Goal: Task Accomplishment & Management: Manage account settings

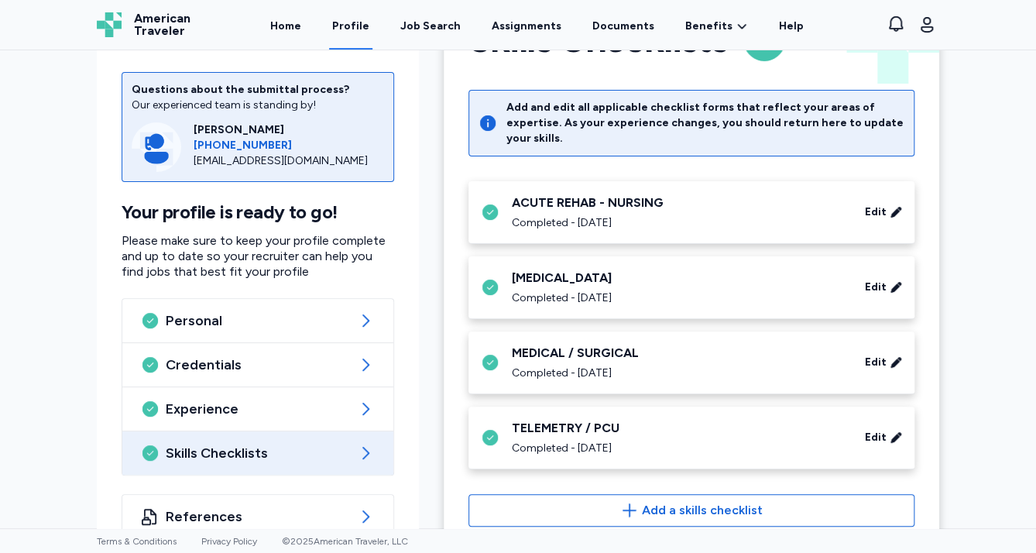
scroll to position [103, 0]
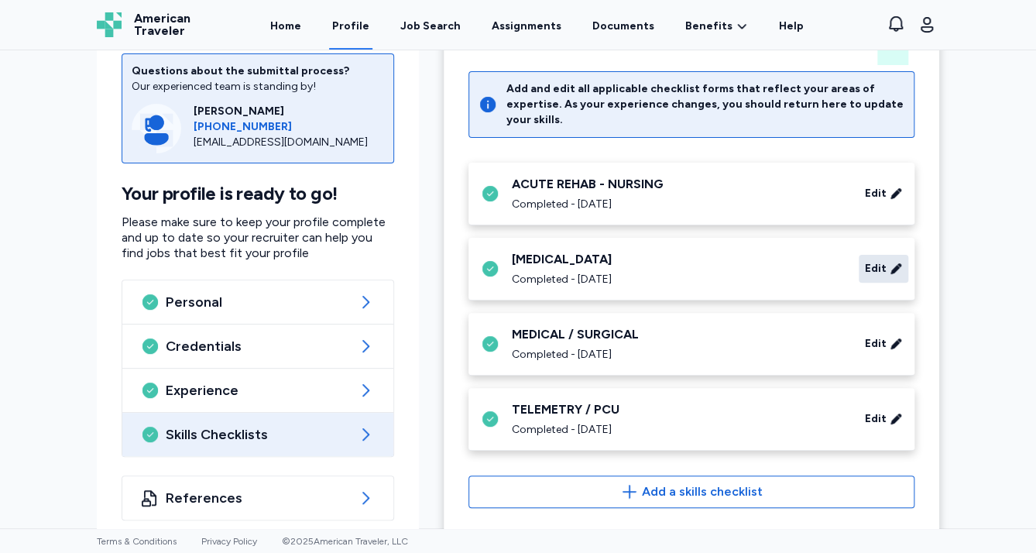
click at [881, 260] on div "Edit" at bounding box center [884, 269] width 50 height 28
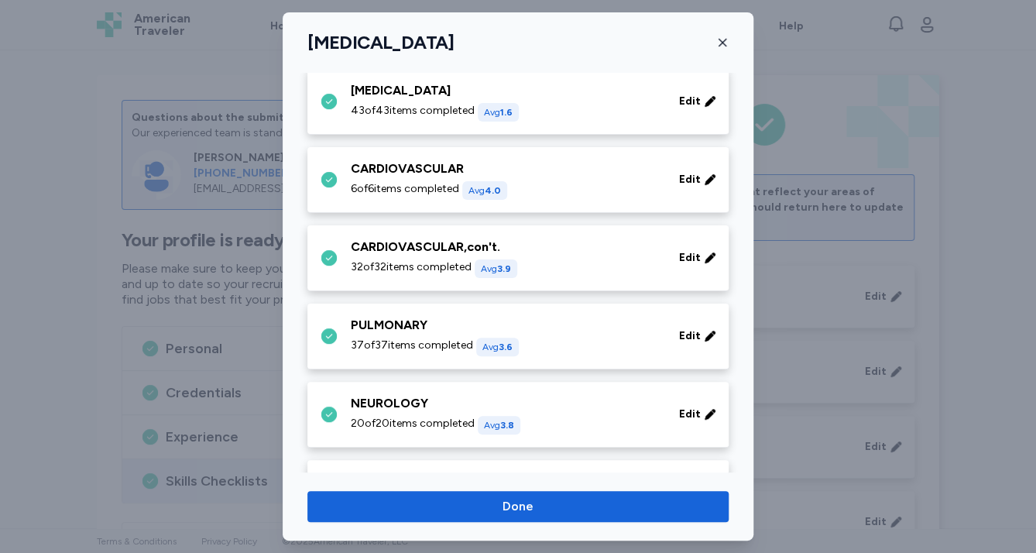
scroll to position [186, 0]
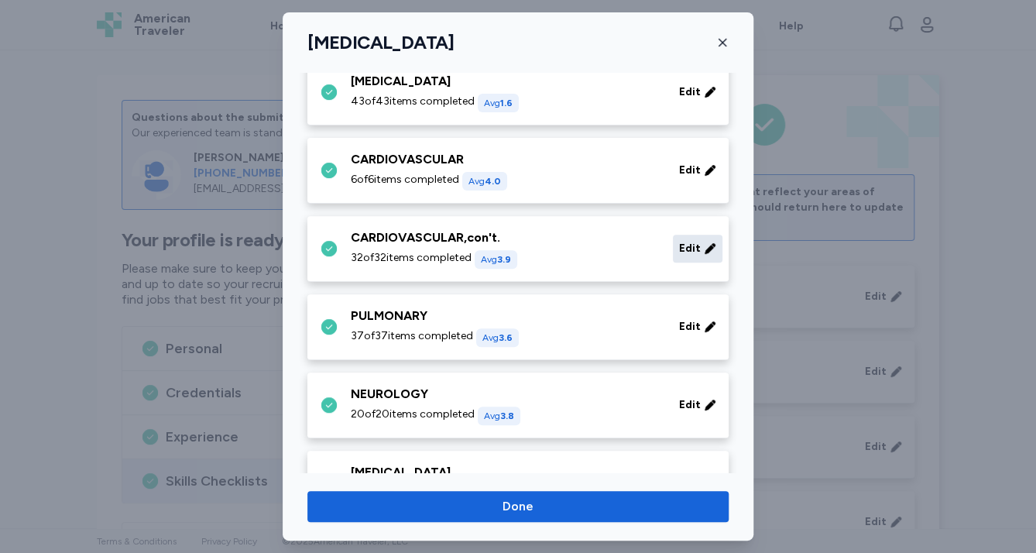
click at [688, 242] on span "Edit" at bounding box center [690, 248] width 22 height 15
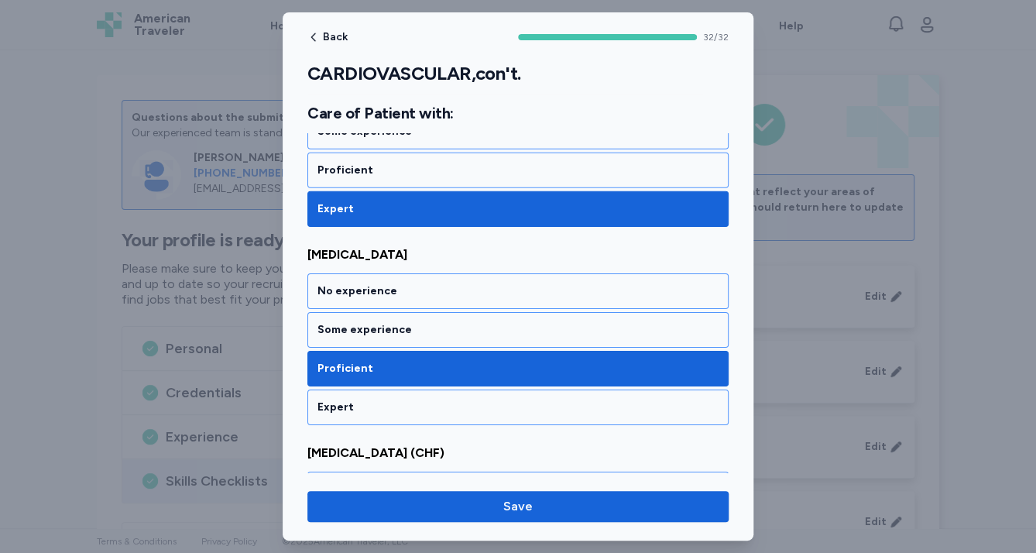
scroll to position [2168, 0]
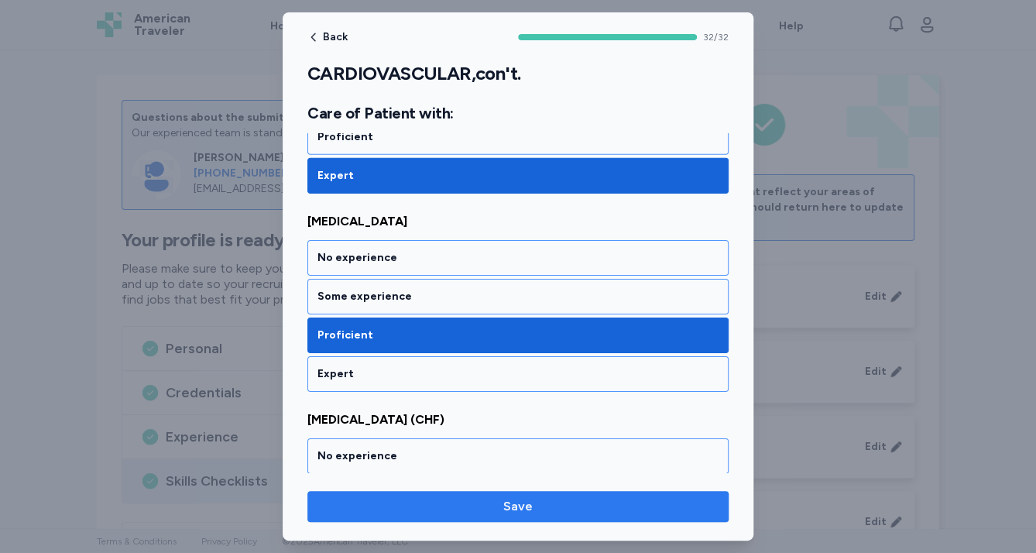
click at [616, 508] on span "Save" at bounding box center [518, 506] width 396 height 19
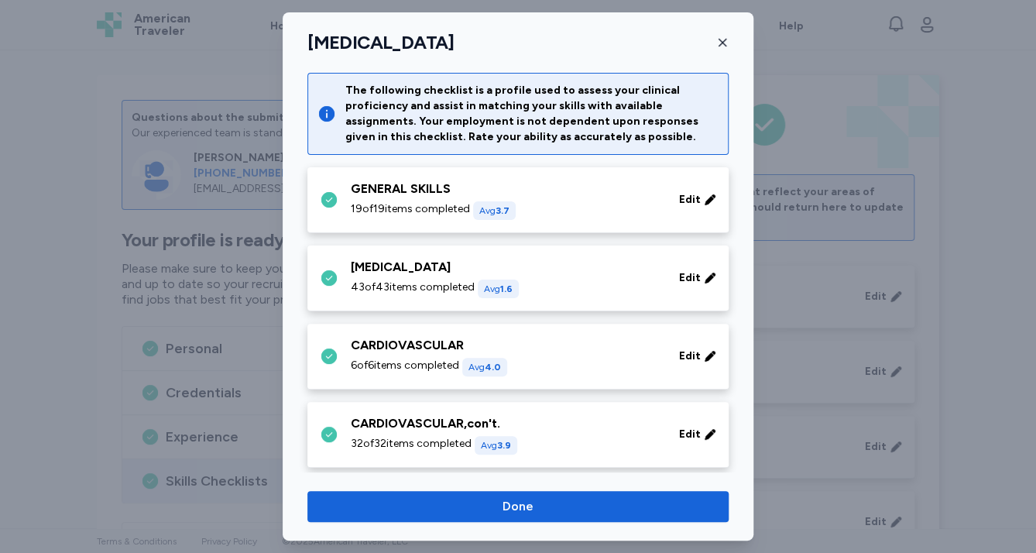
scroll to position [186, 0]
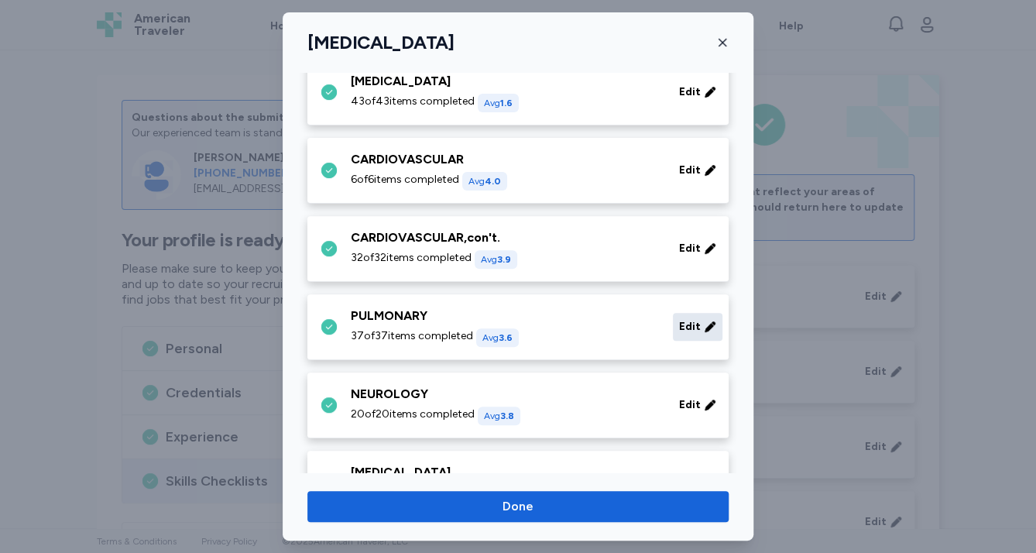
click at [682, 332] on span "Edit" at bounding box center [690, 326] width 22 height 15
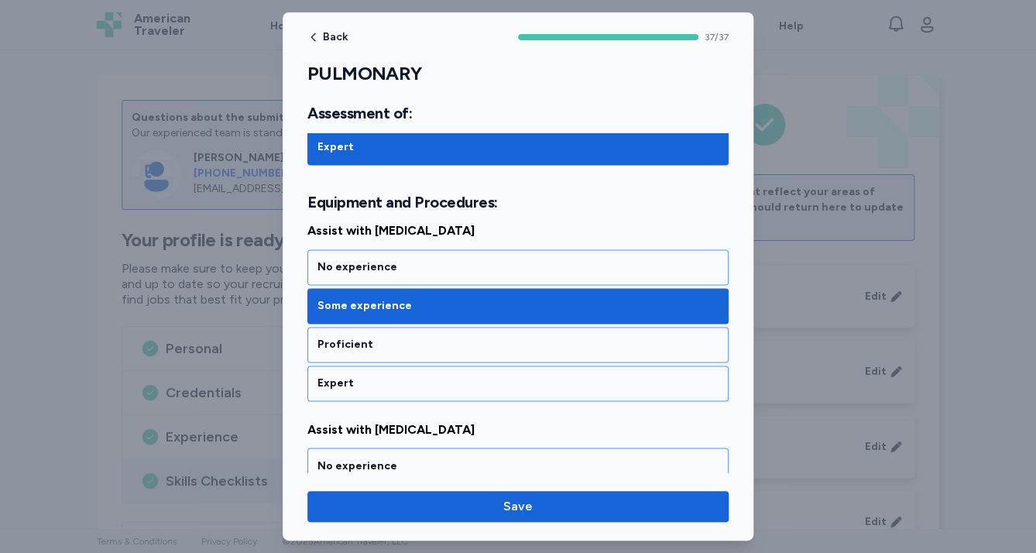
scroll to position [991, 0]
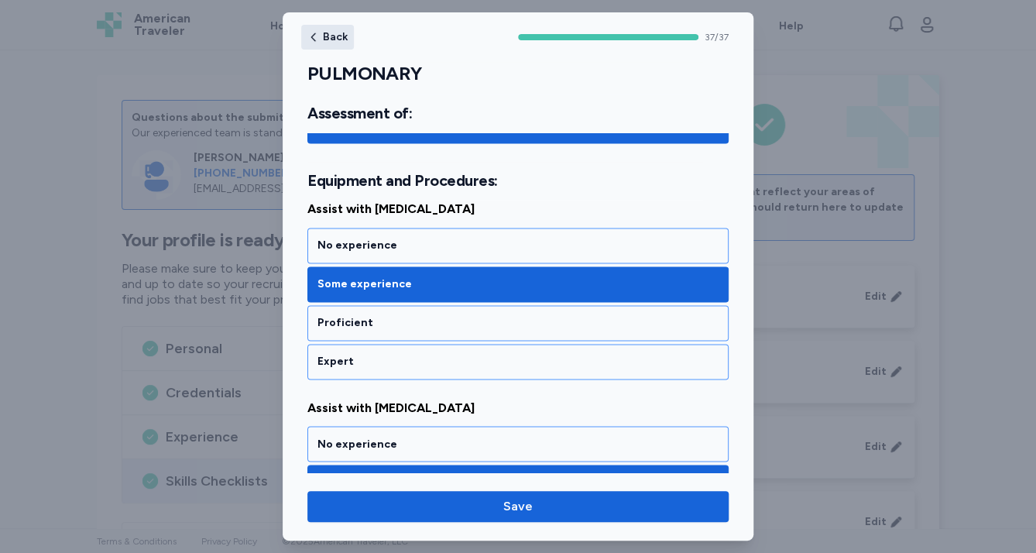
click at [323, 37] on span "Back" at bounding box center [335, 37] width 25 height 11
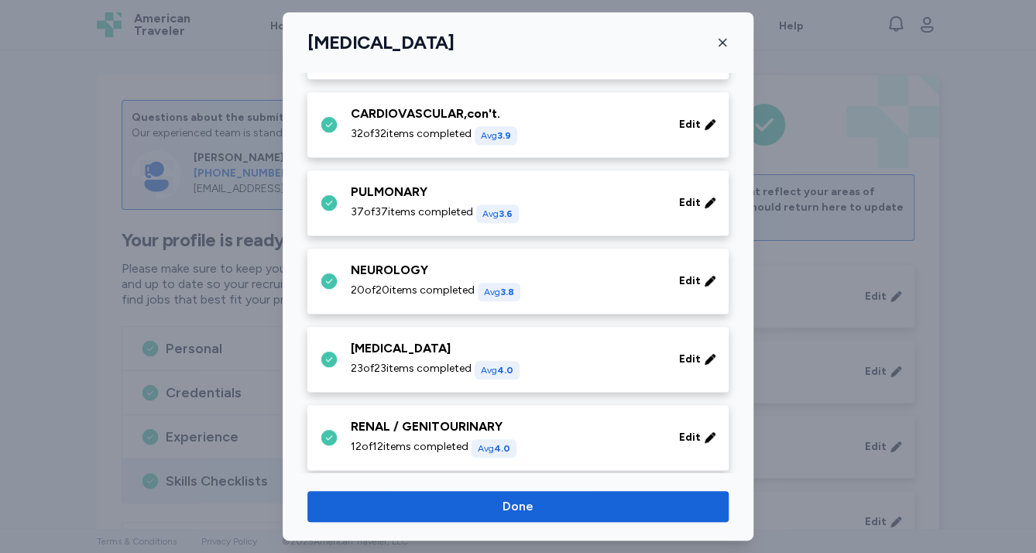
scroll to position [372, 0]
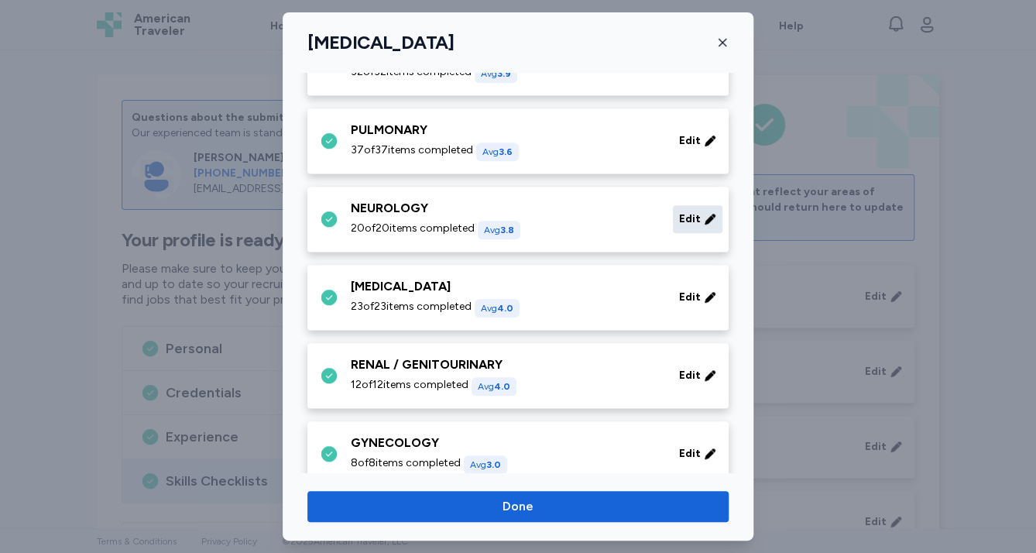
click at [681, 215] on span "Edit" at bounding box center [690, 218] width 22 height 15
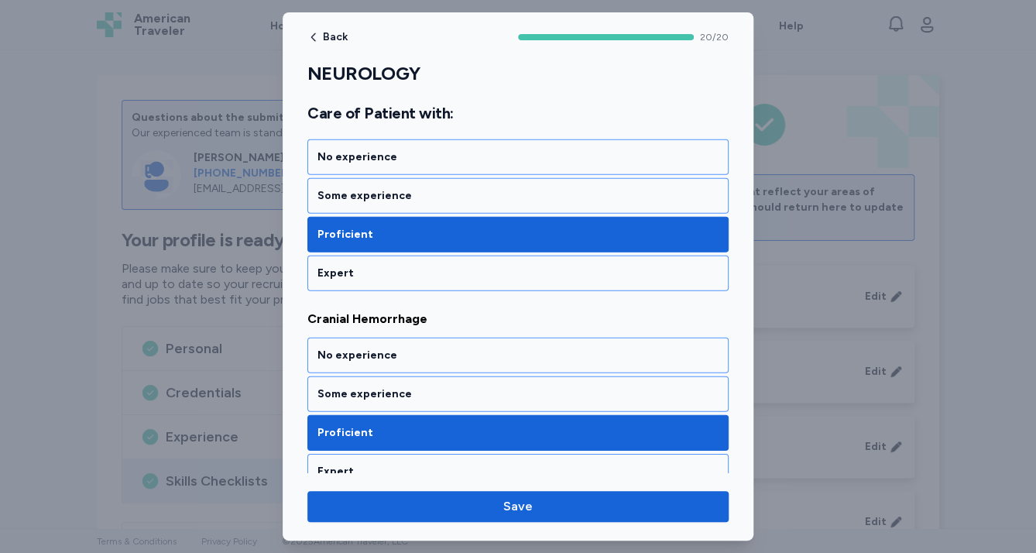
scroll to position [1982, 0]
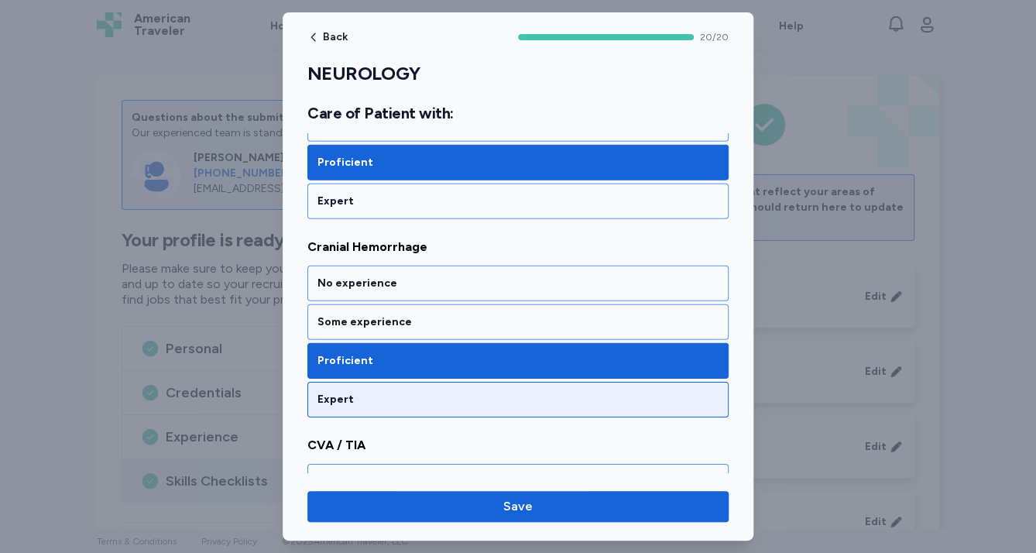
click at [595, 392] on div "Expert" at bounding box center [517, 399] width 401 height 15
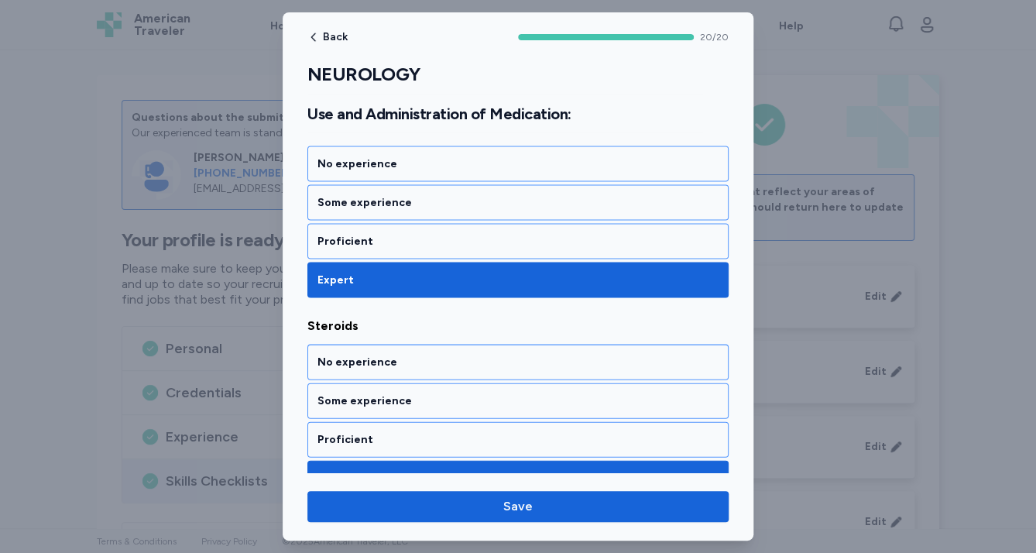
scroll to position [3926, 0]
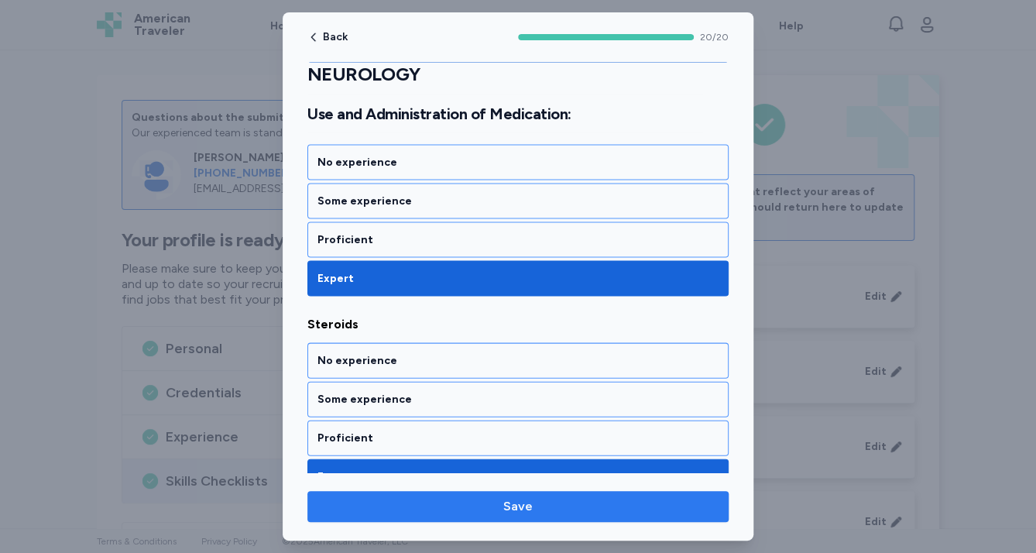
click at [601, 509] on span "Save" at bounding box center [518, 506] width 396 height 19
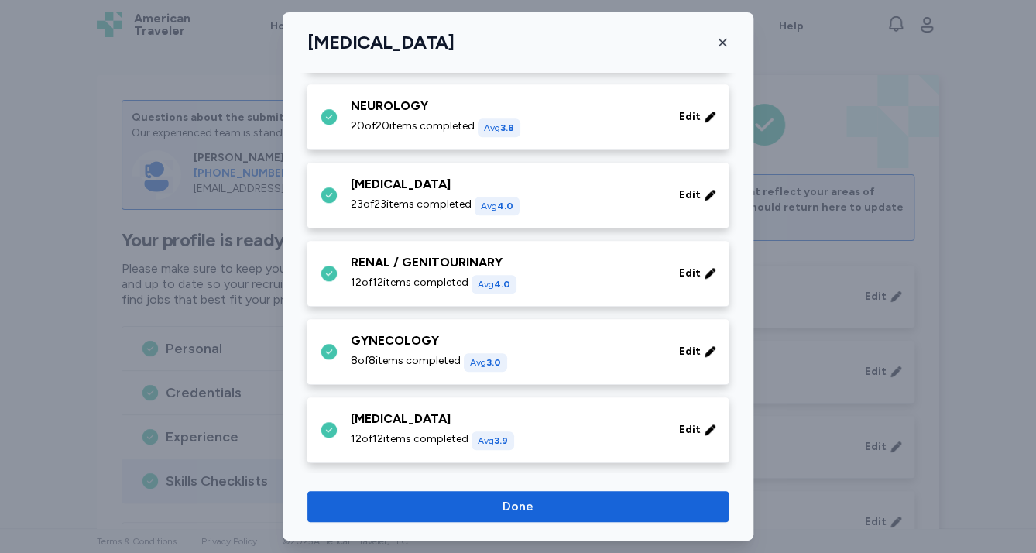
scroll to position [496, 0]
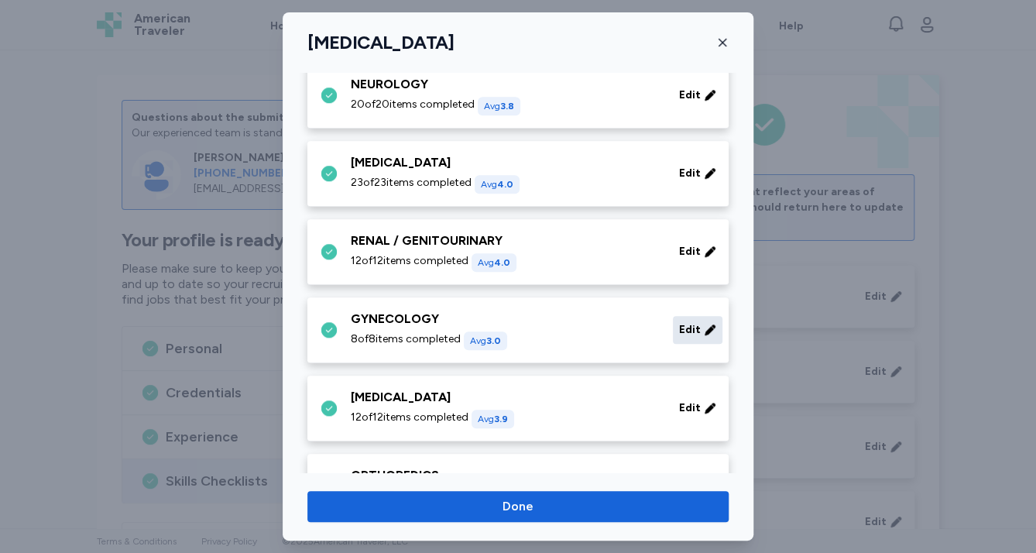
click at [685, 328] on span "Edit" at bounding box center [690, 329] width 22 height 15
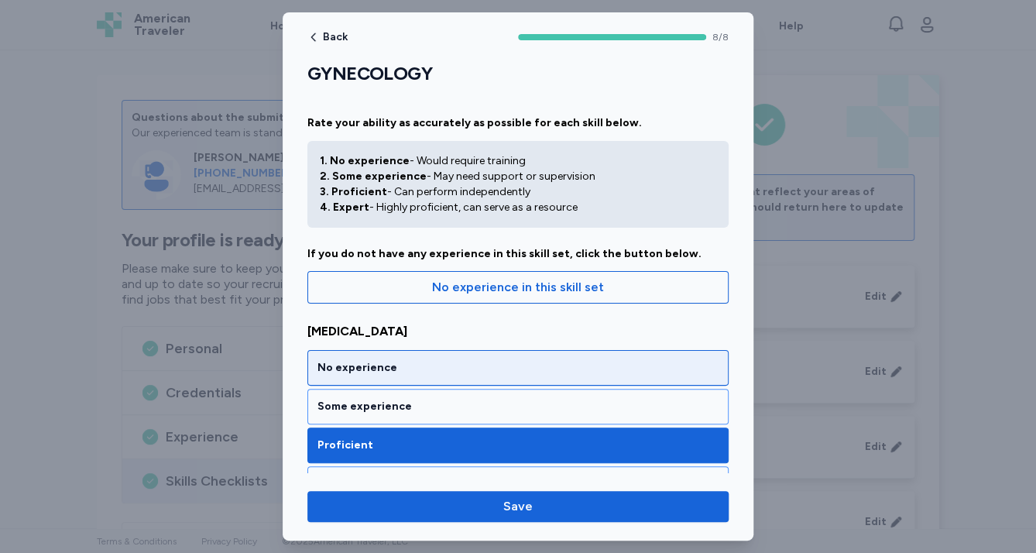
scroll to position [62, 0]
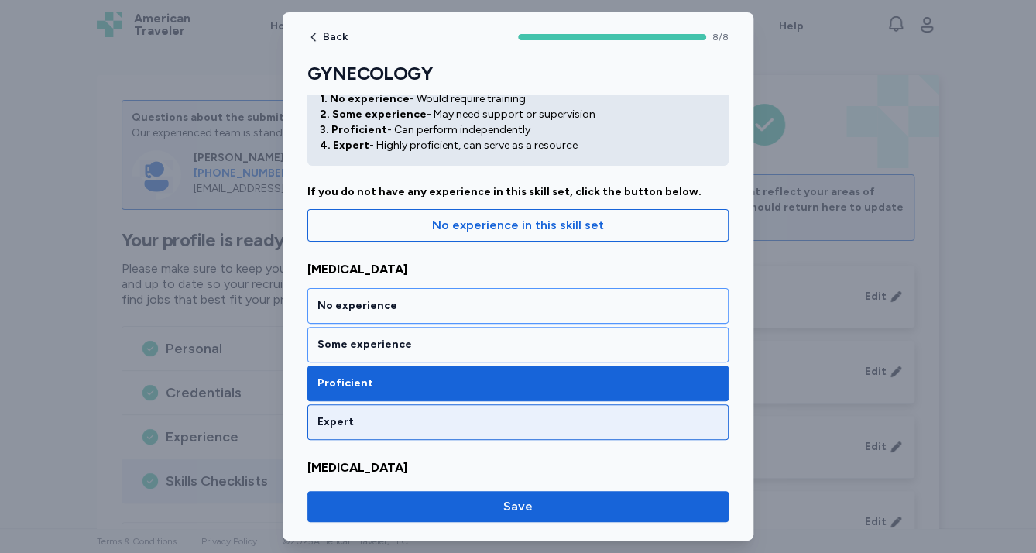
click at [601, 424] on div "Expert" at bounding box center [517, 421] width 401 height 15
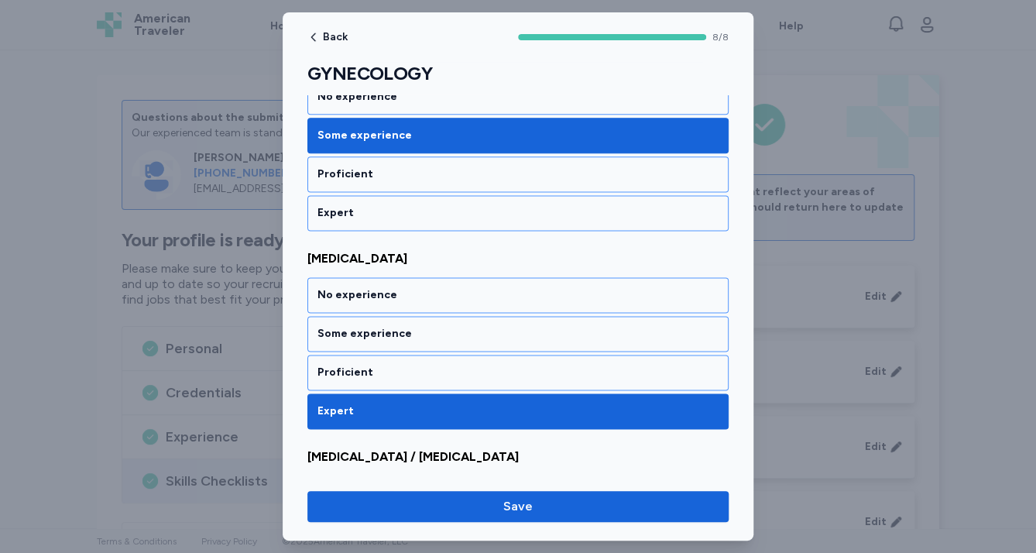
scroll to position [867, 0]
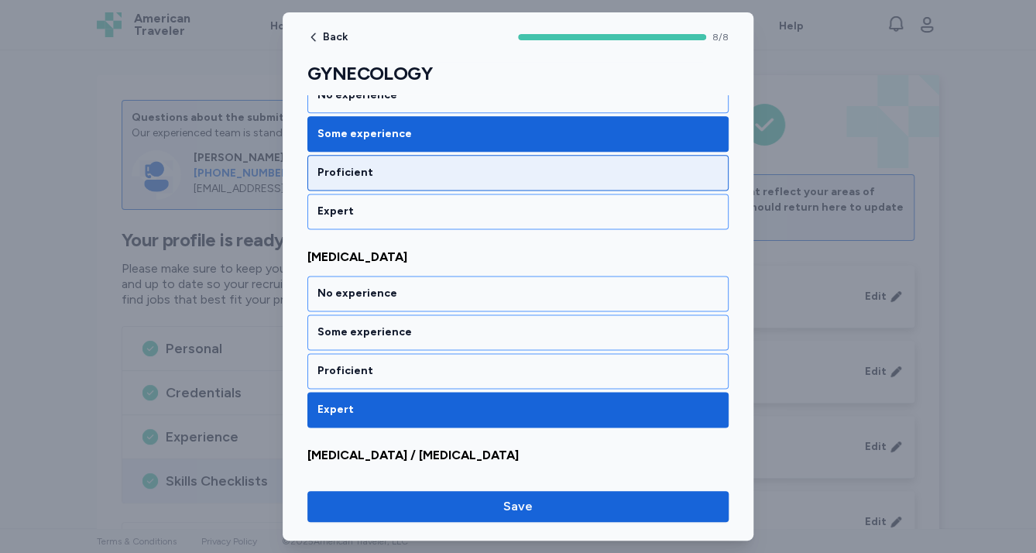
click at [545, 170] on div "Proficient" at bounding box center [517, 172] width 401 height 15
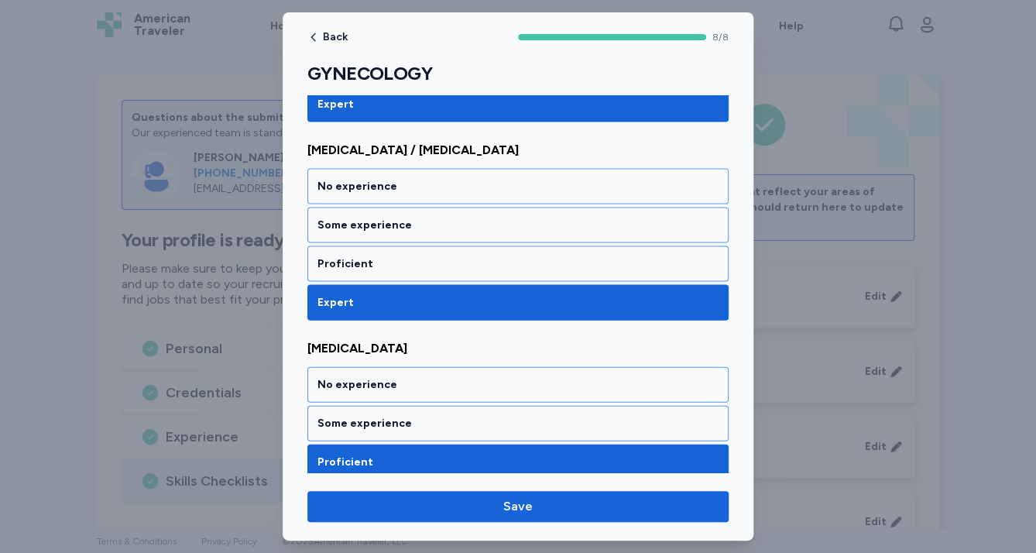
scroll to position [1410, 0]
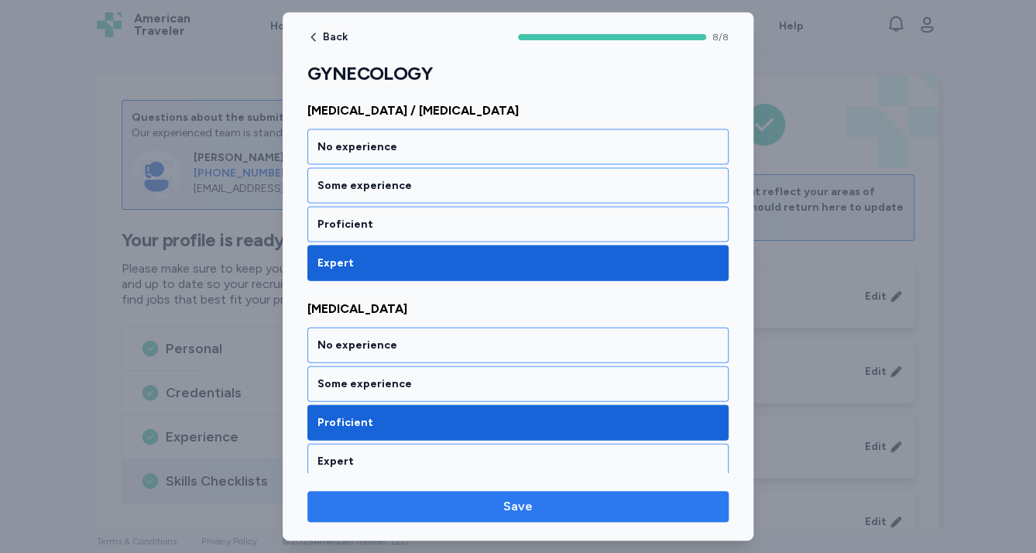
click at [599, 509] on span "Save" at bounding box center [518, 506] width 396 height 19
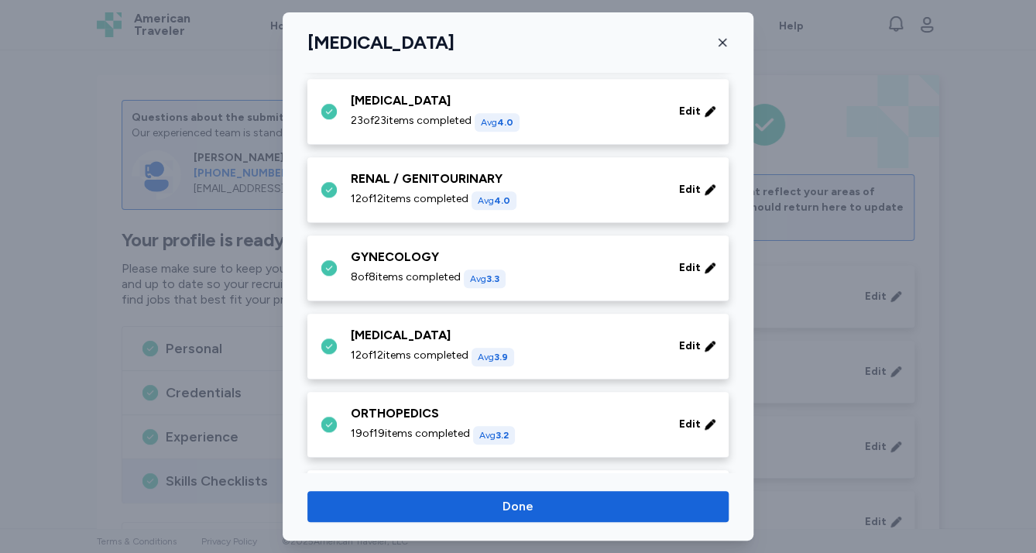
scroll to position [619, 0]
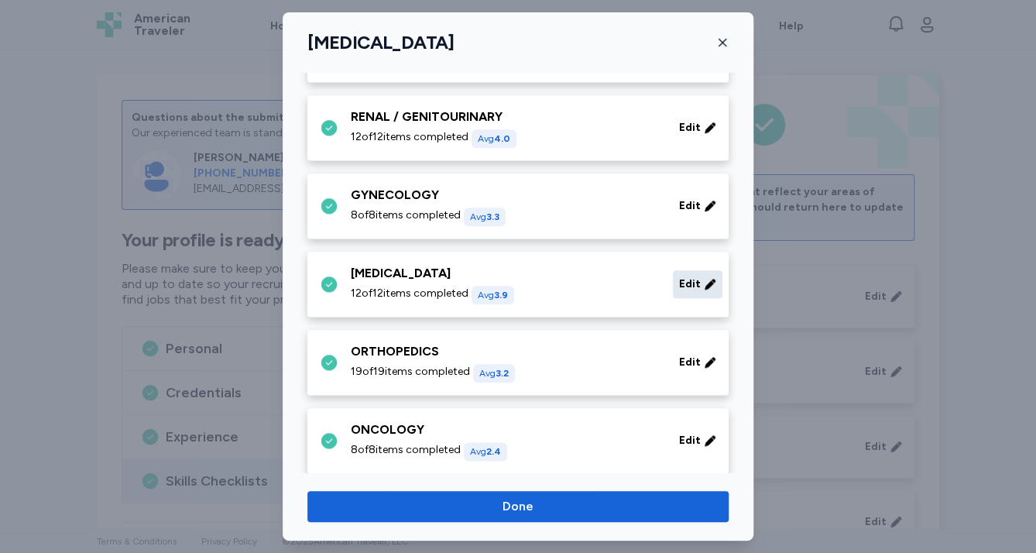
click at [679, 277] on span "Edit" at bounding box center [690, 283] width 22 height 15
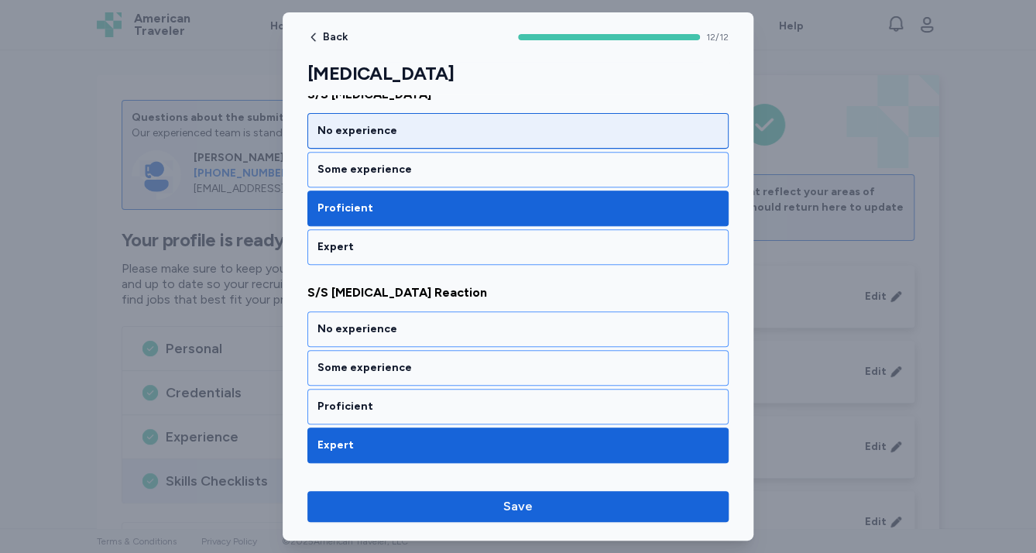
scroll to position [248, 0]
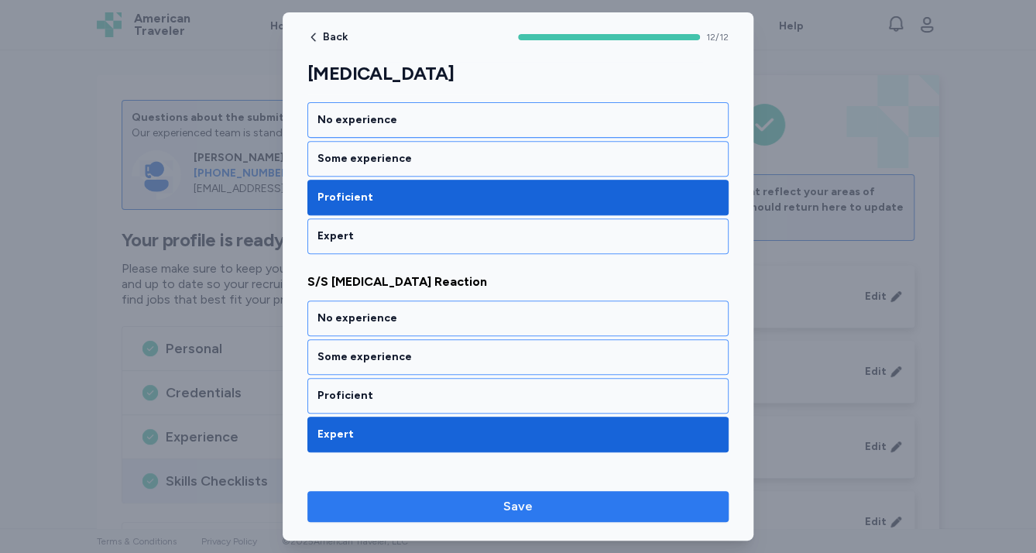
click at [621, 507] on span "Save" at bounding box center [518, 506] width 396 height 19
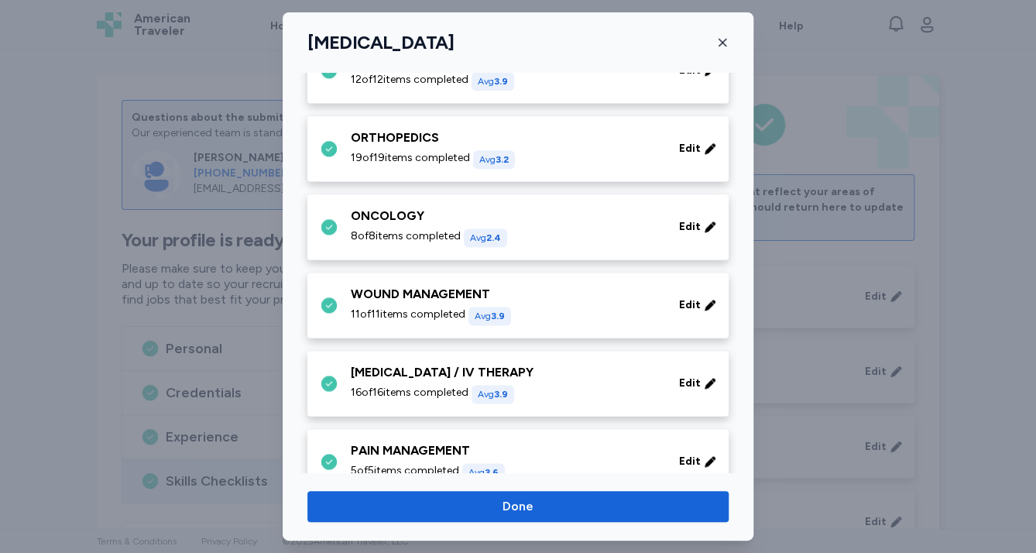
scroll to position [867, 0]
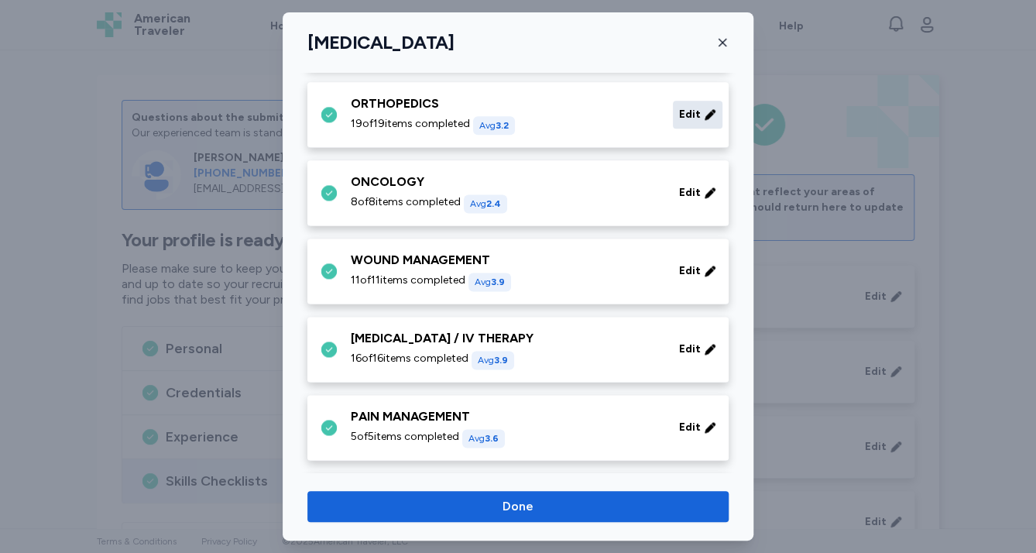
click at [678, 124] on div "Edit" at bounding box center [698, 115] width 50 height 28
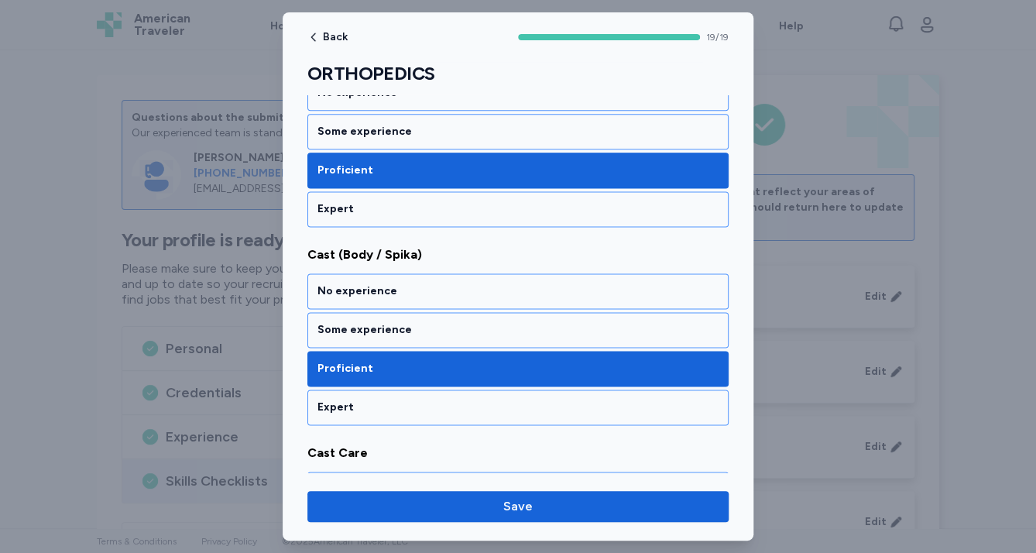
scroll to position [929, 0]
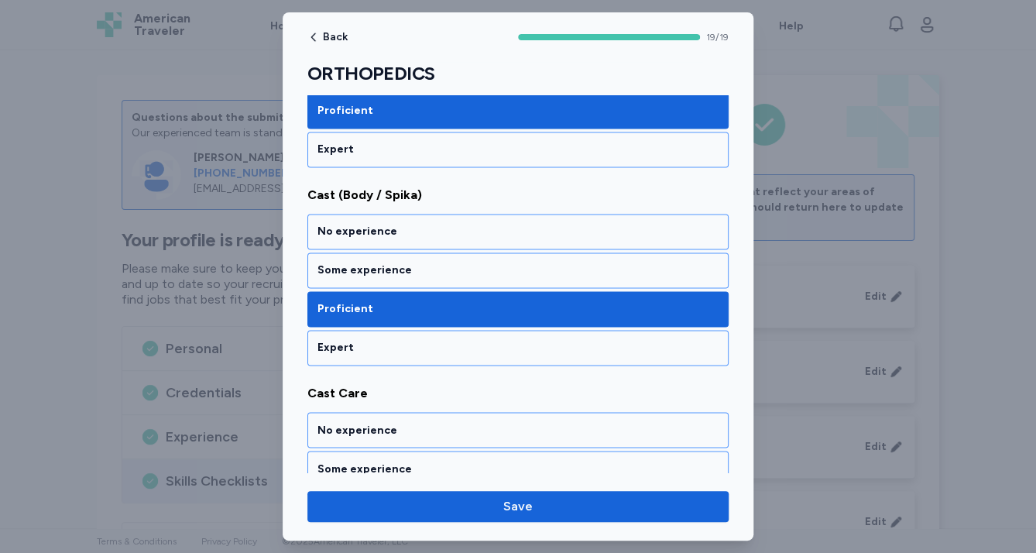
click at [515, 350] on div "Expert" at bounding box center [517, 348] width 421 height 36
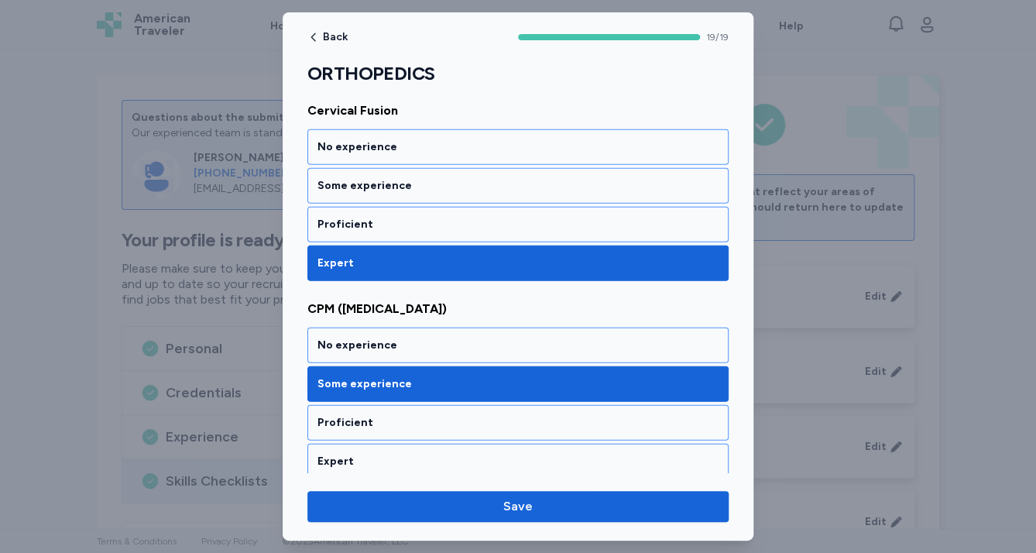
scroll to position [1611, 0]
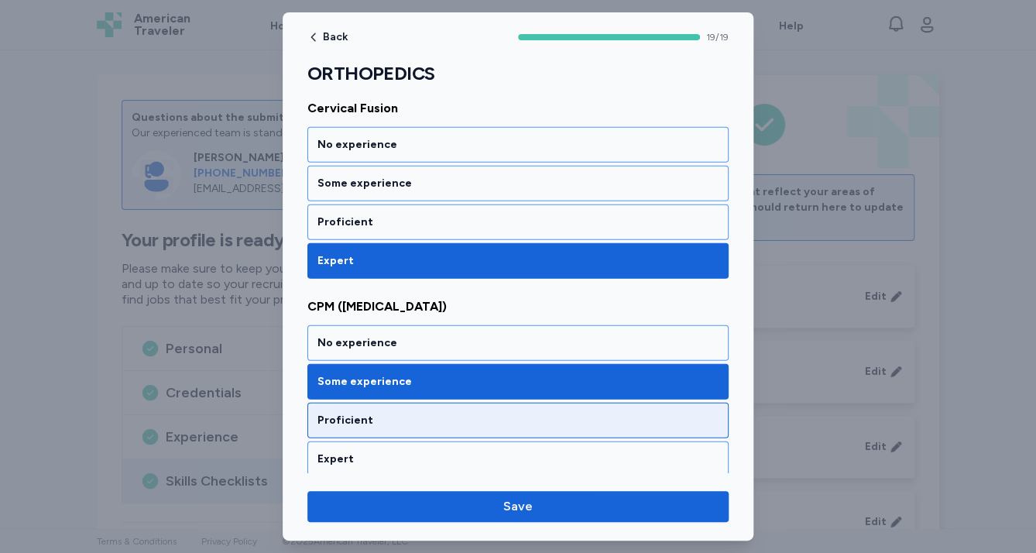
click at [505, 403] on div "Proficient" at bounding box center [517, 421] width 421 height 36
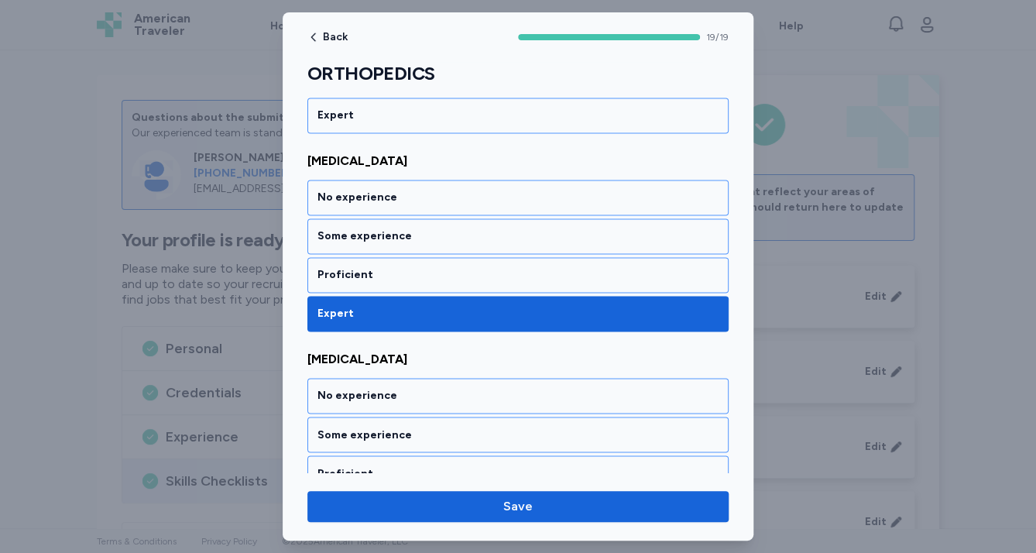
scroll to position [3578, 0]
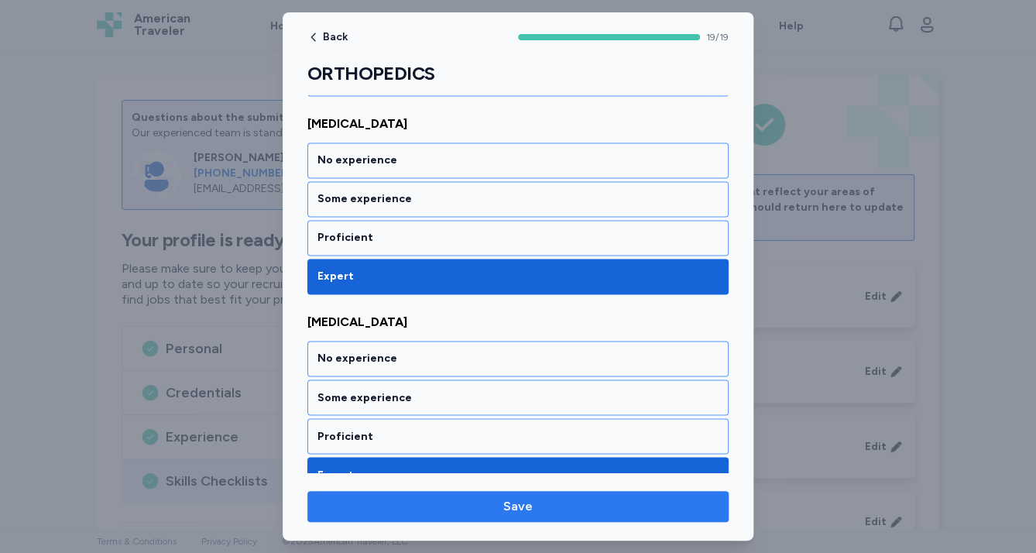
click at [488, 494] on button "Save" at bounding box center [517, 506] width 421 height 31
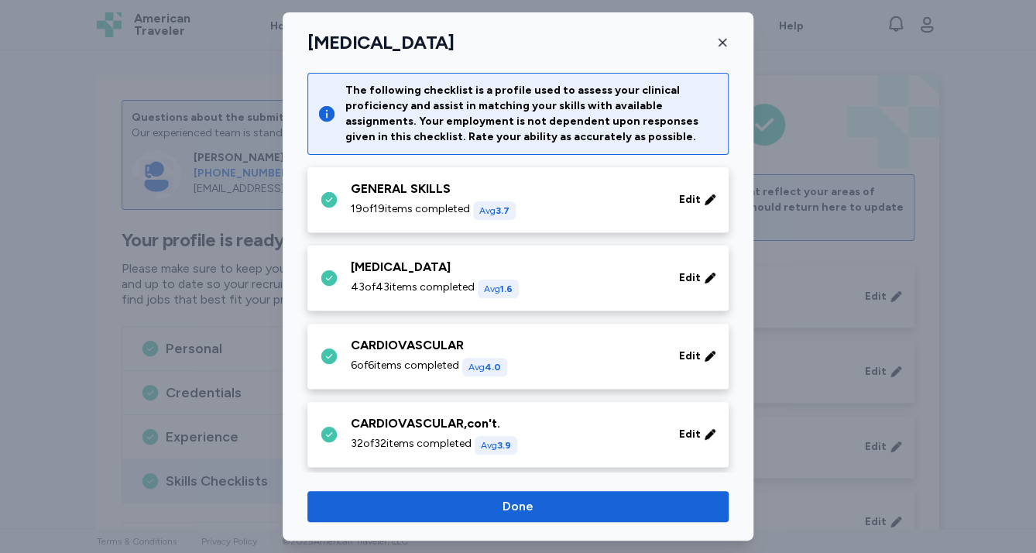
scroll to position [867, 0]
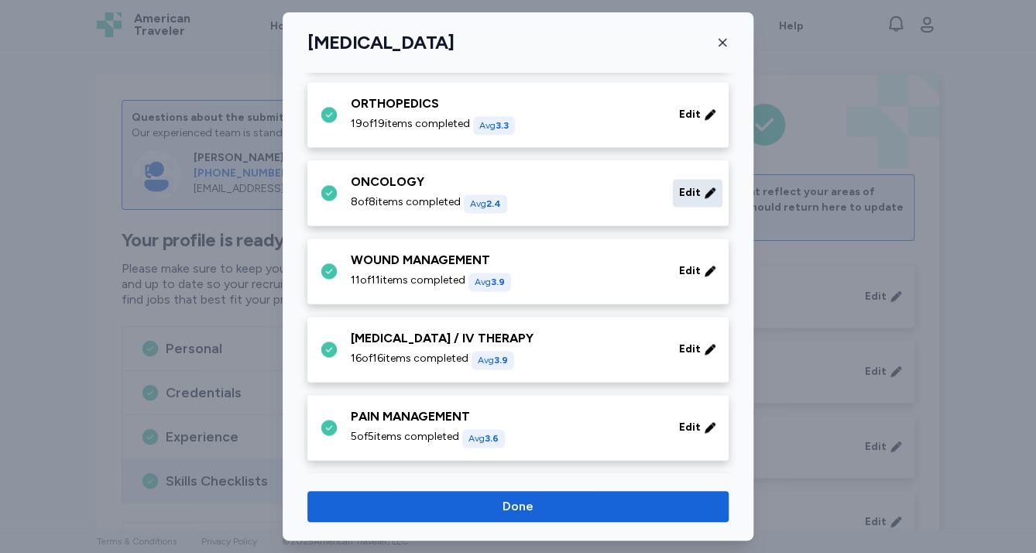
click at [682, 190] on span "Edit" at bounding box center [690, 192] width 22 height 15
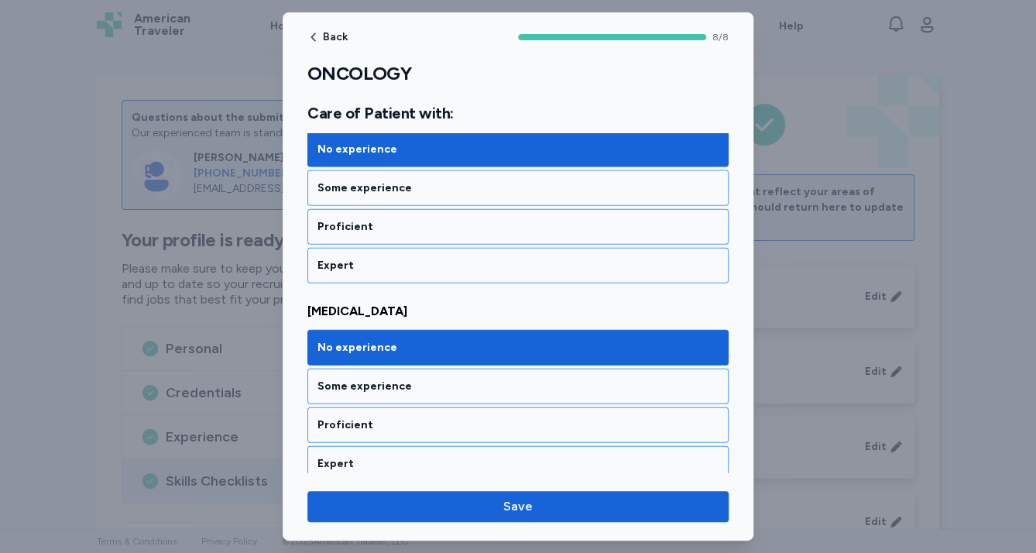
scroll to position [1486, 0]
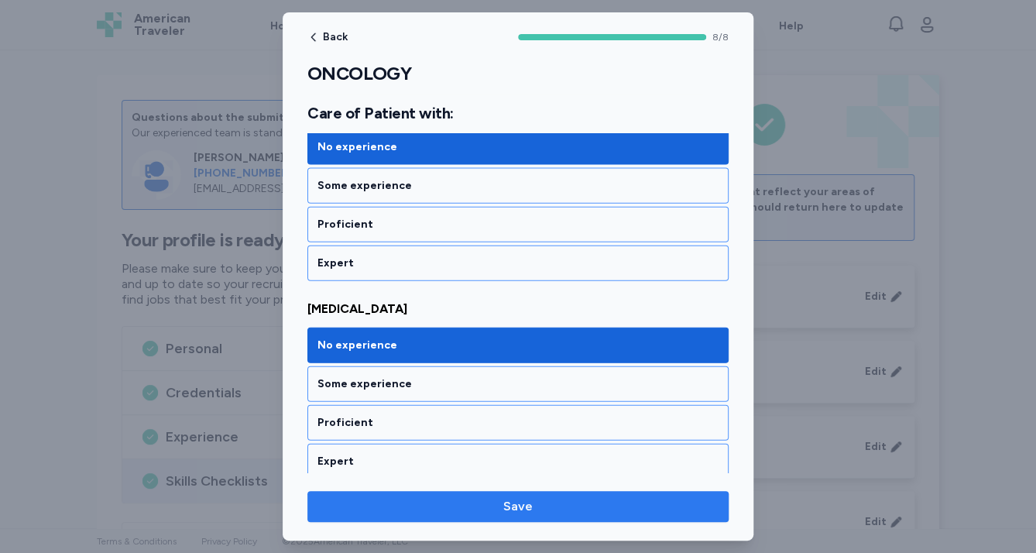
click at [530, 517] on button "Save" at bounding box center [517, 506] width 421 height 31
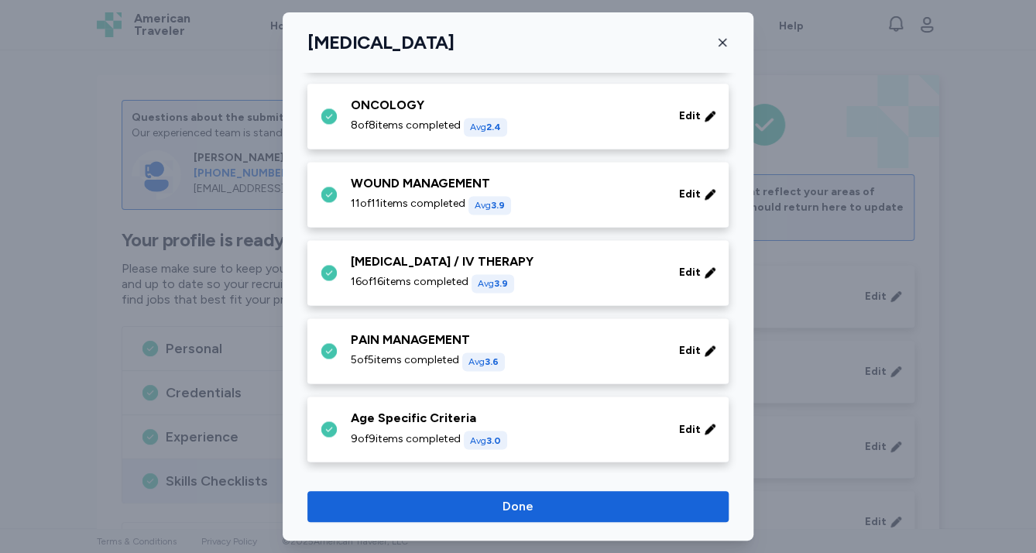
scroll to position [946, 0]
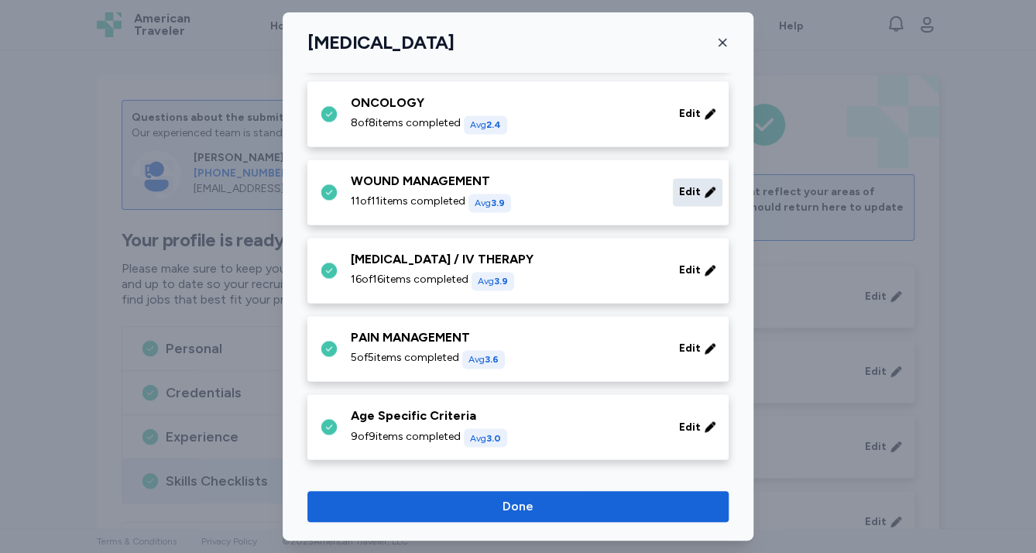
click at [679, 187] on span "Edit" at bounding box center [690, 191] width 22 height 15
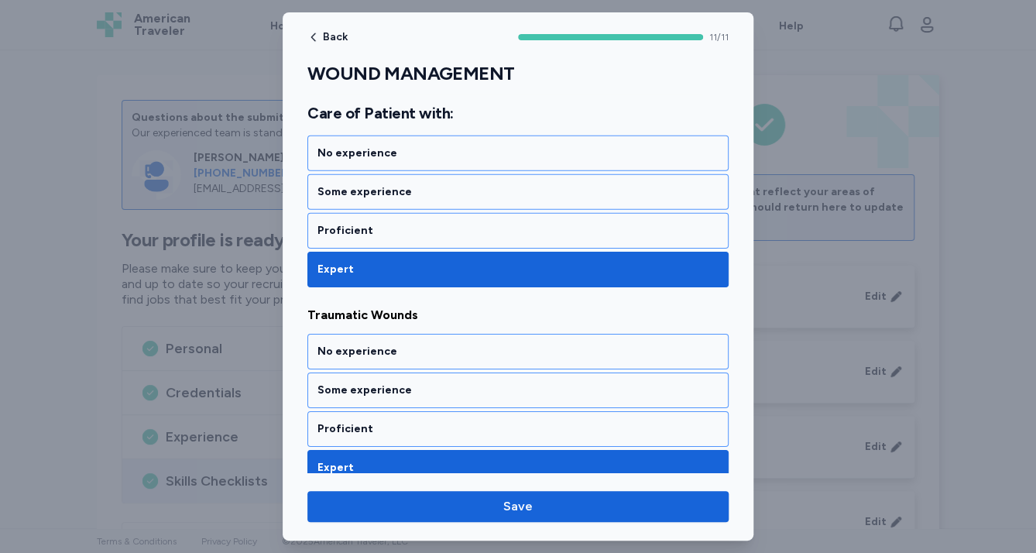
scroll to position [2115, 0]
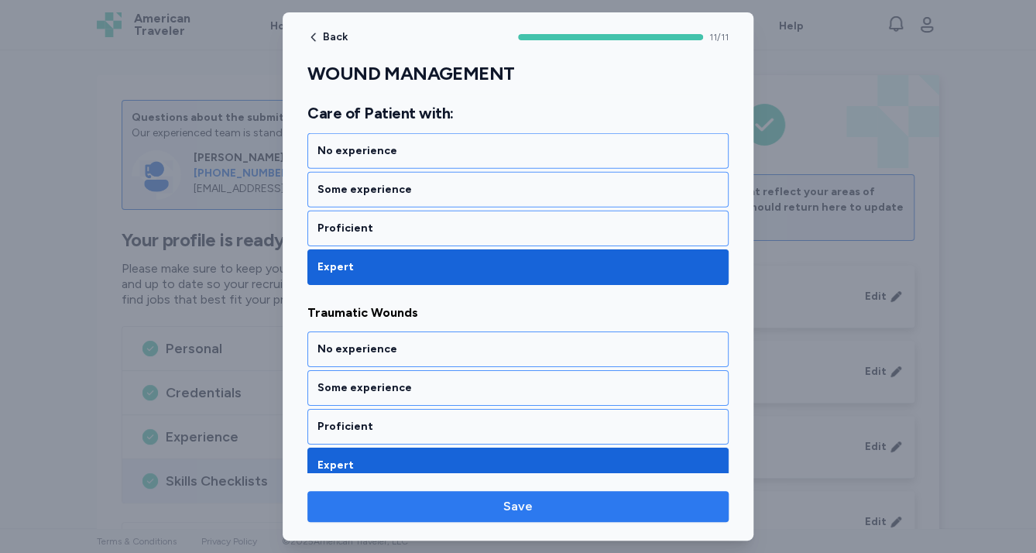
click at [596, 501] on span "Save" at bounding box center [518, 506] width 396 height 19
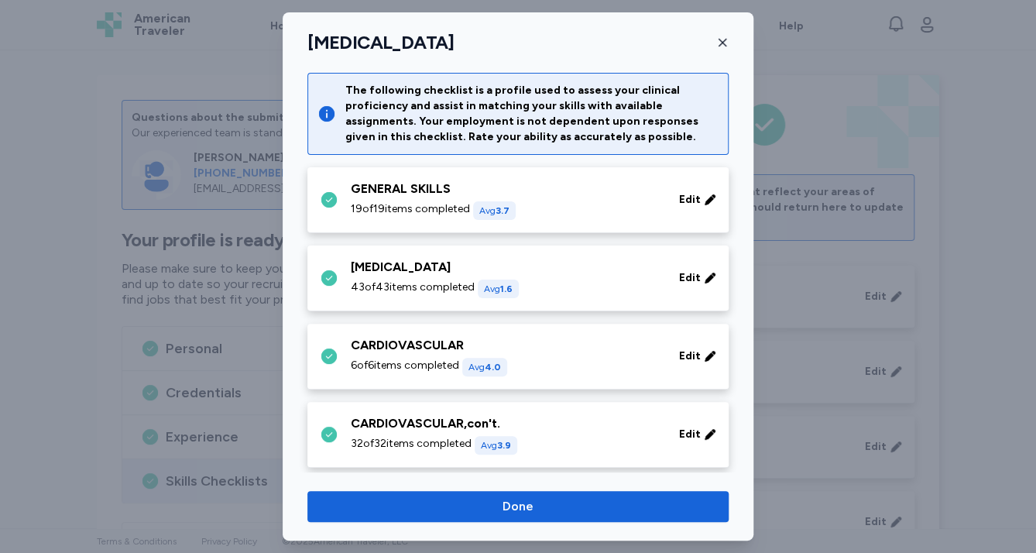
scroll to position [946, 0]
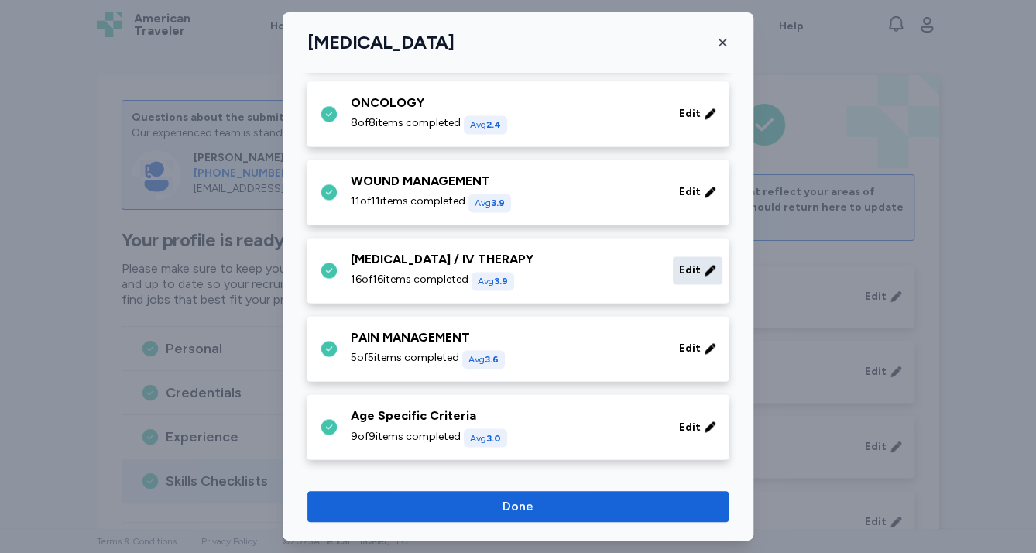
click at [679, 263] on span "Edit" at bounding box center [690, 270] width 22 height 15
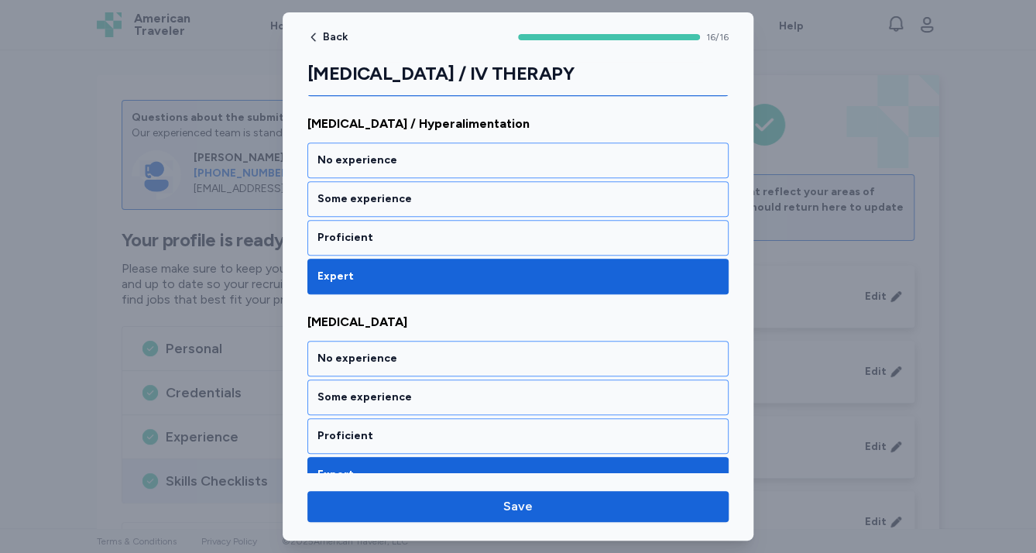
scroll to position [2986, 0]
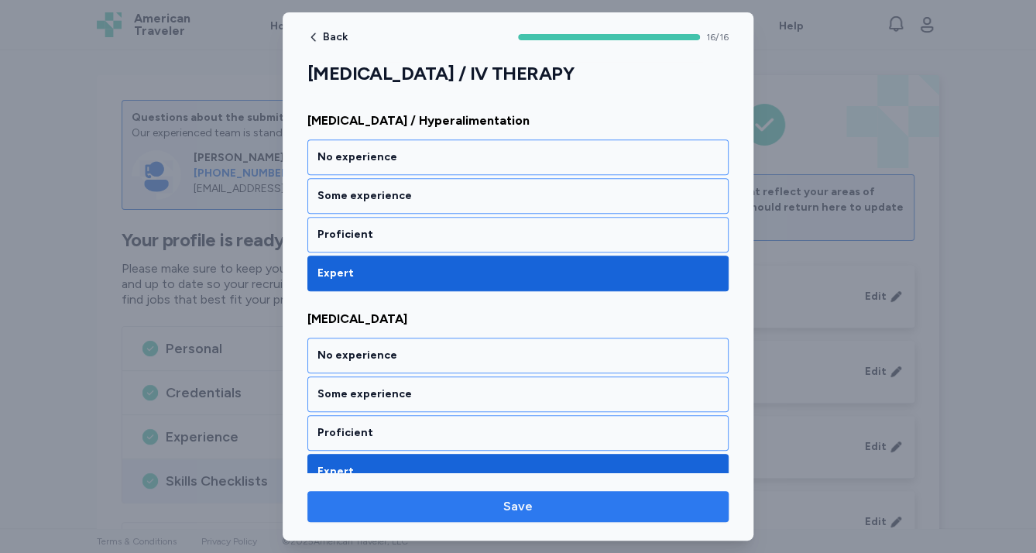
click at [595, 500] on span "Save" at bounding box center [518, 506] width 396 height 19
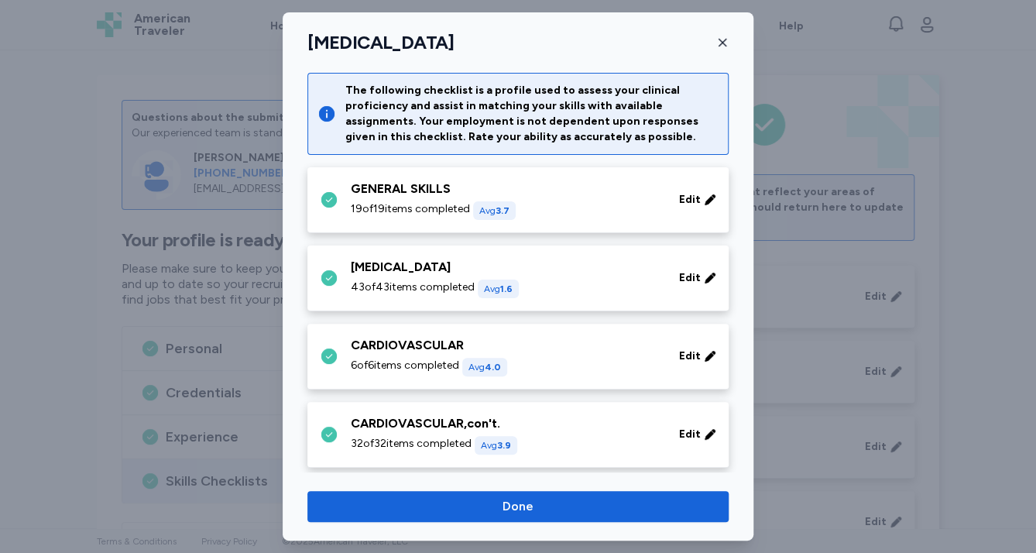
scroll to position [946, 0]
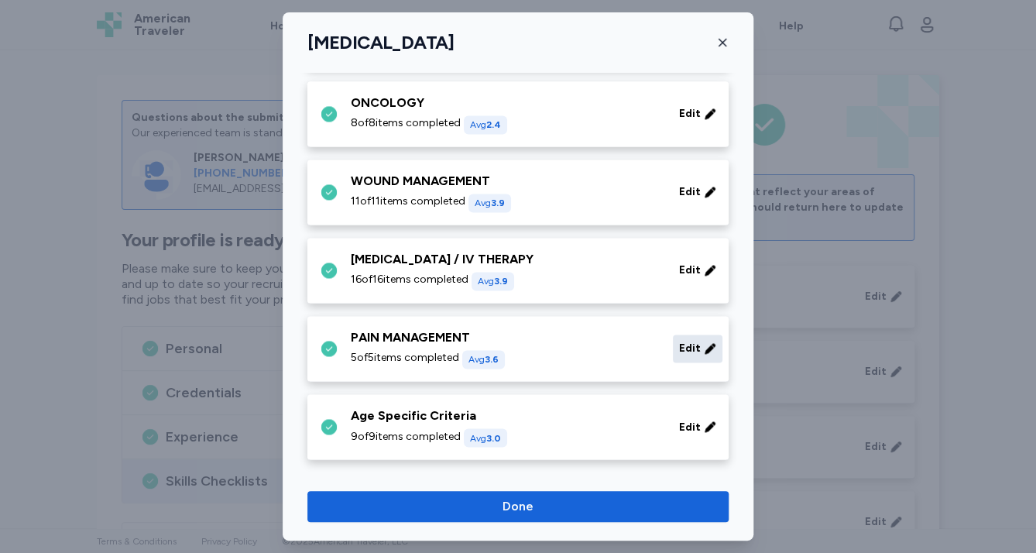
click at [680, 347] on span "Edit" at bounding box center [690, 348] width 22 height 15
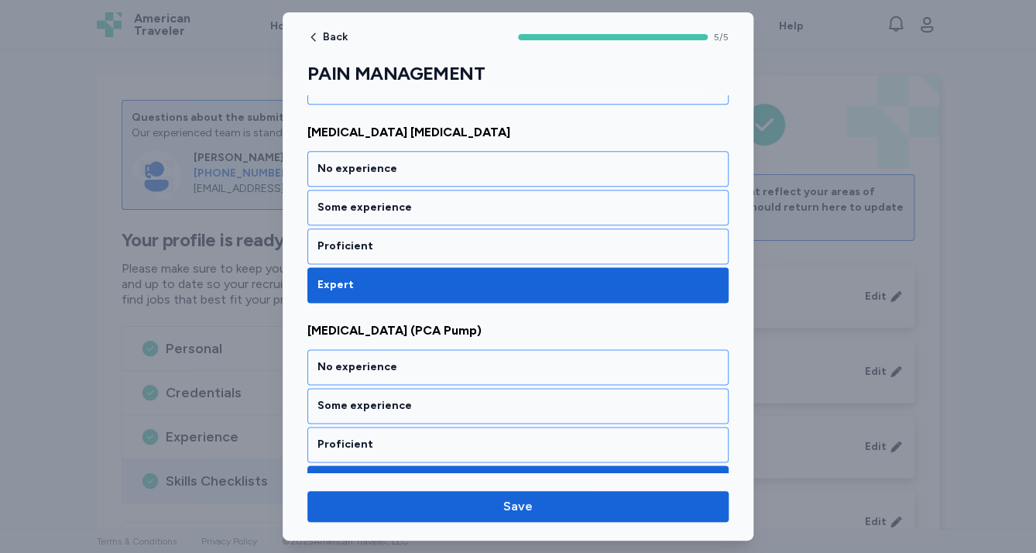
scroll to position [819, 0]
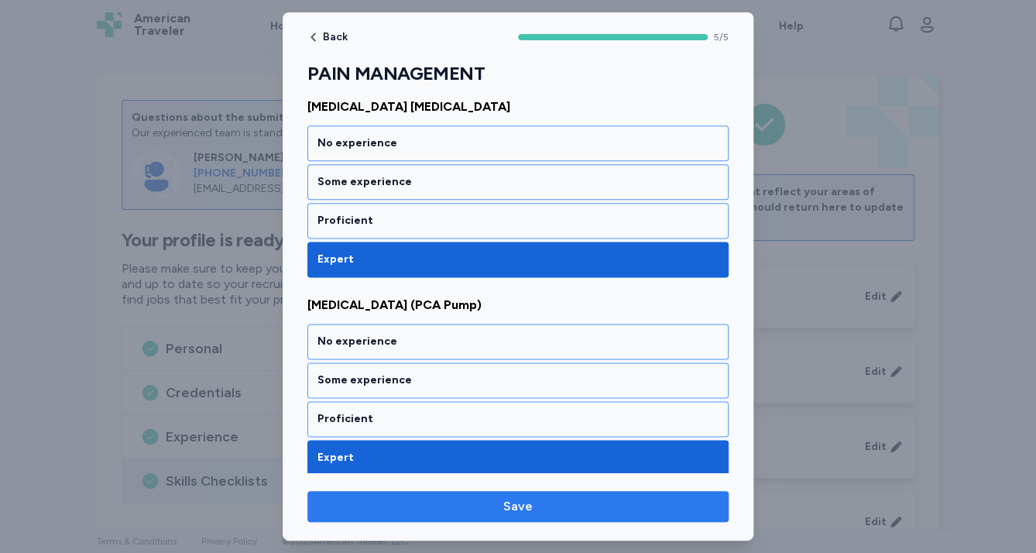
click at [626, 510] on span "Save" at bounding box center [518, 506] width 396 height 19
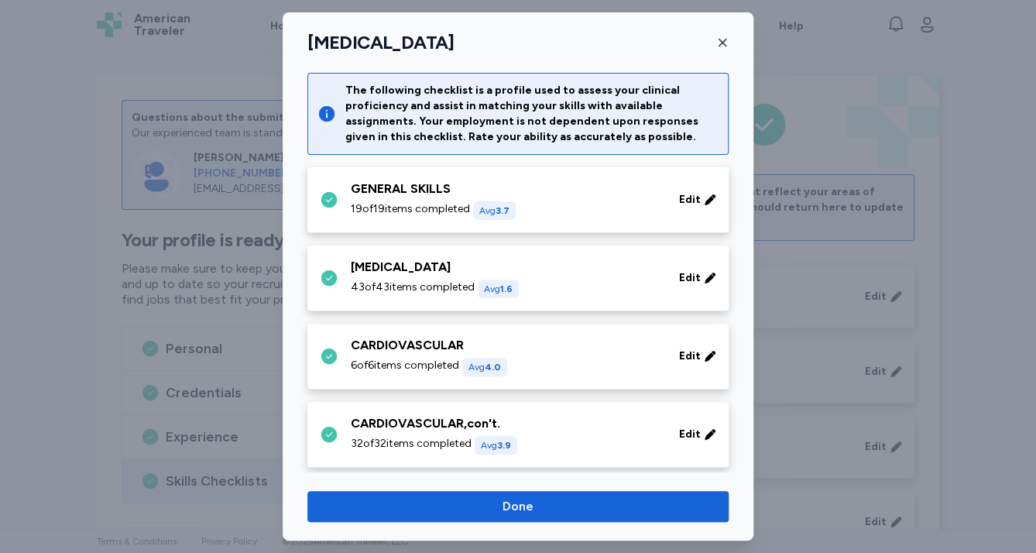
scroll to position [946, 0]
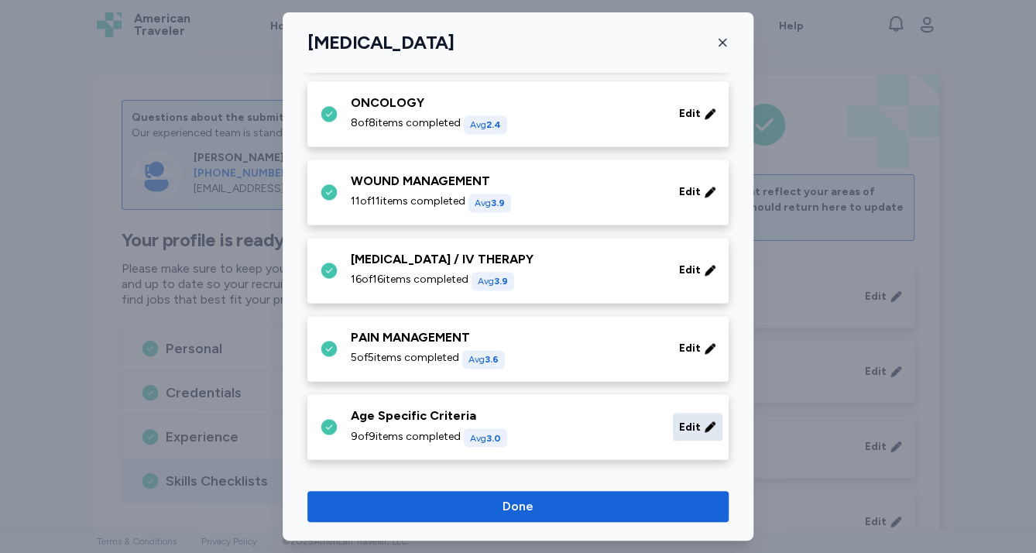
click at [690, 431] on span "Edit" at bounding box center [690, 426] width 22 height 15
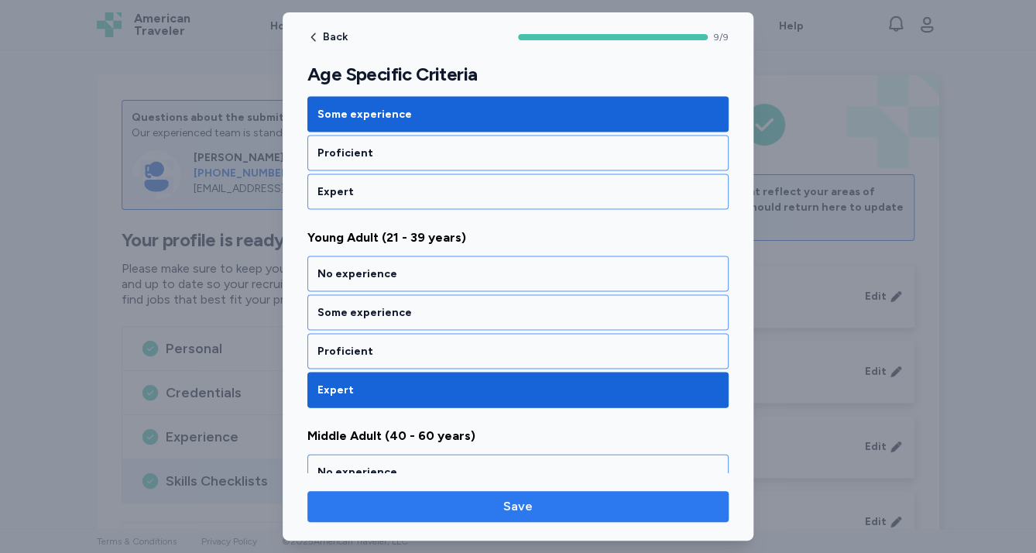
scroll to position [1301, 0]
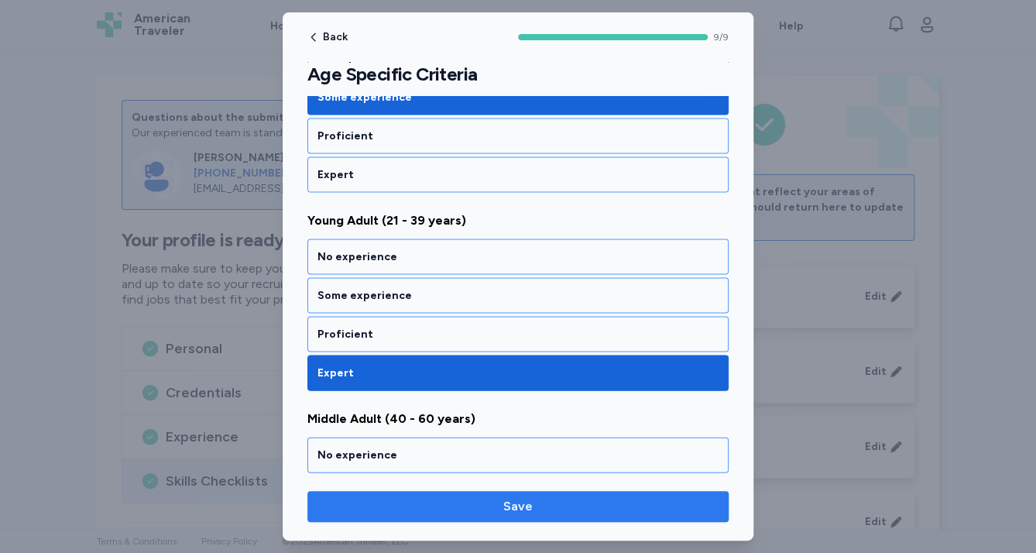
click at [663, 506] on span "Save" at bounding box center [518, 506] width 396 height 19
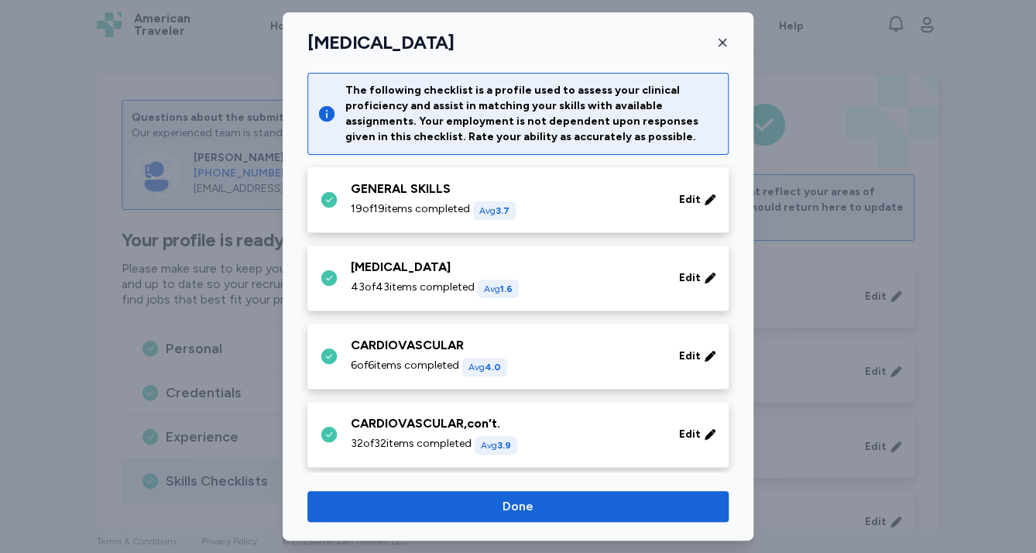
scroll to position [946, 0]
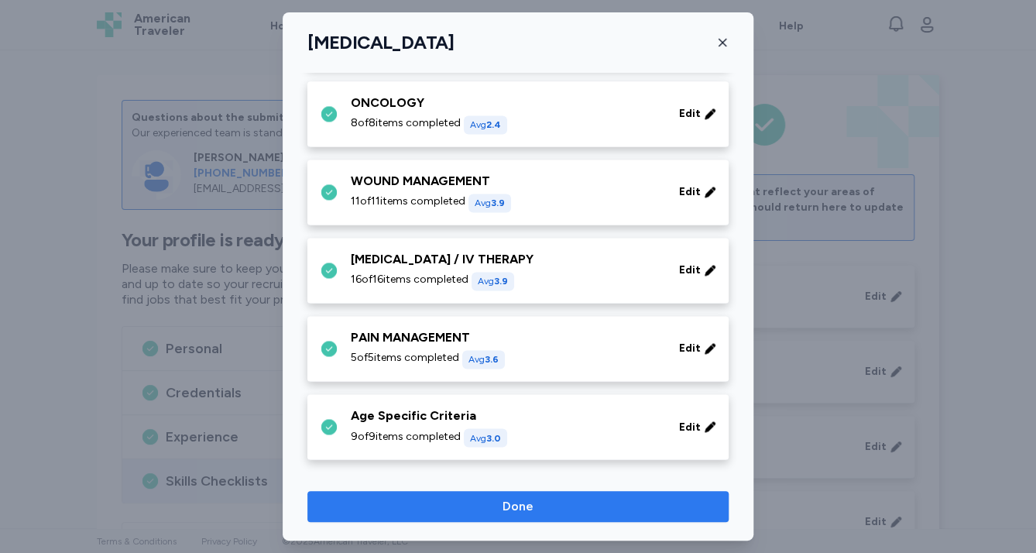
click at [592, 503] on span "Done" at bounding box center [518, 506] width 396 height 19
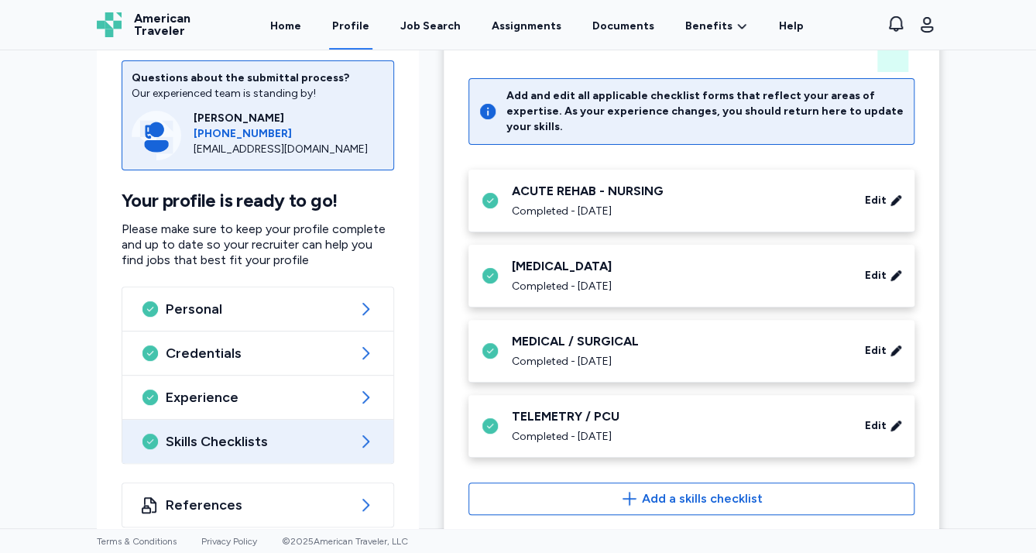
scroll to position [103, 0]
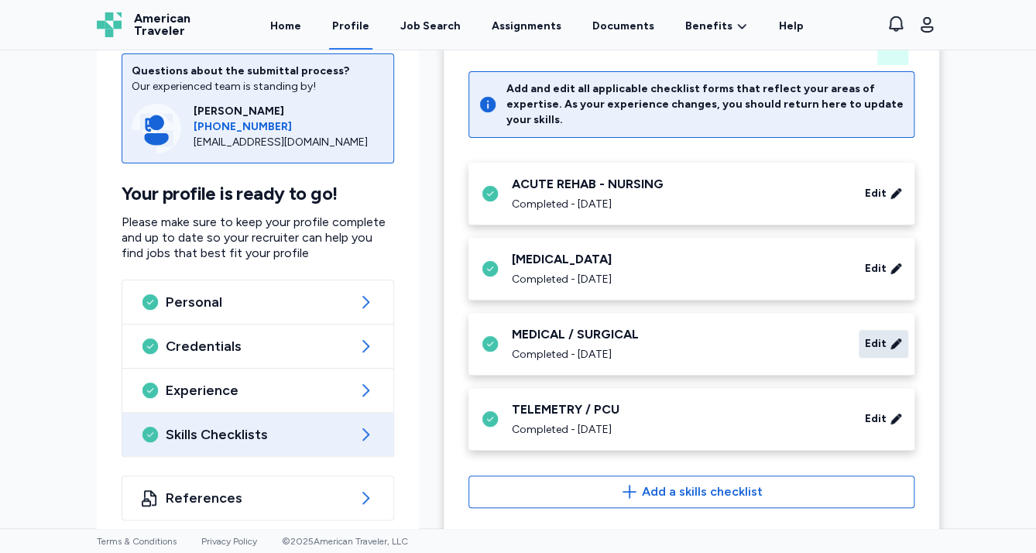
click at [870, 336] on span "Edit" at bounding box center [876, 343] width 22 height 15
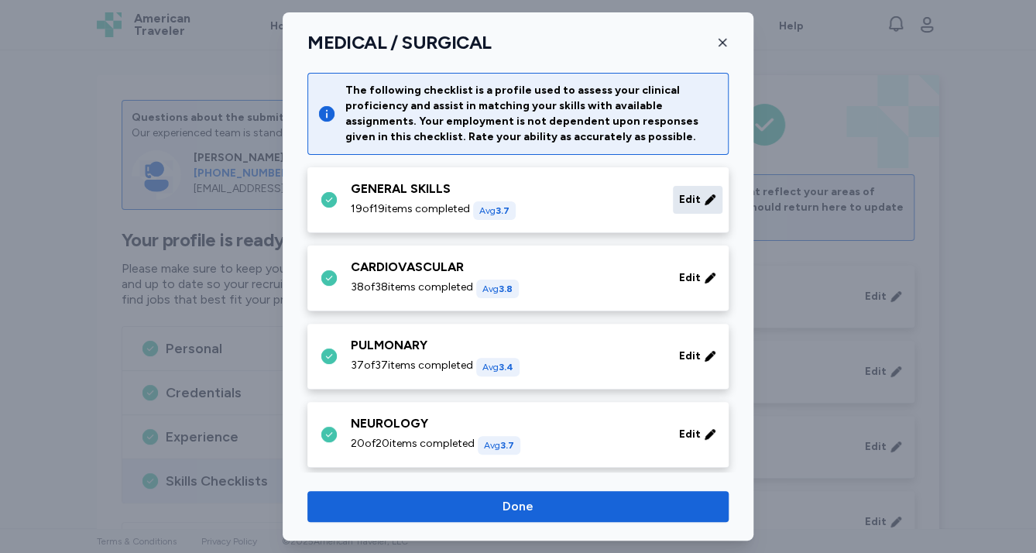
click at [679, 198] on span "Edit" at bounding box center [690, 199] width 22 height 15
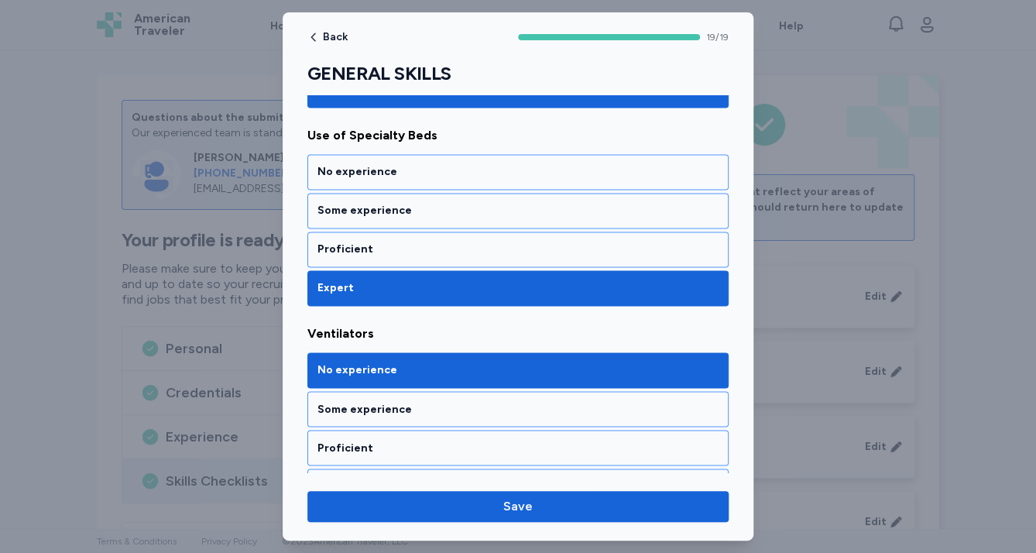
scroll to position [3578, 0]
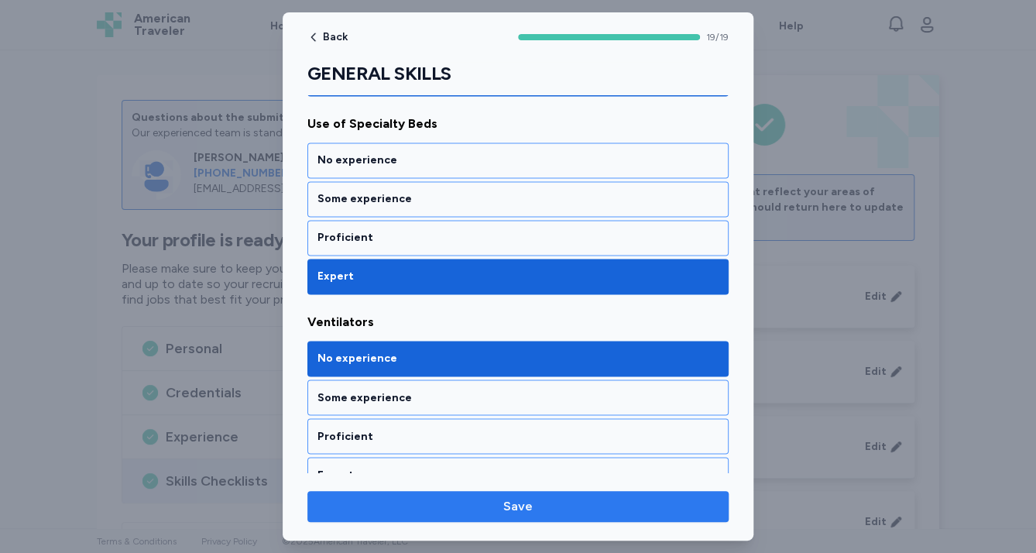
click at [575, 509] on span "Save" at bounding box center [518, 506] width 396 height 19
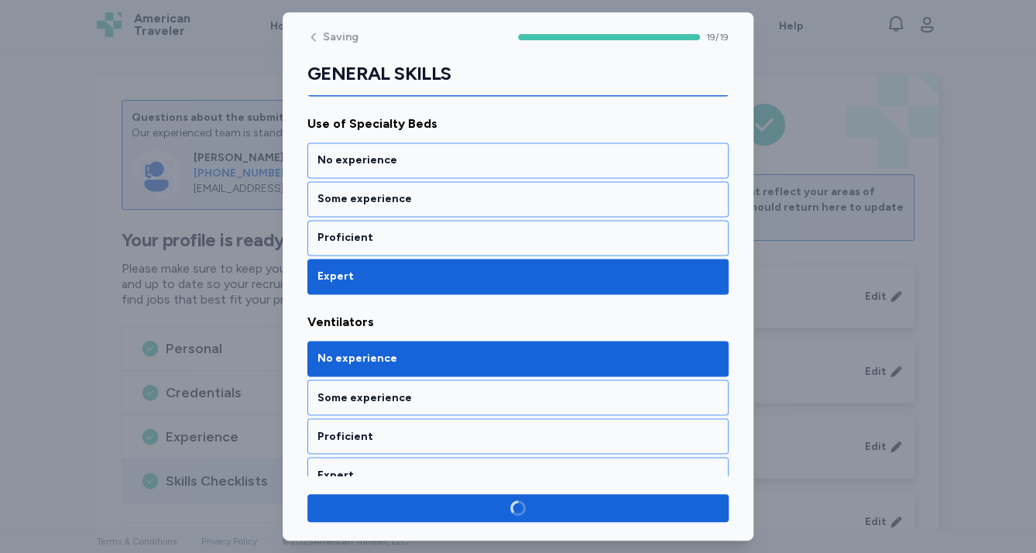
scroll to position [3574, 0]
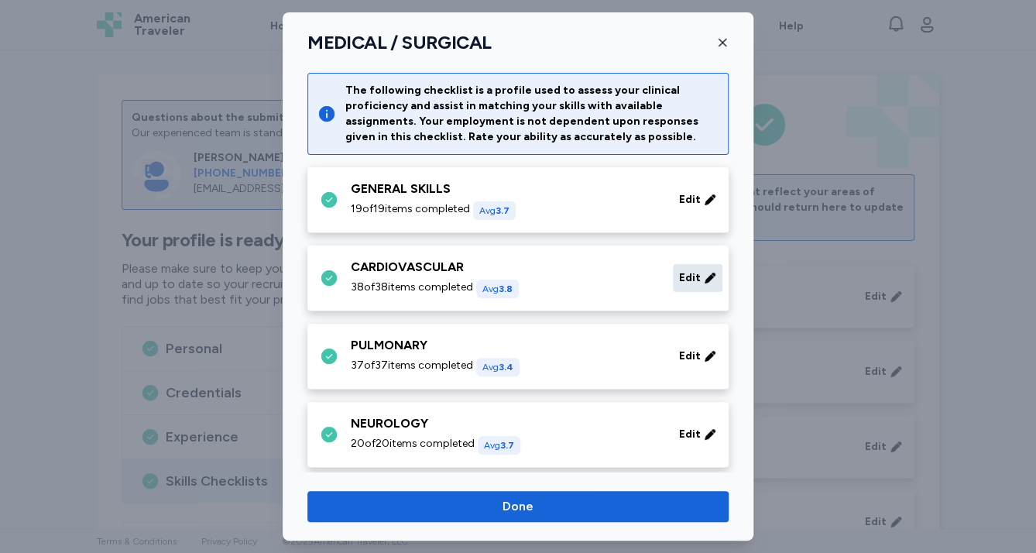
click at [692, 282] on div "Edit" at bounding box center [698, 278] width 50 height 28
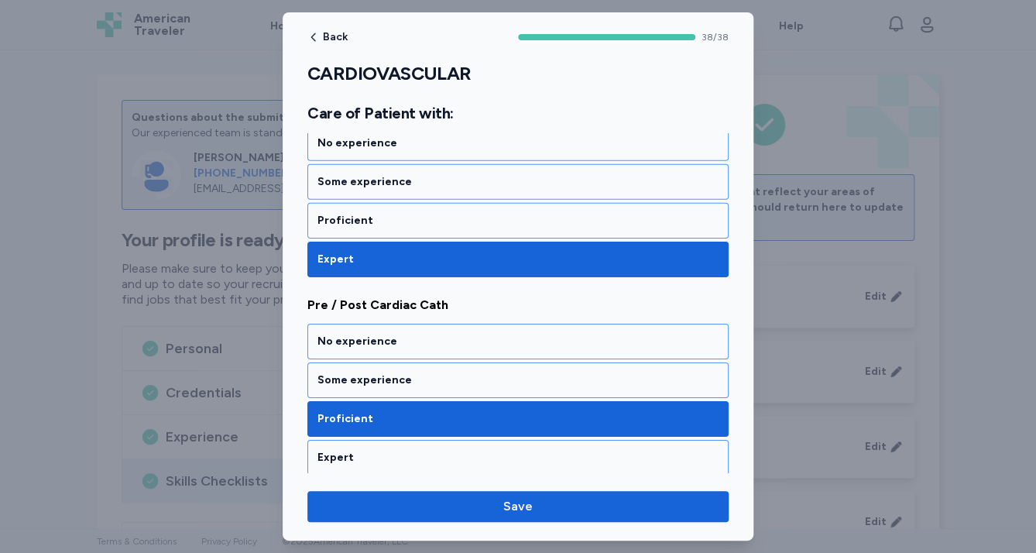
scroll to position [4708, 0]
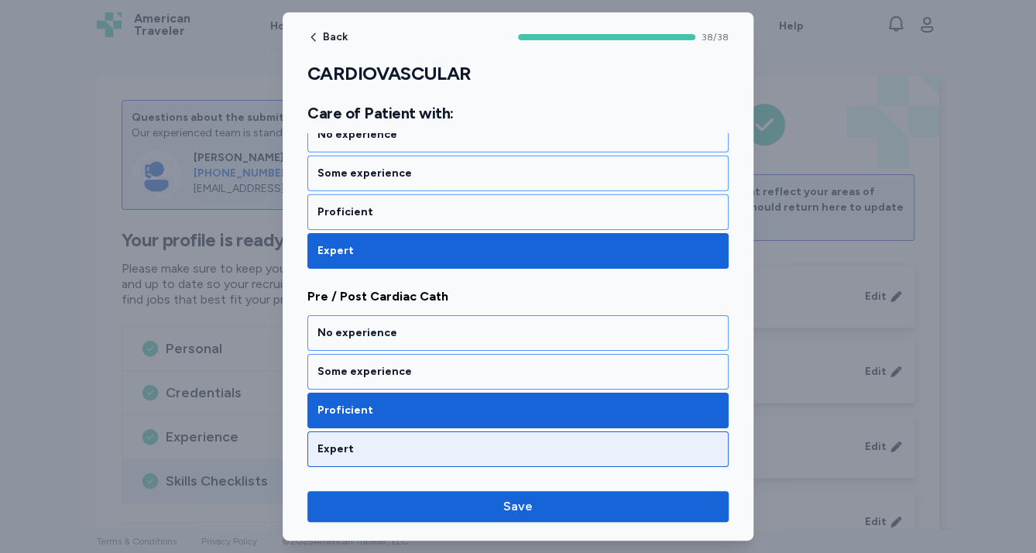
click at [582, 441] on div "Expert" at bounding box center [517, 448] width 401 height 15
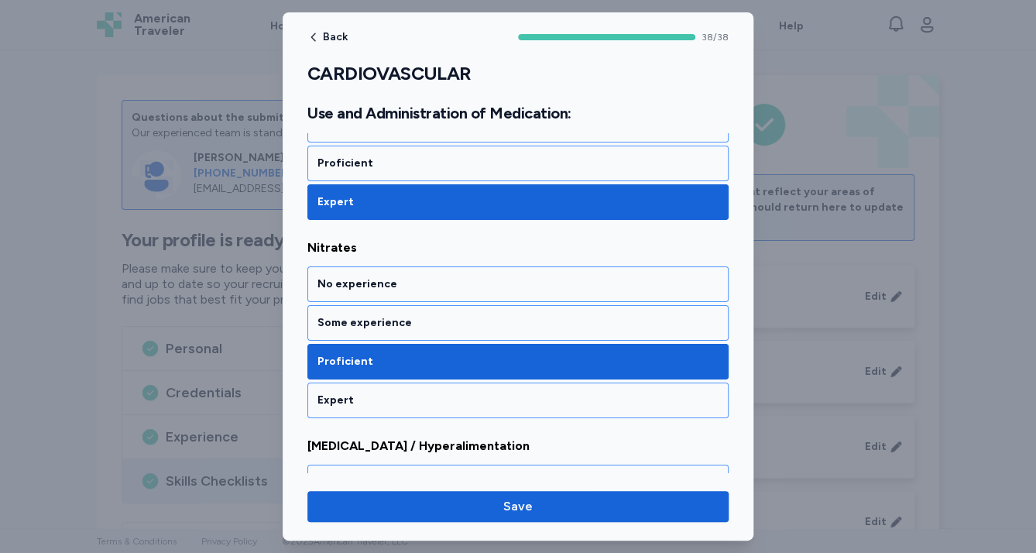
scroll to position [7472, 0]
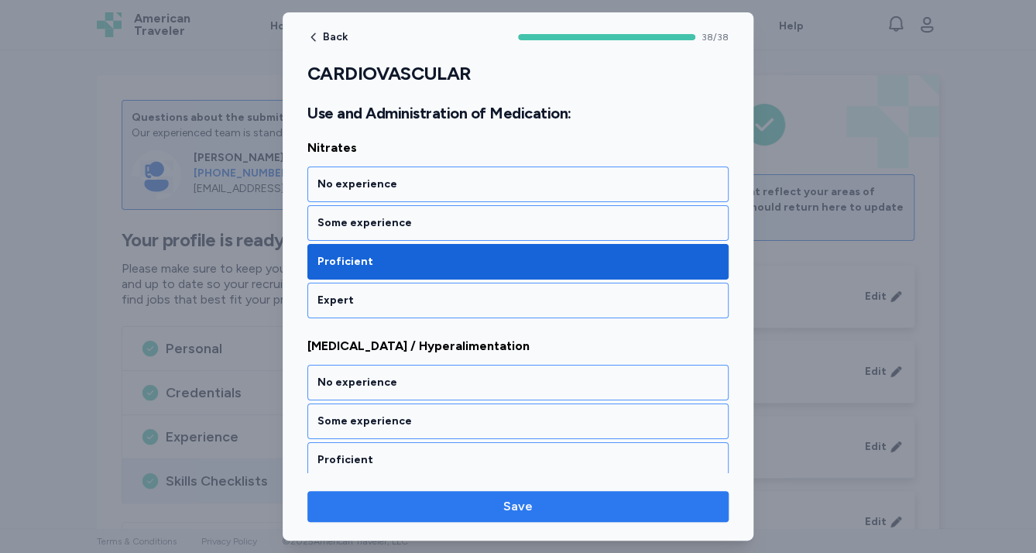
click at [553, 508] on span "Save" at bounding box center [518, 506] width 396 height 19
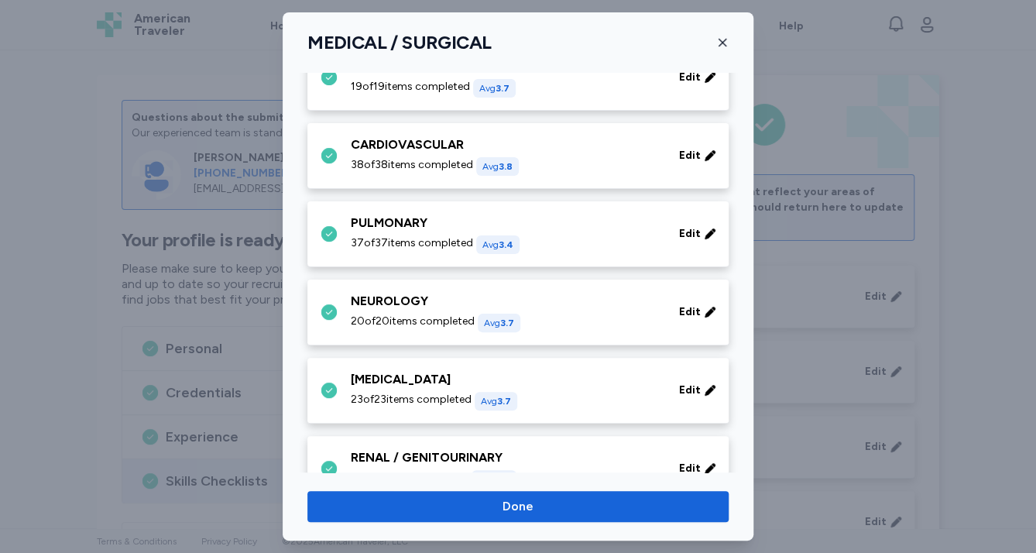
scroll to position [124, 0]
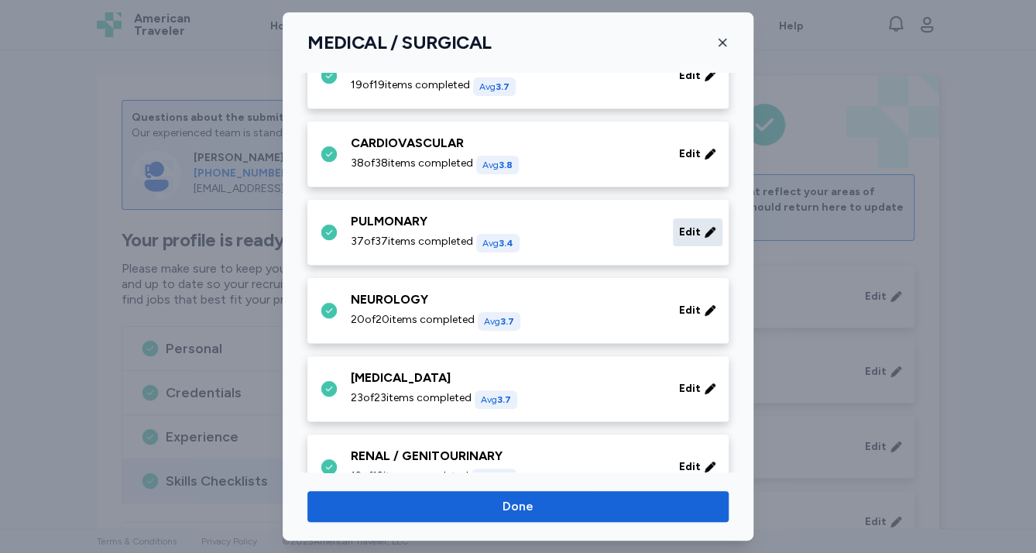
click at [679, 232] on span "Edit" at bounding box center [690, 232] width 22 height 15
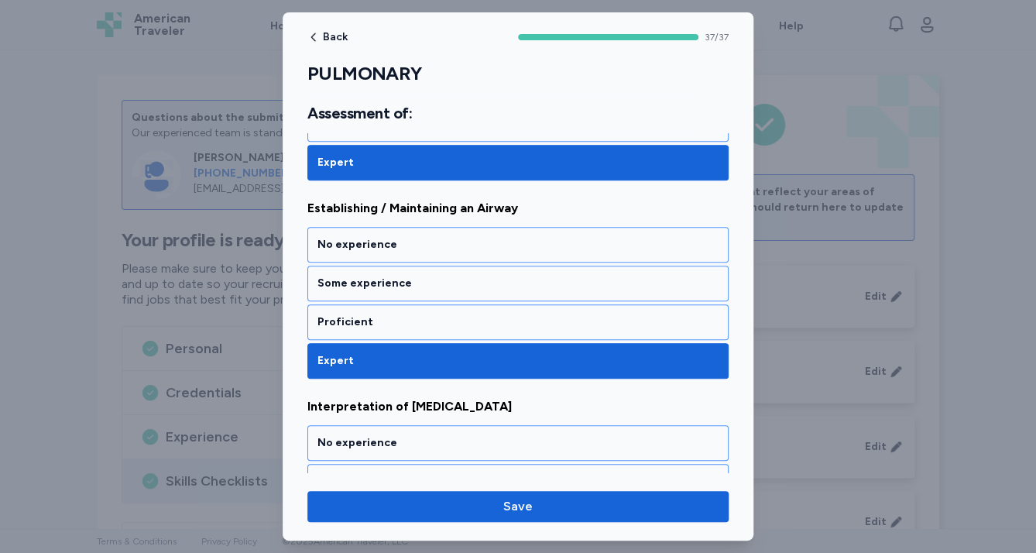
scroll to position [372, 0]
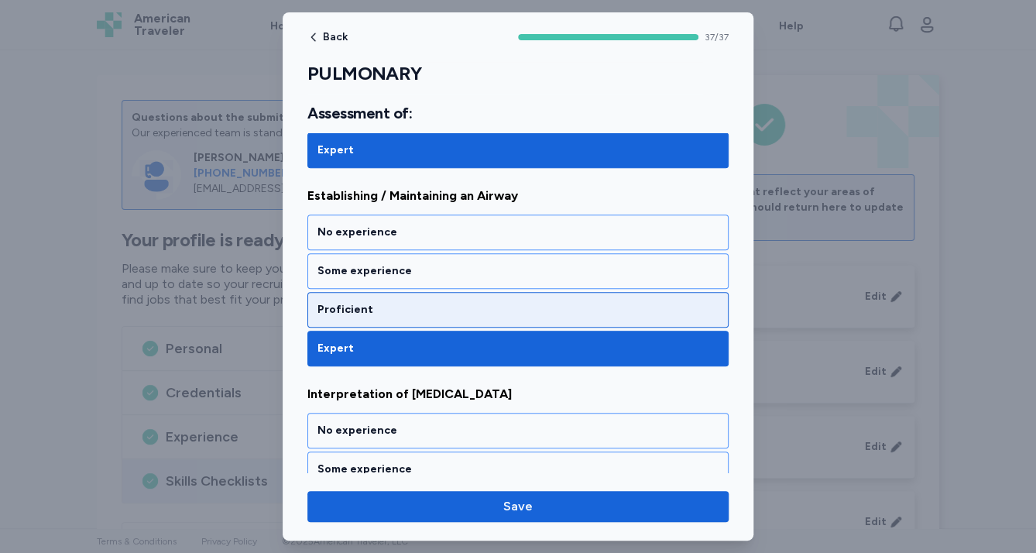
click at [389, 304] on div "Proficient" at bounding box center [517, 309] width 401 height 15
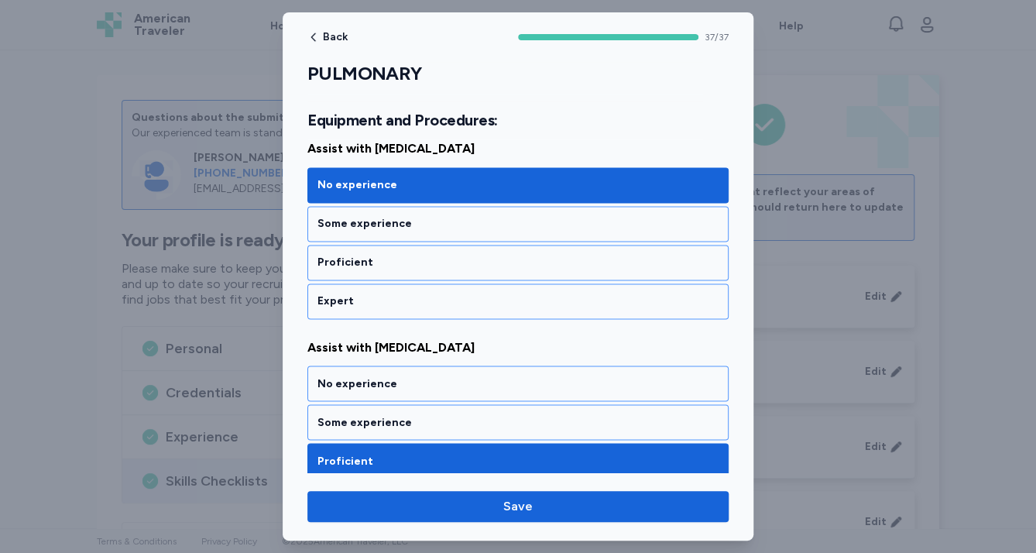
scroll to position [1053, 0]
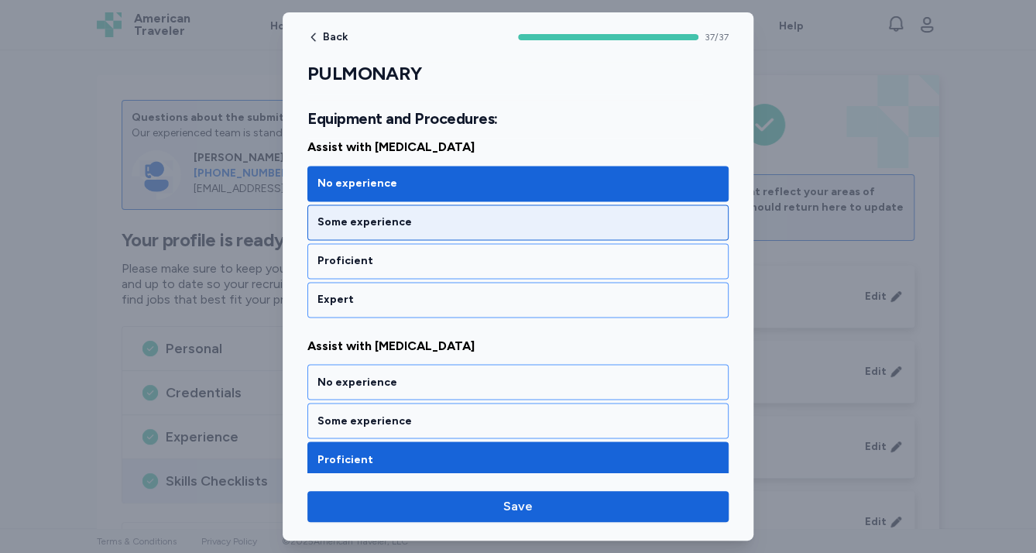
click at [436, 217] on div "Some experience" at bounding box center [517, 222] width 401 height 15
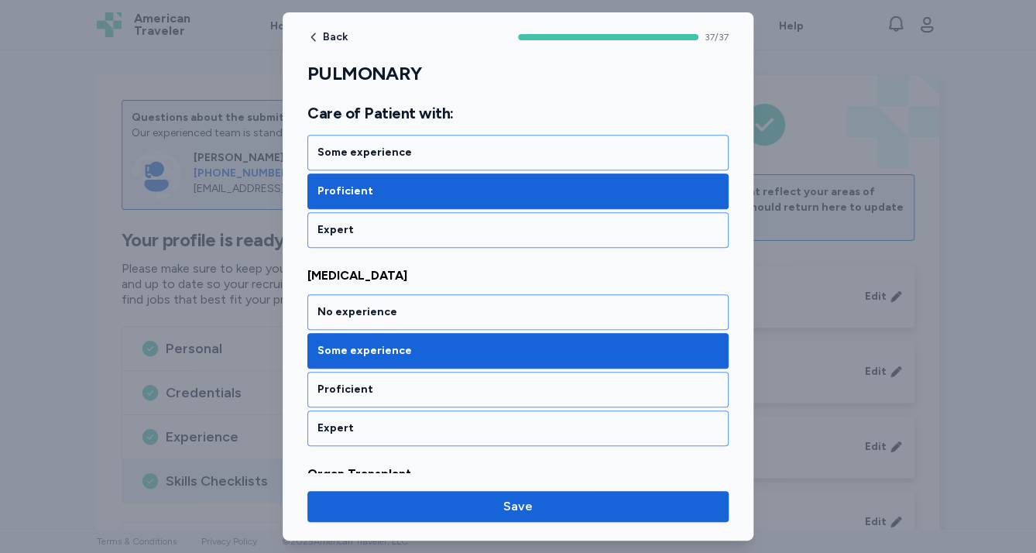
scroll to position [5761, 0]
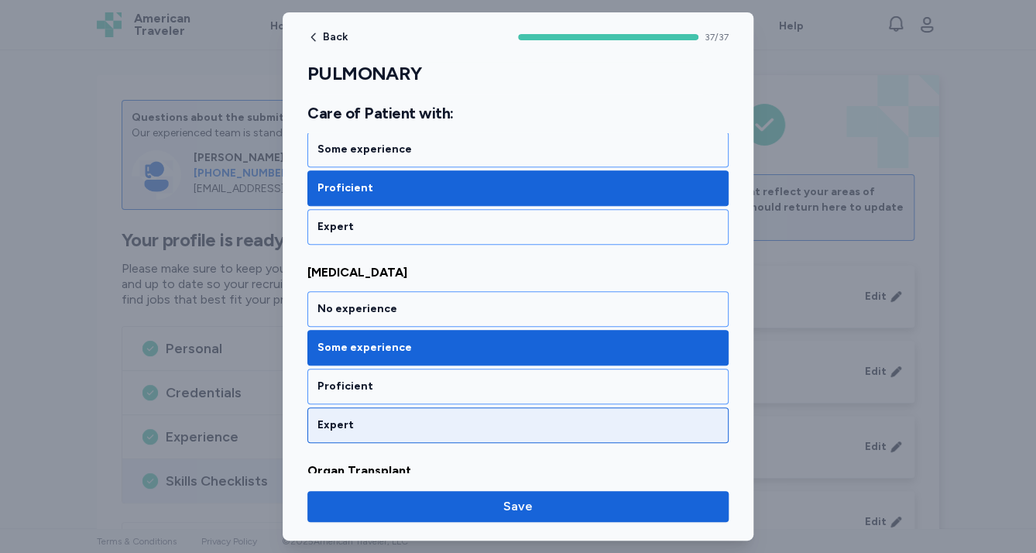
click at [393, 417] on div "Expert" at bounding box center [517, 424] width 401 height 15
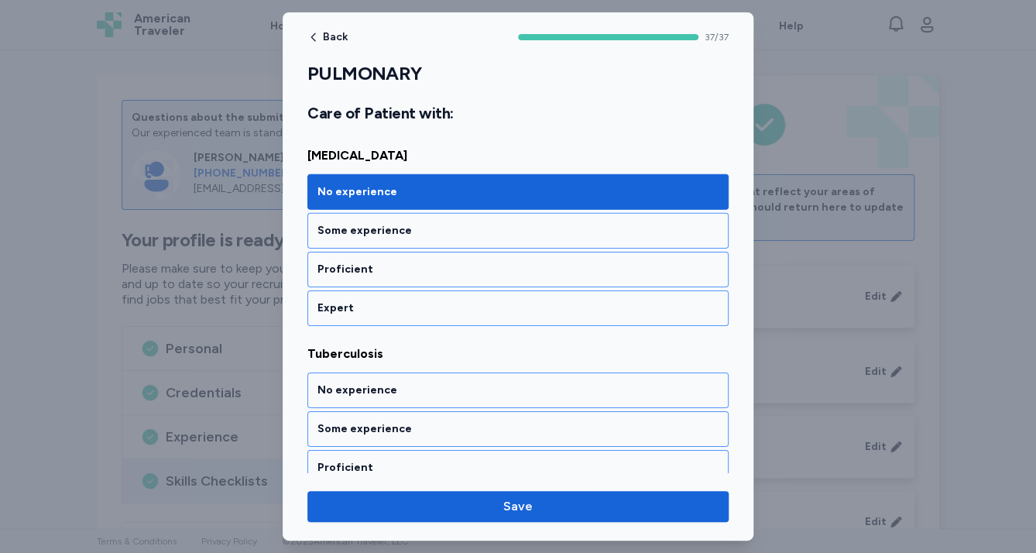
scroll to position [7275, 0]
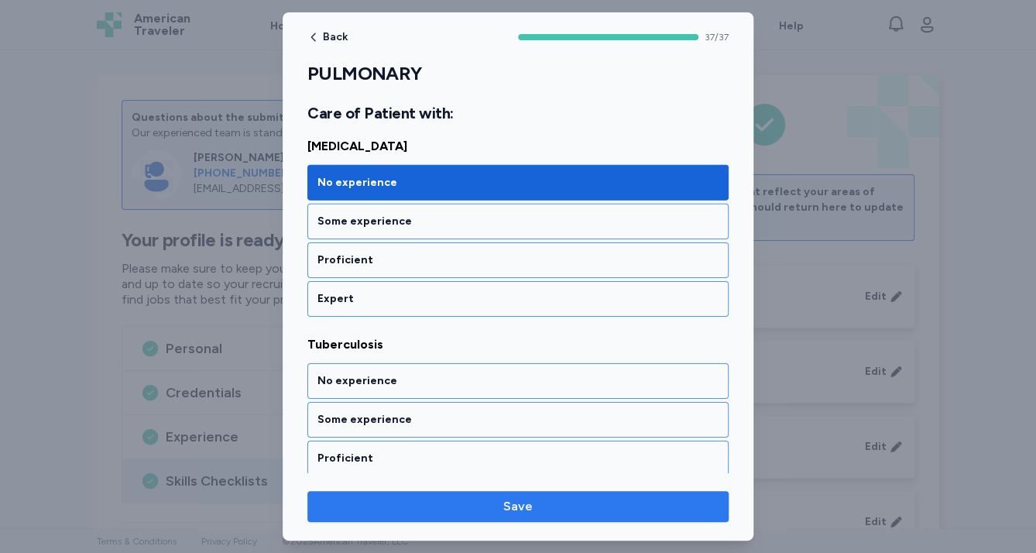
click at [427, 505] on span "Save" at bounding box center [518, 506] width 396 height 19
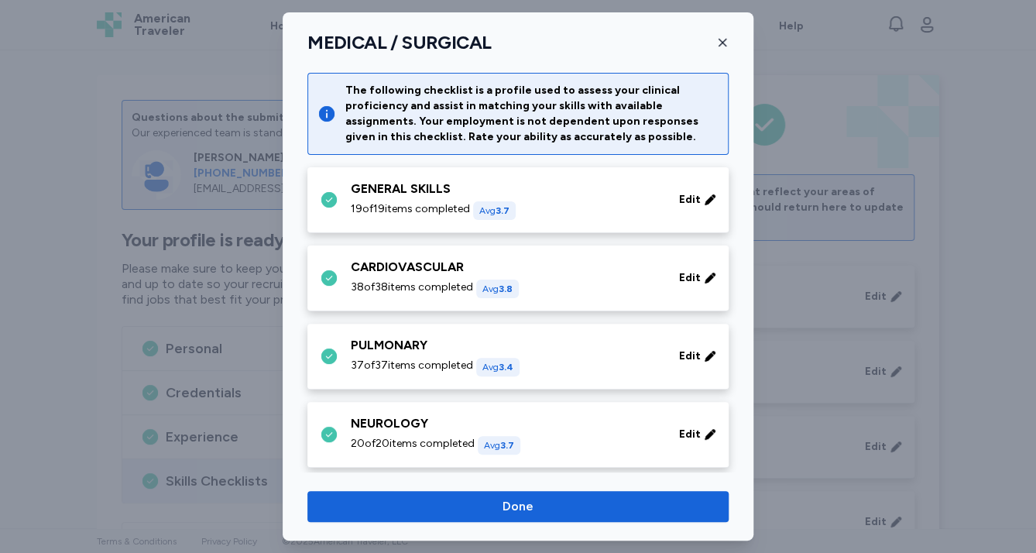
scroll to position [124, 0]
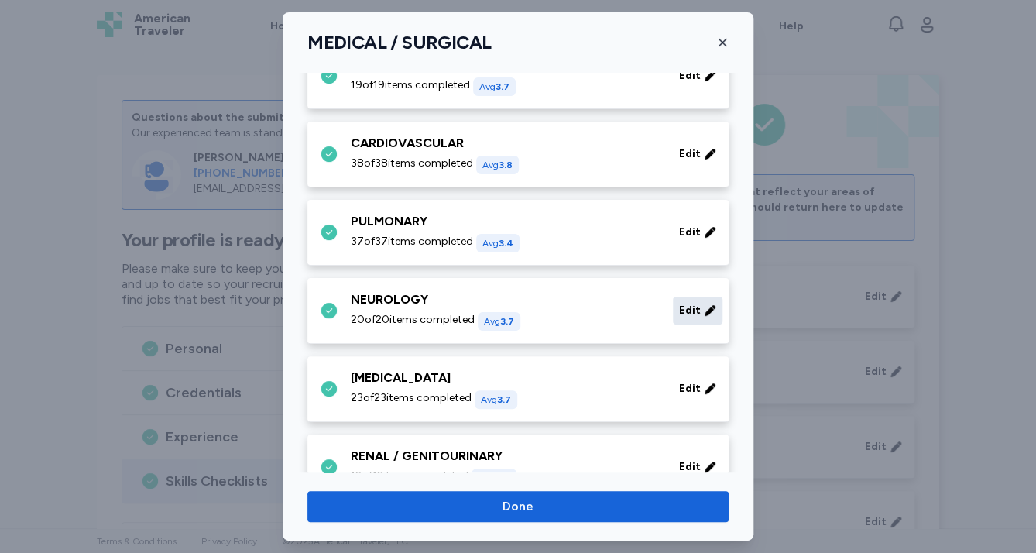
click at [692, 313] on div "Edit" at bounding box center [698, 311] width 50 height 28
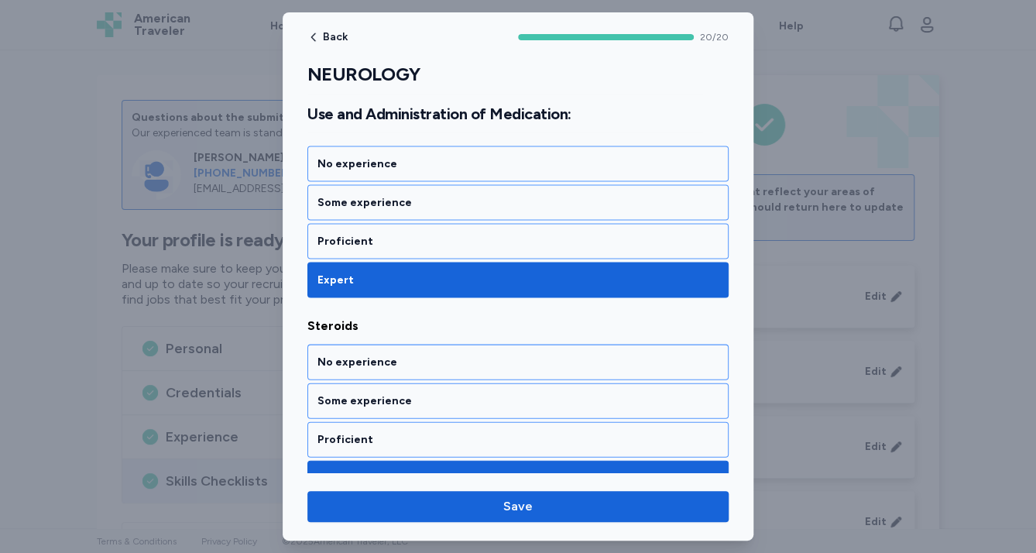
scroll to position [3926, 0]
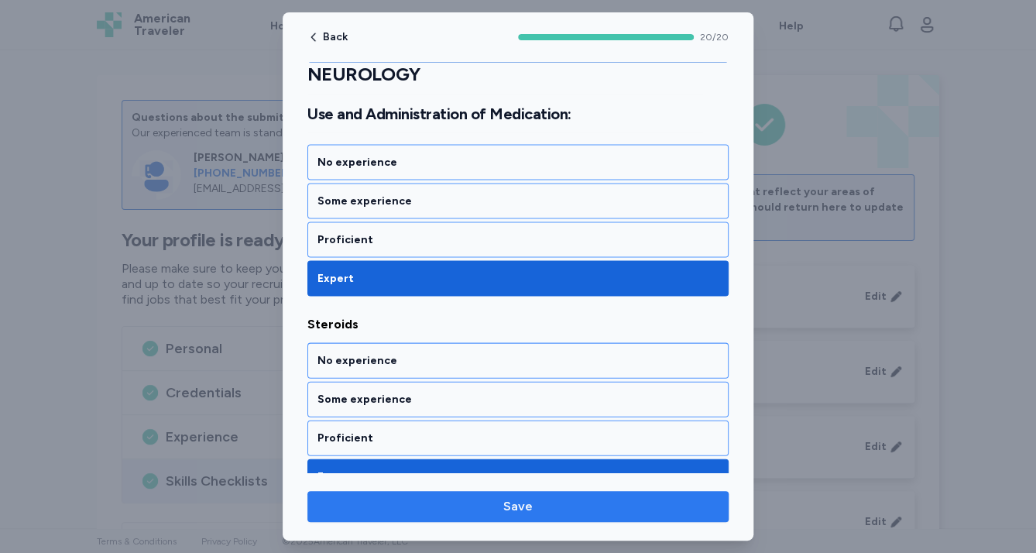
click at [606, 502] on span "Save" at bounding box center [518, 506] width 396 height 19
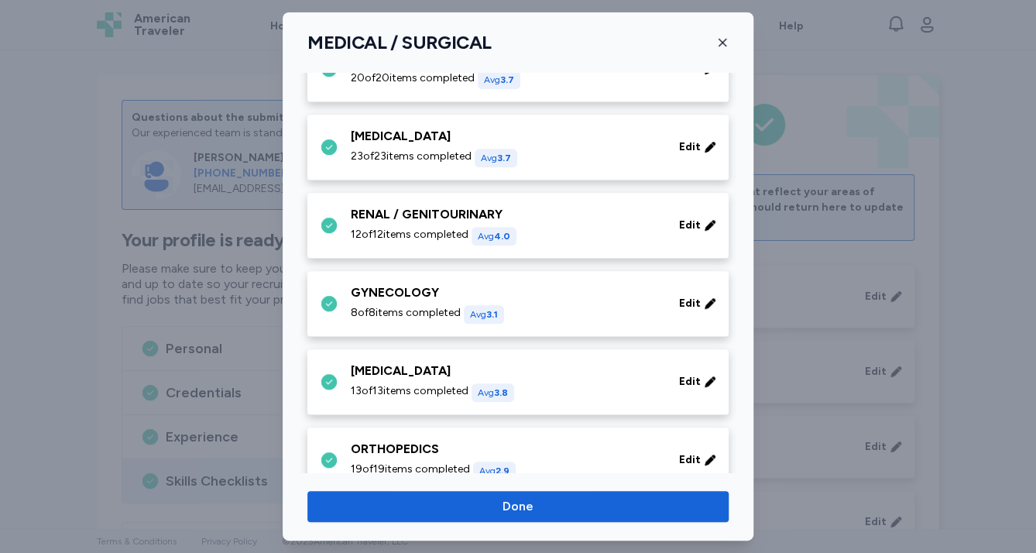
scroll to position [372, 0]
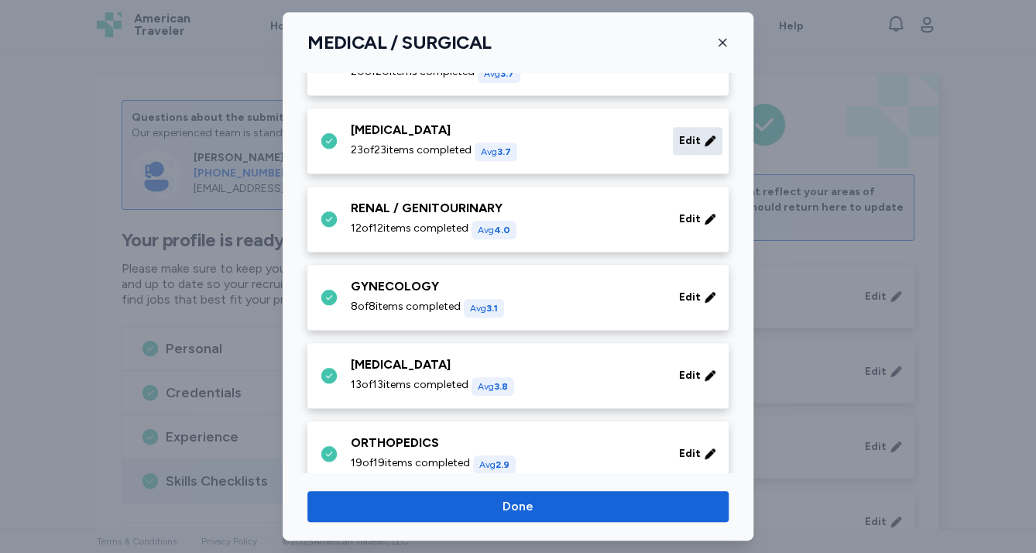
click at [688, 146] on span "Edit" at bounding box center [690, 140] width 22 height 15
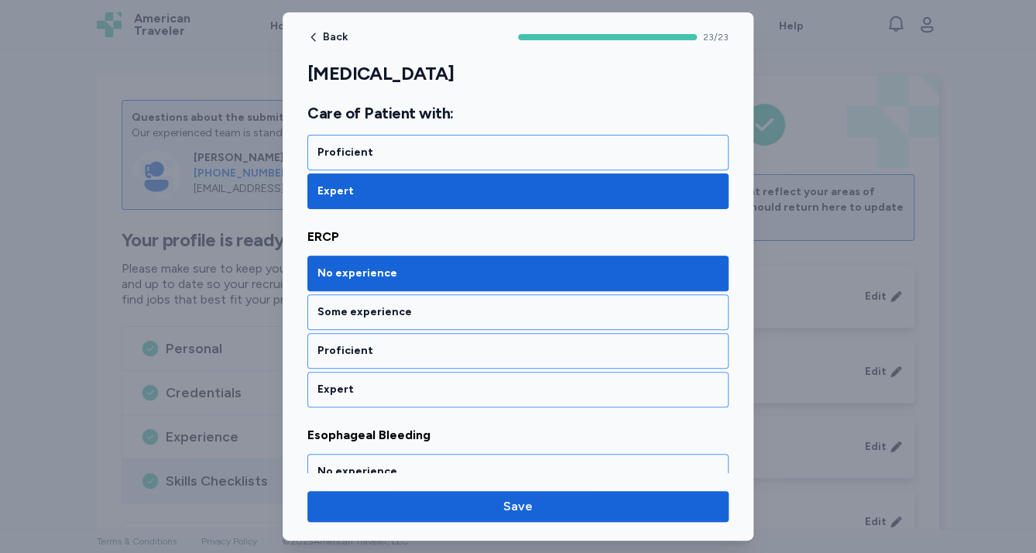
scroll to position [2788, 0]
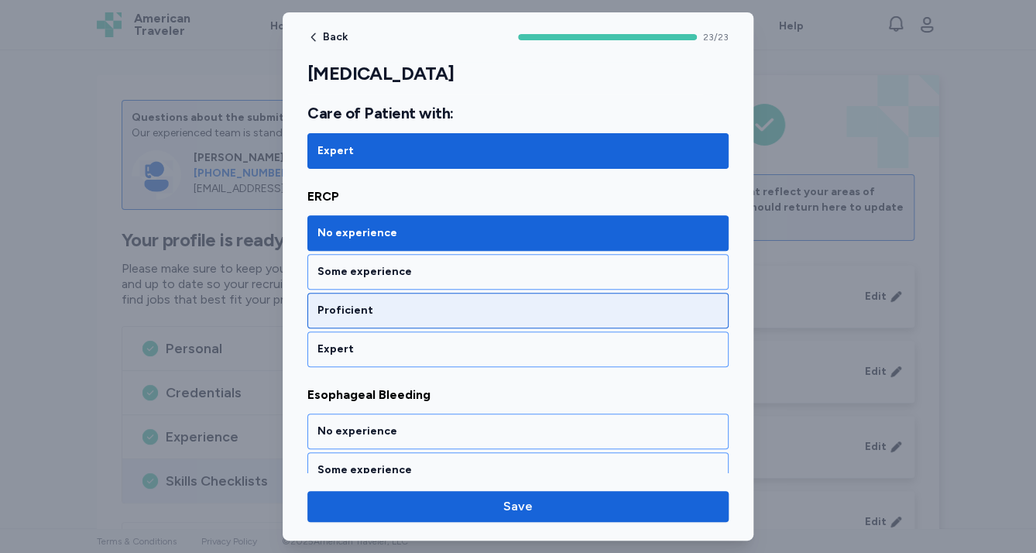
click at [517, 293] on div "Proficient" at bounding box center [517, 311] width 421 height 36
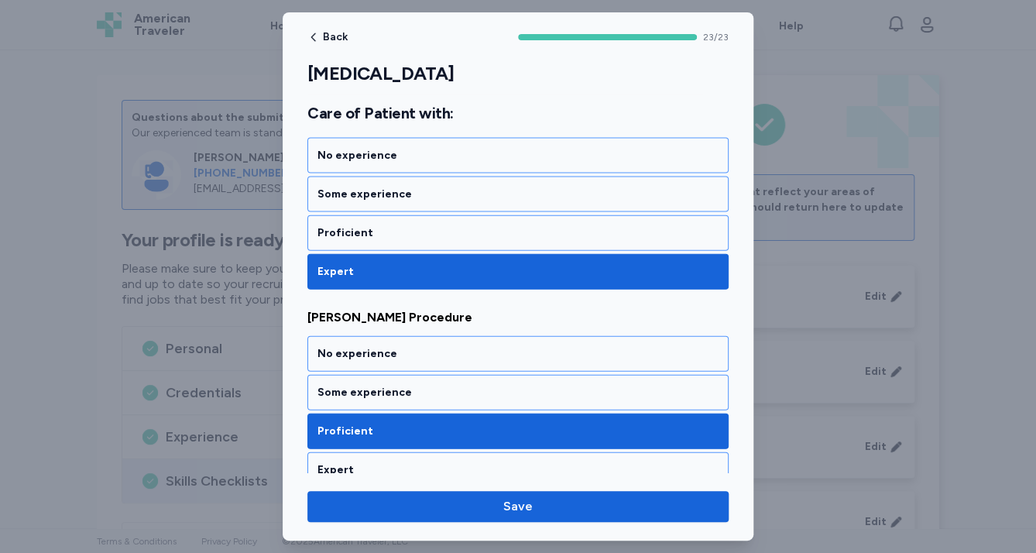
scroll to position [4089, 0]
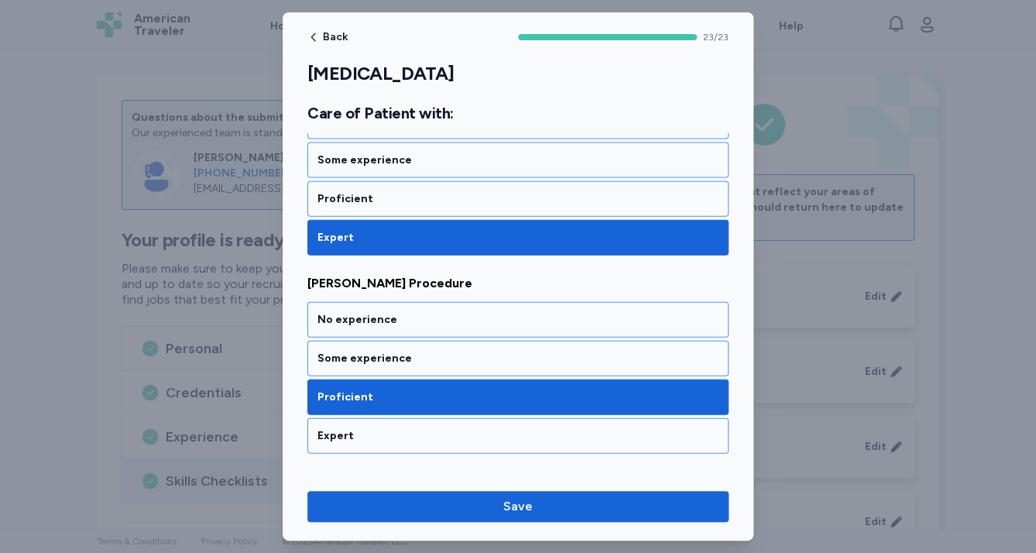
click at [530, 428] on div "Expert" at bounding box center [517, 435] width 401 height 15
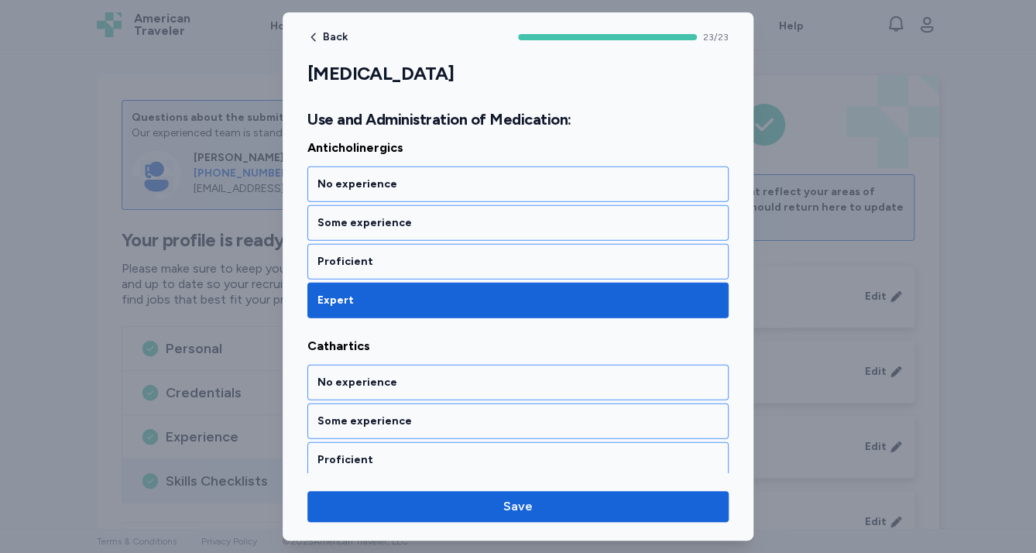
scroll to position [4479, 0]
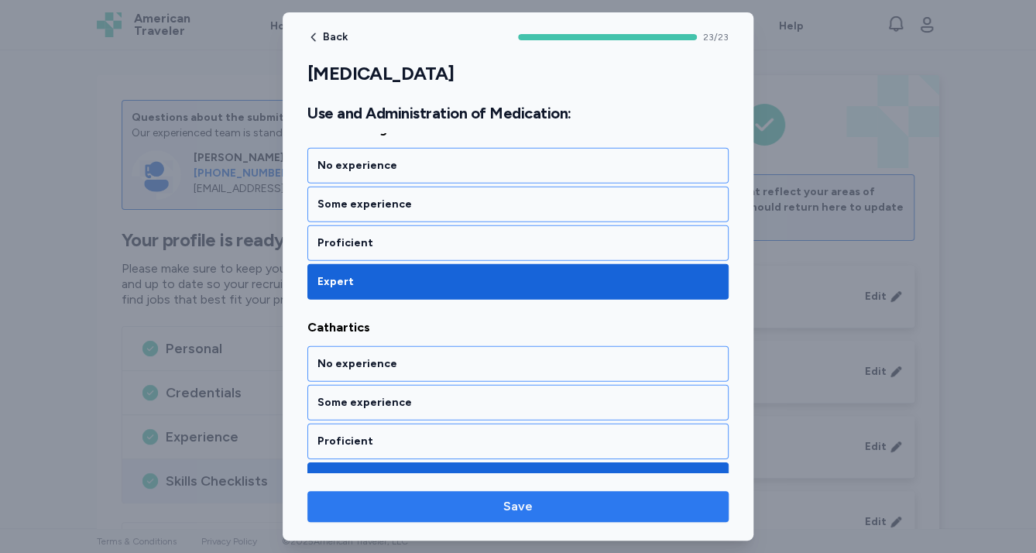
click at [539, 508] on span "Save" at bounding box center [518, 506] width 396 height 19
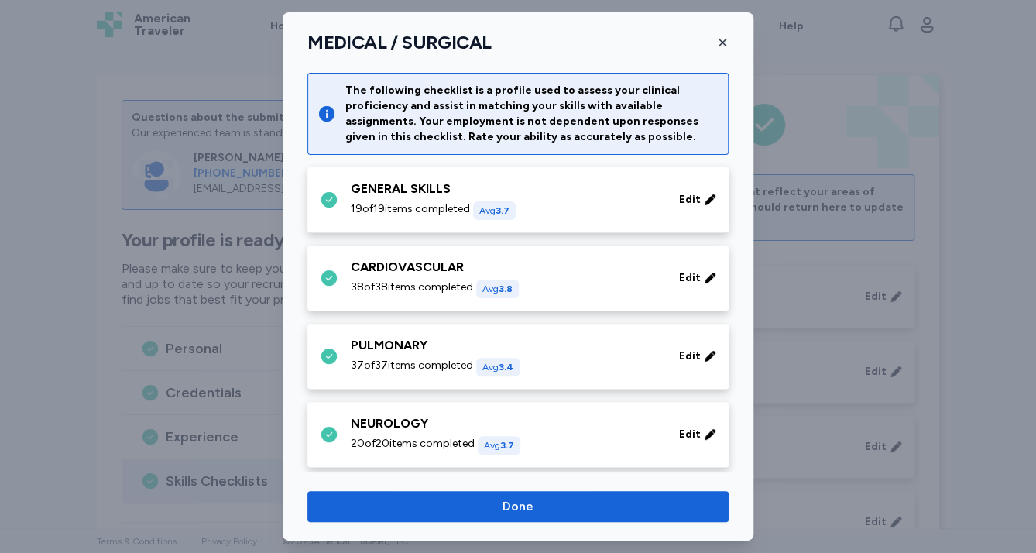
scroll to position [372, 0]
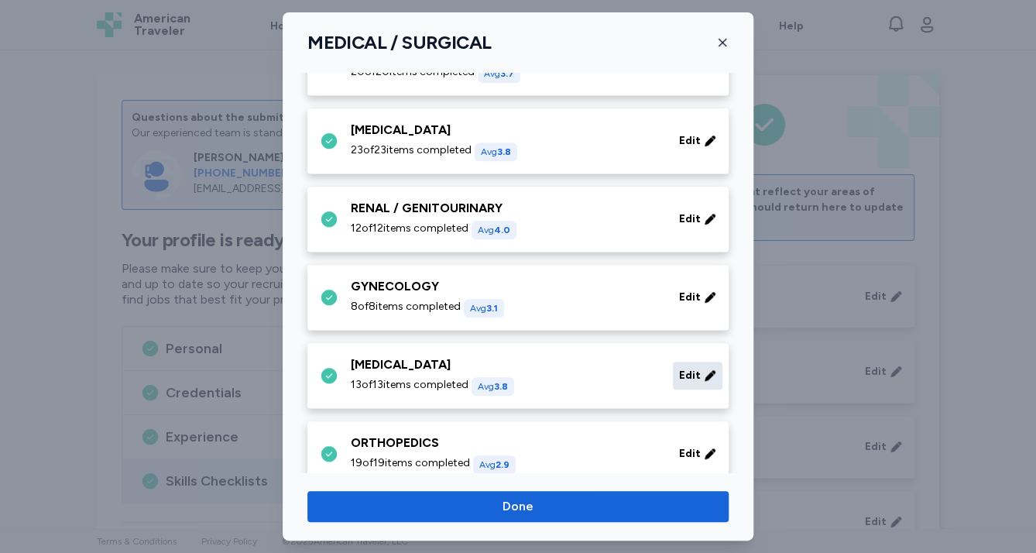
click at [681, 376] on span "Edit" at bounding box center [690, 375] width 22 height 15
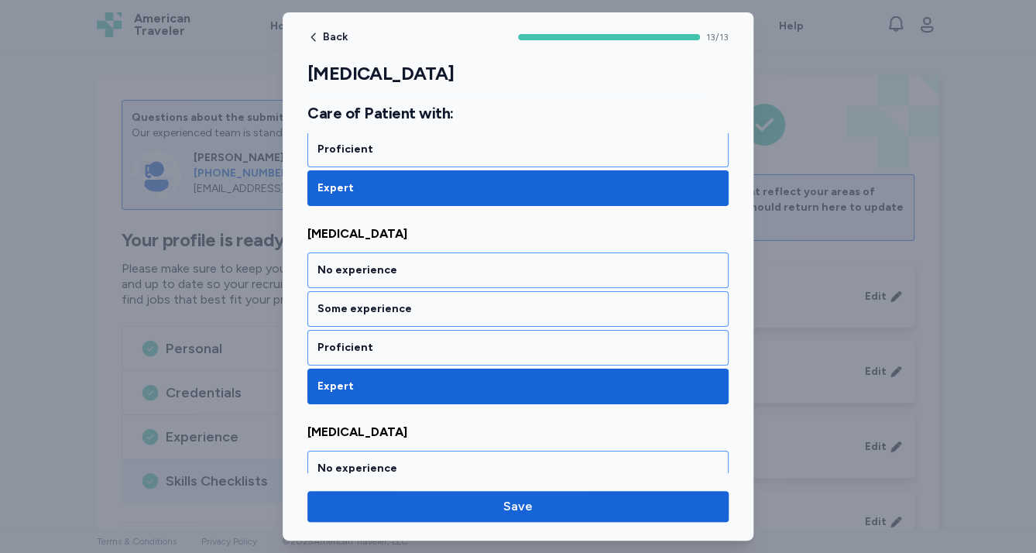
scroll to position [2471, 0]
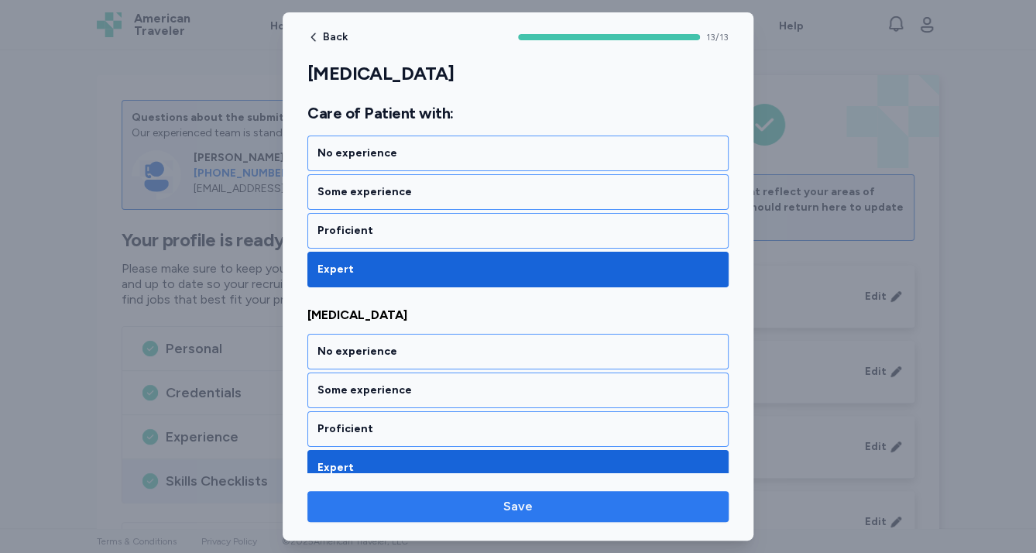
click at [647, 505] on span "Save" at bounding box center [518, 506] width 396 height 19
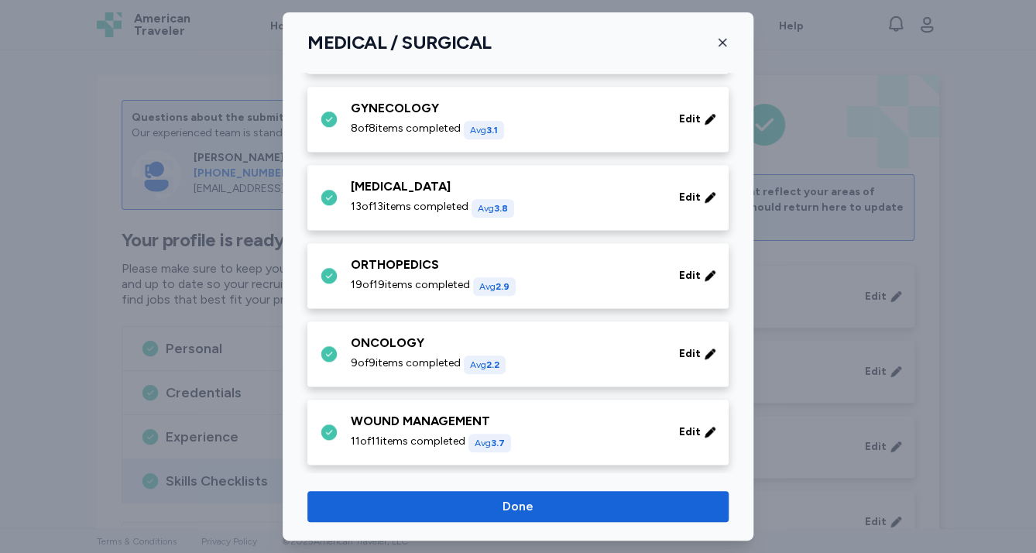
scroll to position [619, 0]
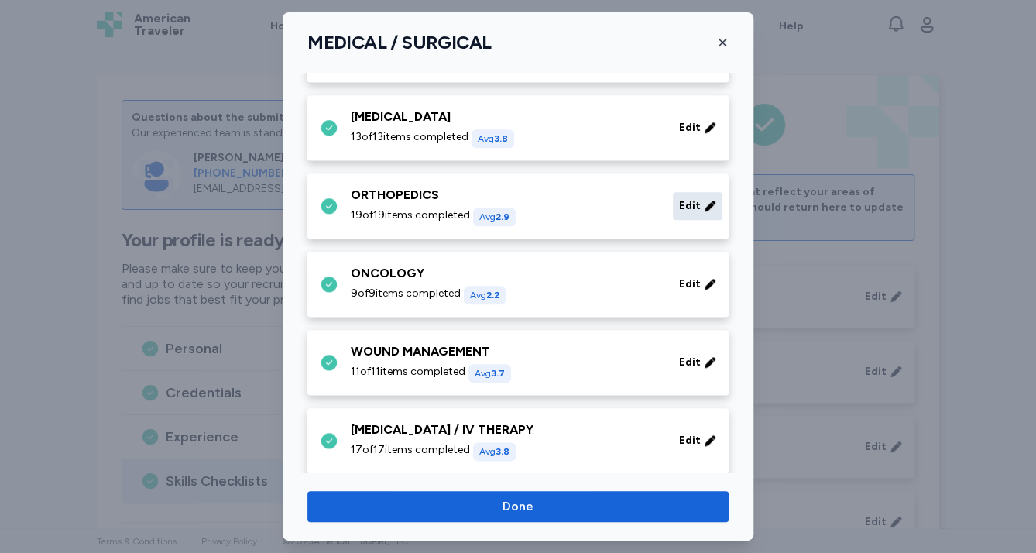
click at [691, 201] on div "Edit" at bounding box center [698, 206] width 50 height 28
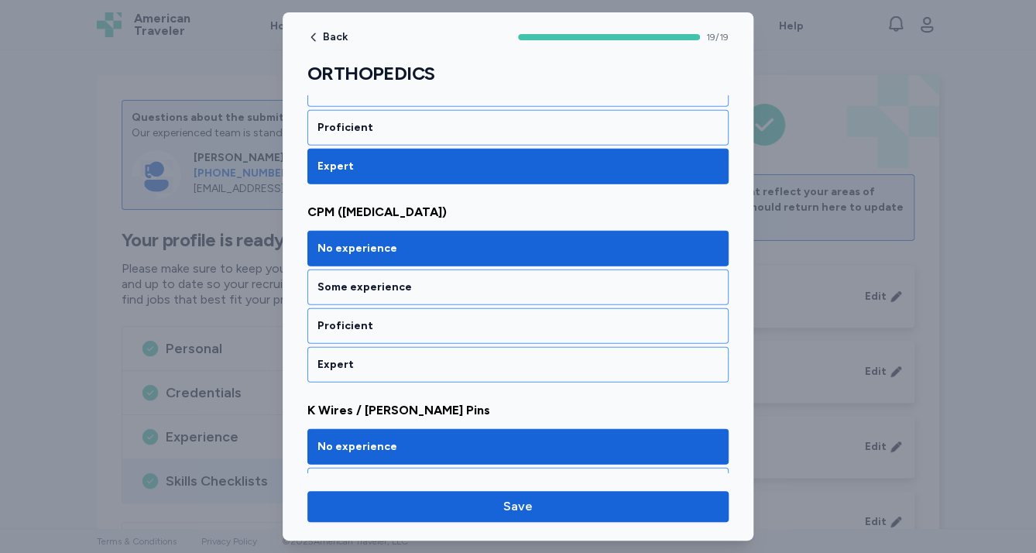
scroll to position [1735, 0]
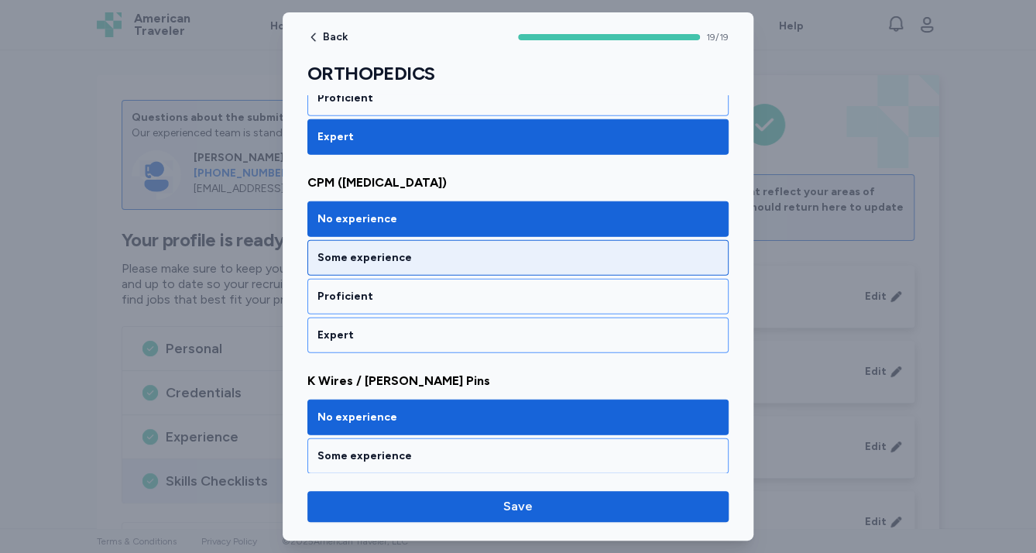
click at [620, 256] on div "Some experience" at bounding box center [517, 258] width 421 height 36
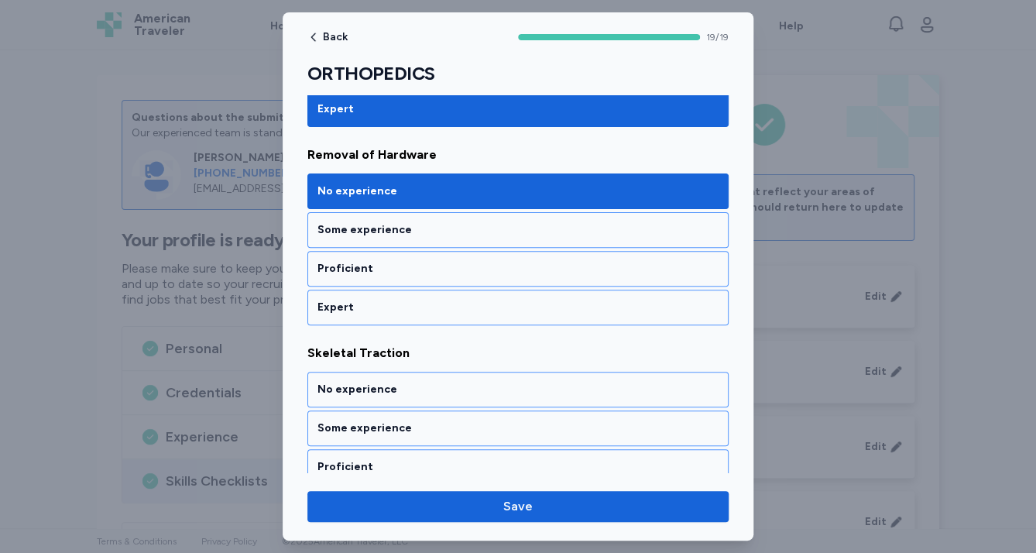
scroll to position [2788, 0]
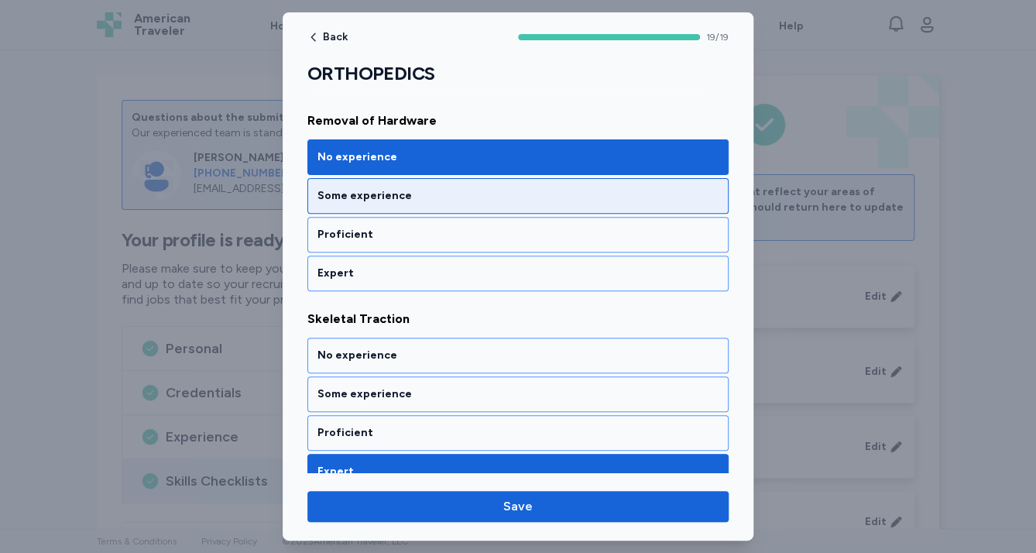
click at [615, 188] on div "Some experience" at bounding box center [517, 195] width 401 height 15
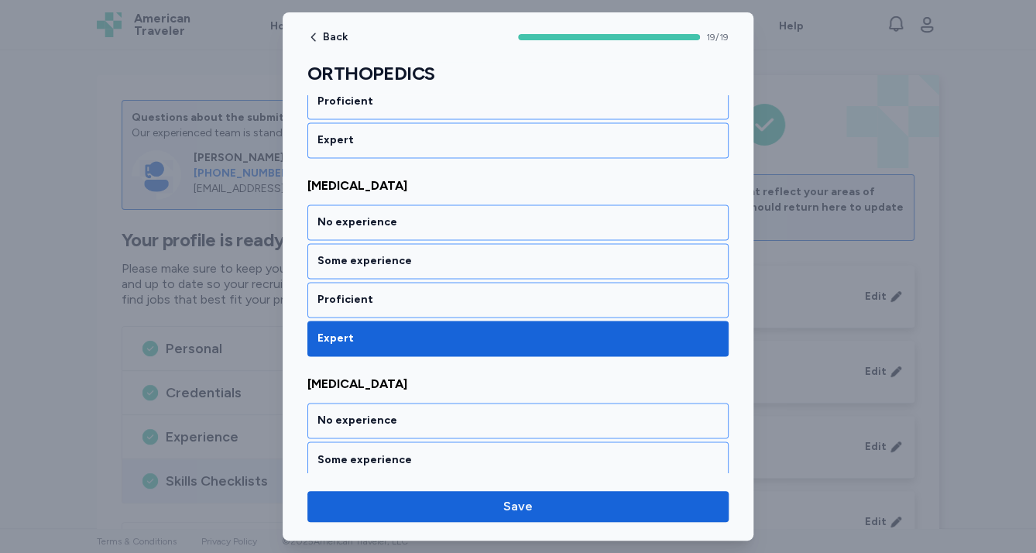
scroll to position [3578, 0]
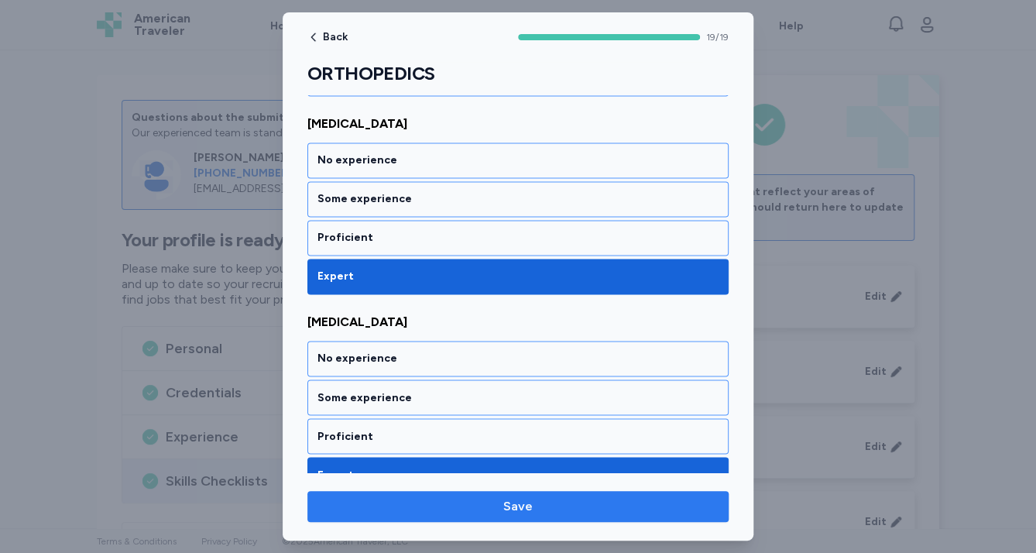
click at [606, 506] on span "Save" at bounding box center [518, 506] width 396 height 19
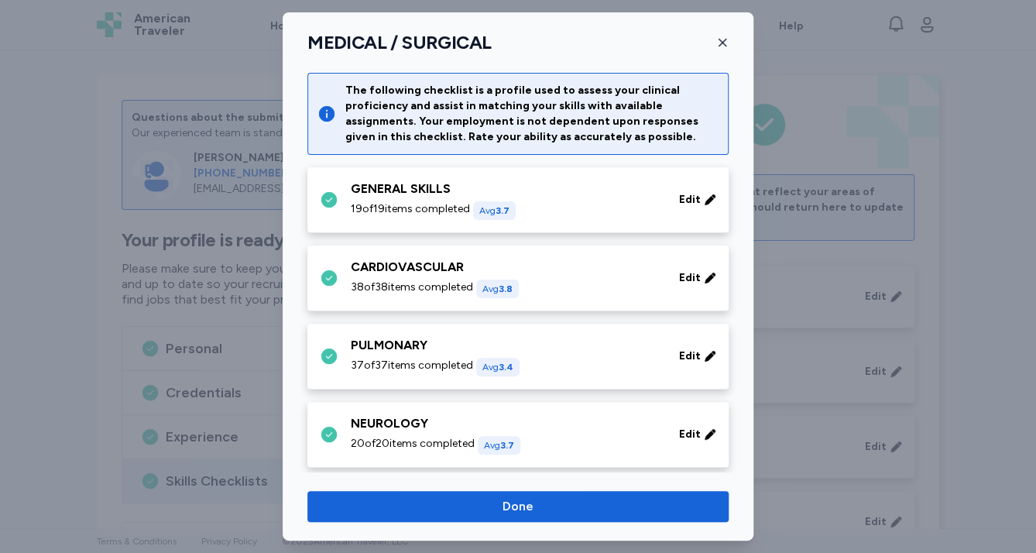
scroll to position [619, 0]
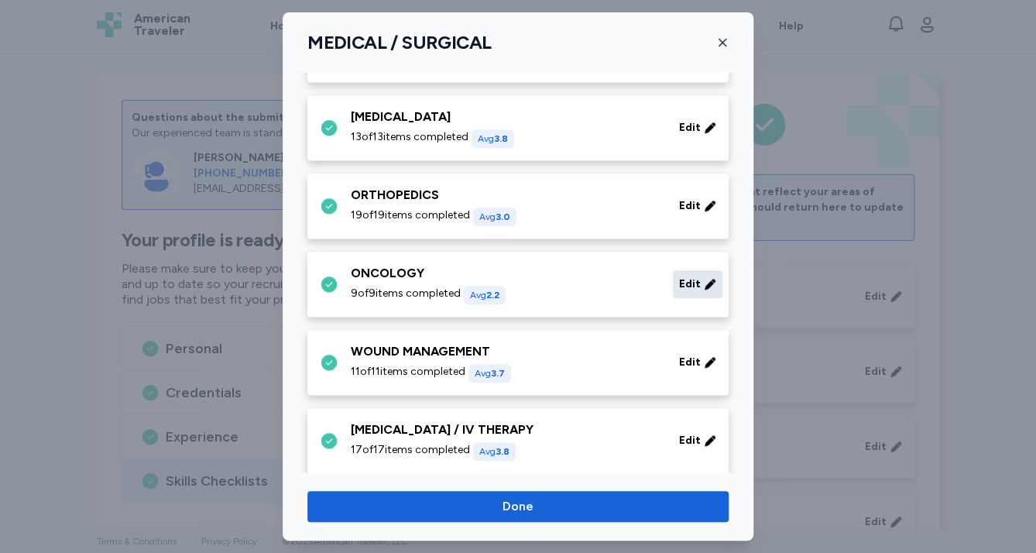
click at [684, 281] on span "Edit" at bounding box center [690, 283] width 22 height 15
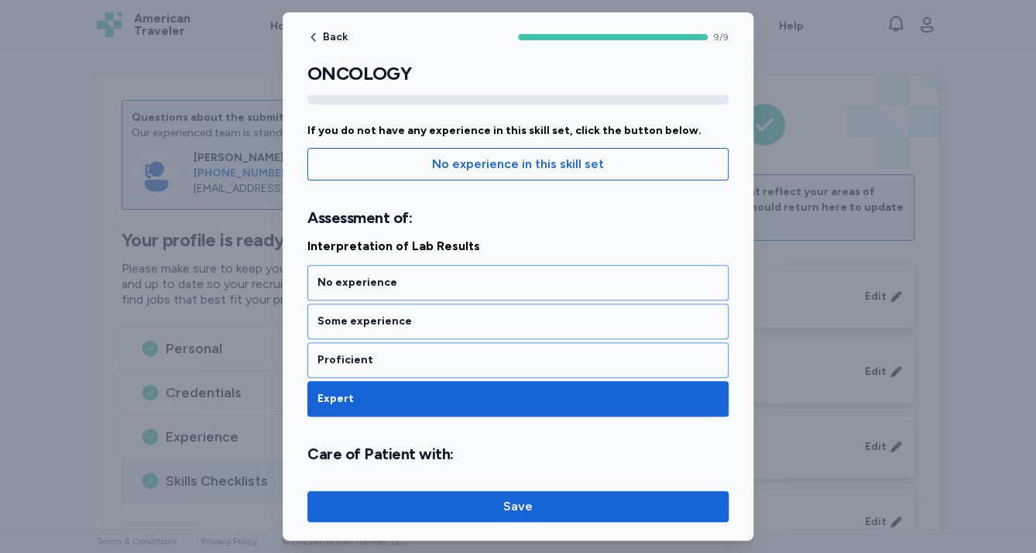
scroll to position [124, 0]
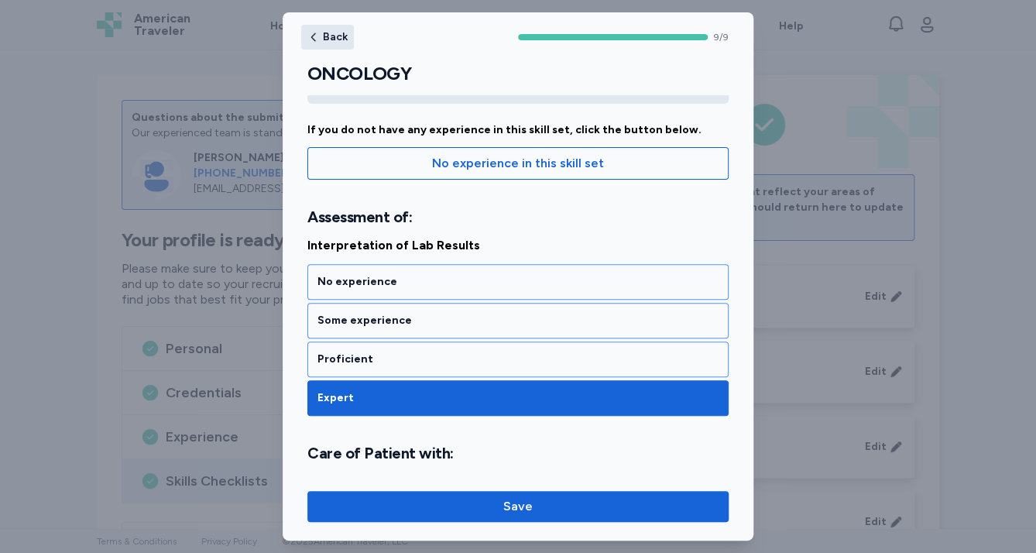
click at [314, 36] on icon "button" at bounding box center [313, 37] width 12 height 12
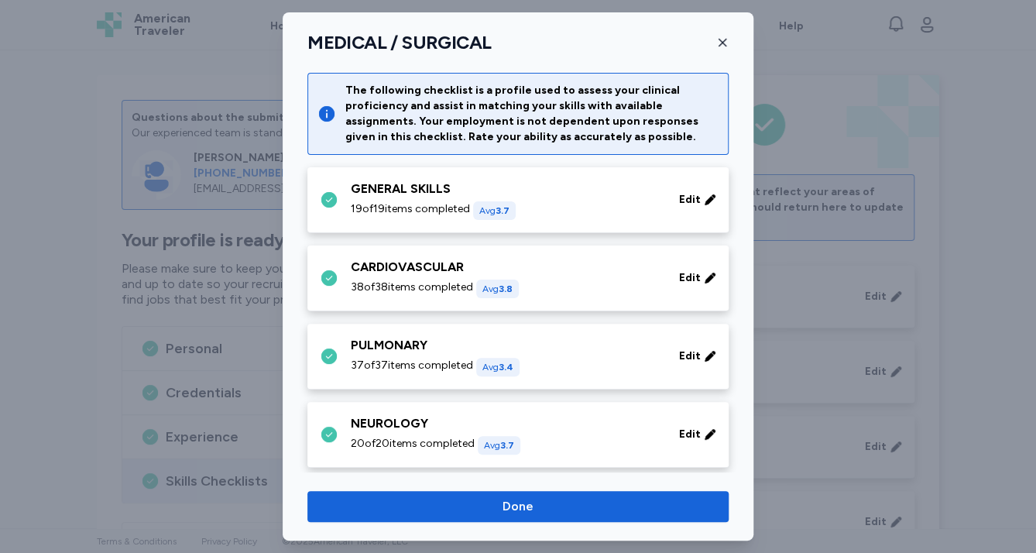
scroll to position [619, 0]
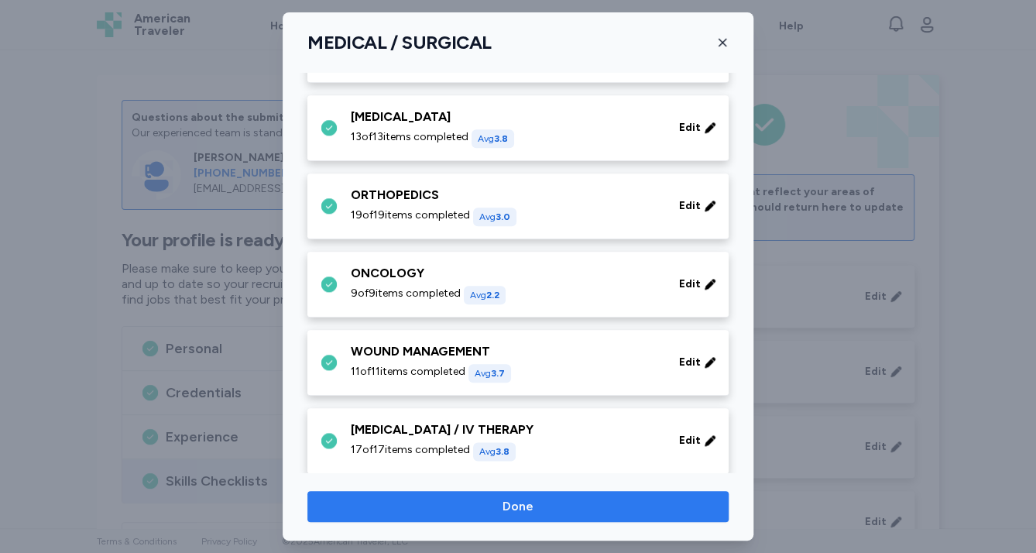
click at [633, 500] on span "Done" at bounding box center [518, 506] width 396 height 19
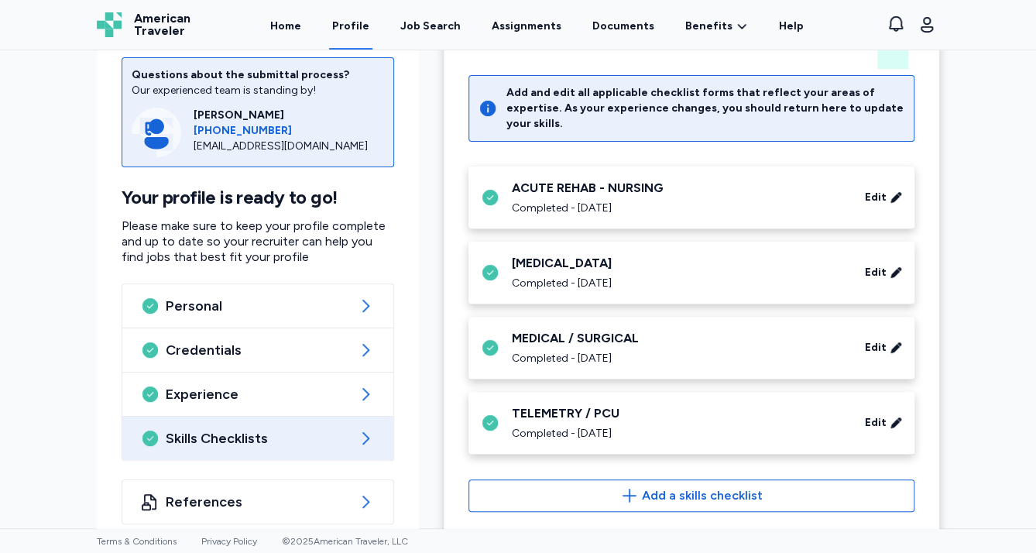
scroll to position [103, 0]
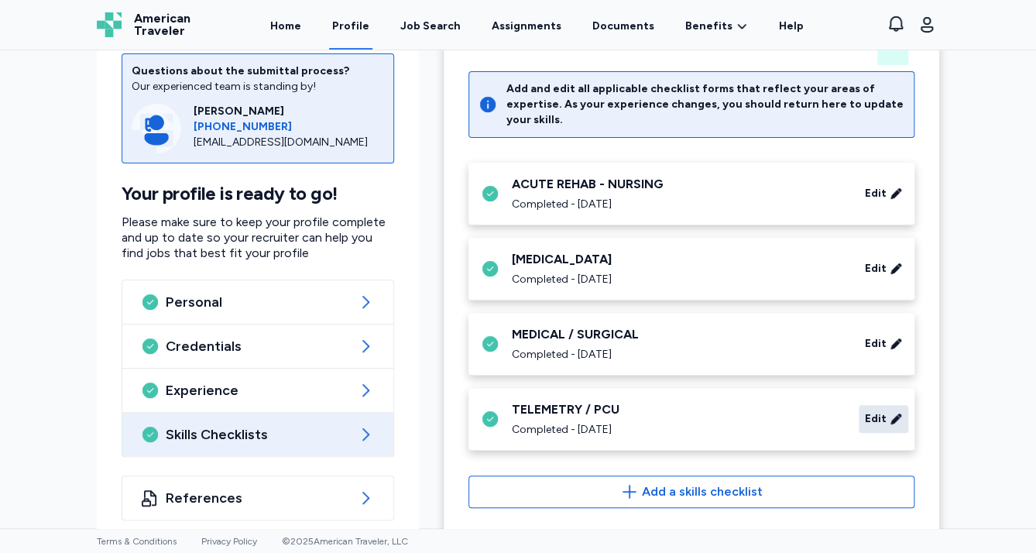
click at [875, 411] on span "Edit" at bounding box center [876, 418] width 22 height 15
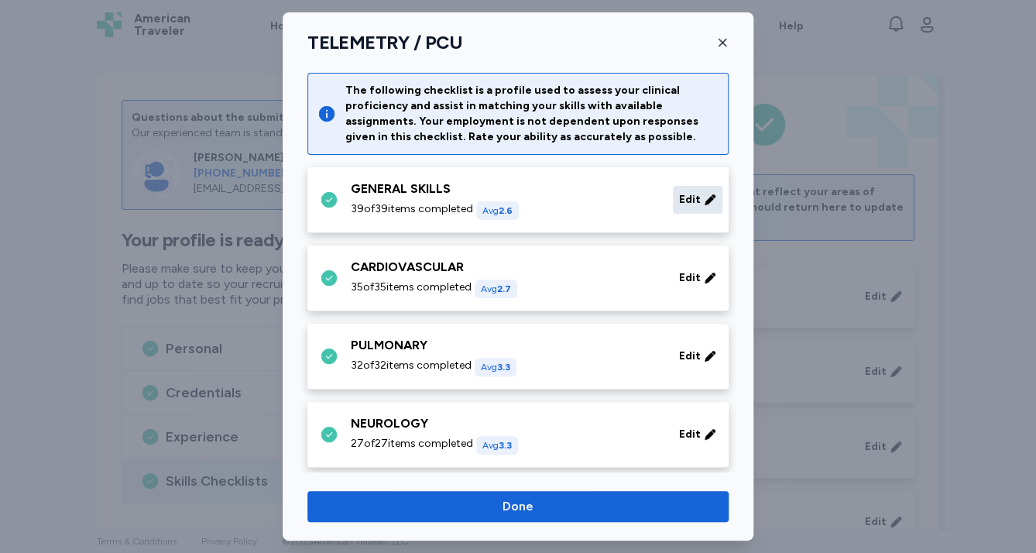
click at [680, 199] on span "Edit" at bounding box center [690, 199] width 22 height 15
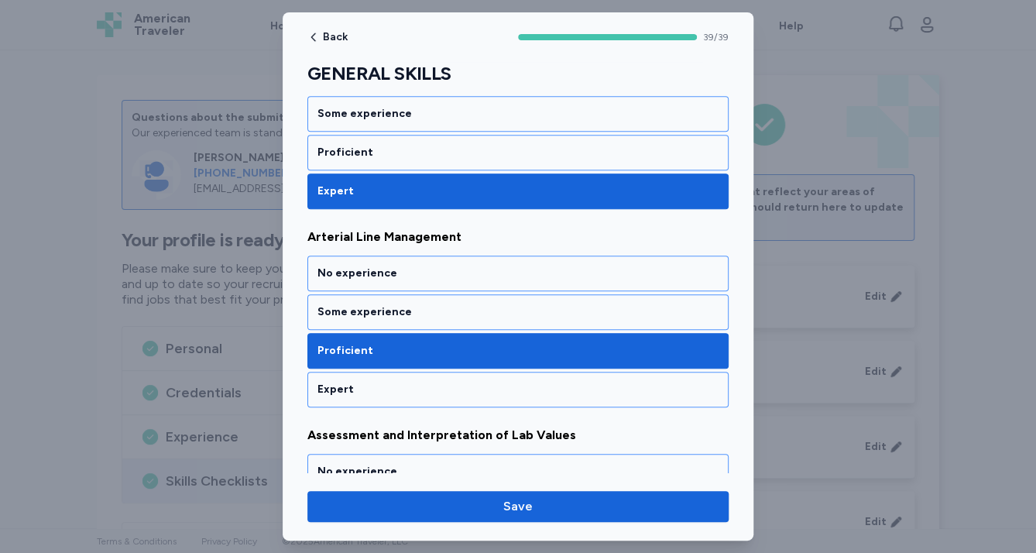
scroll to position [310, 0]
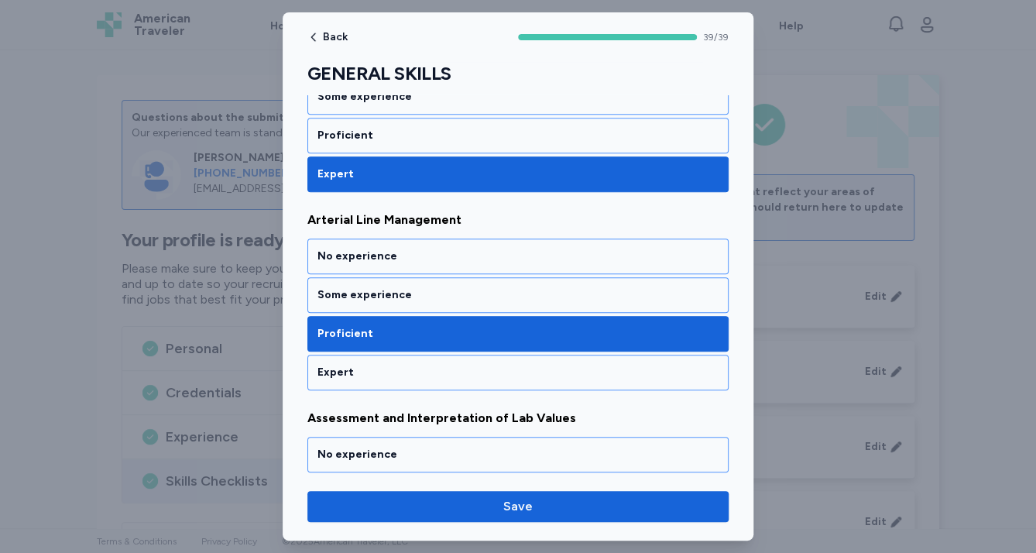
click at [588, 369] on div "Expert" at bounding box center [517, 372] width 401 height 15
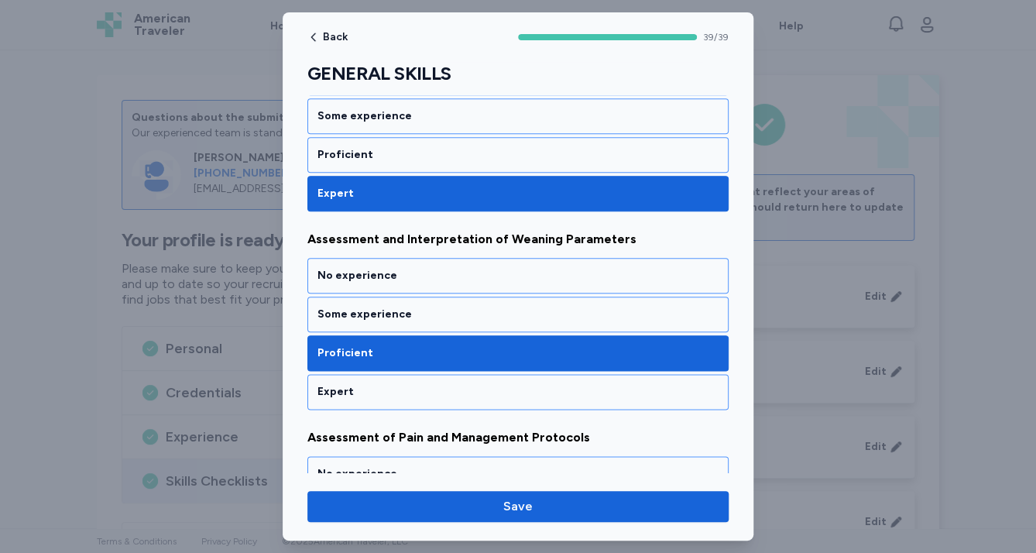
scroll to position [743, 0]
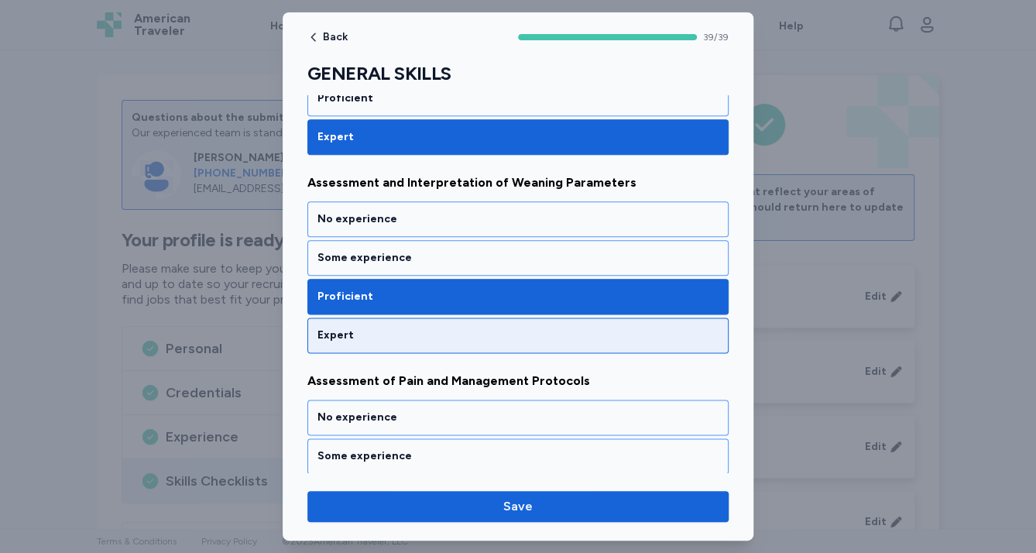
click at [588, 330] on div "Expert" at bounding box center [517, 335] width 401 height 15
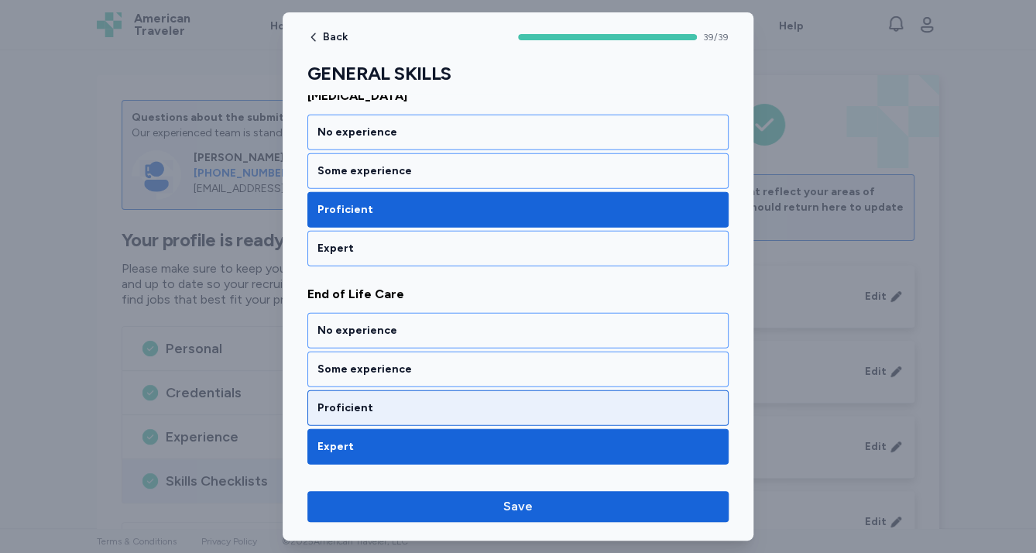
scroll to position [1549, 0]
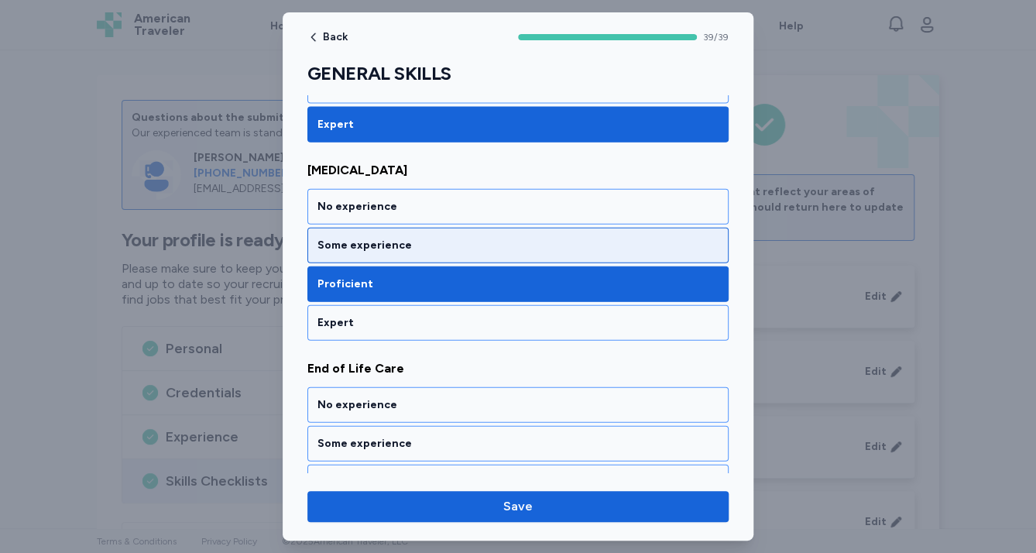
click at [464, 239] on div "Some experience" at bounding box center [517, 245] width 401 height 15
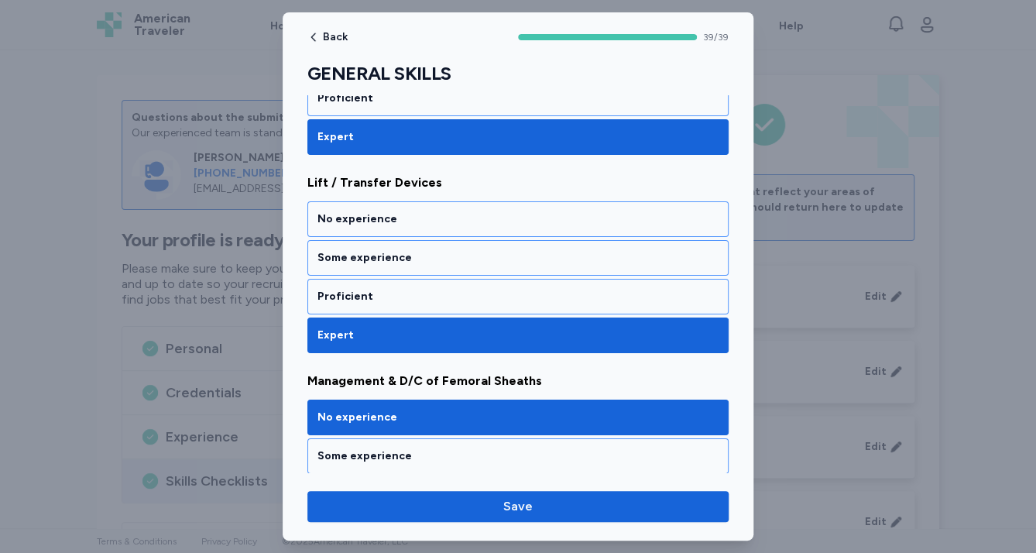
scroll to position [2416, 0]
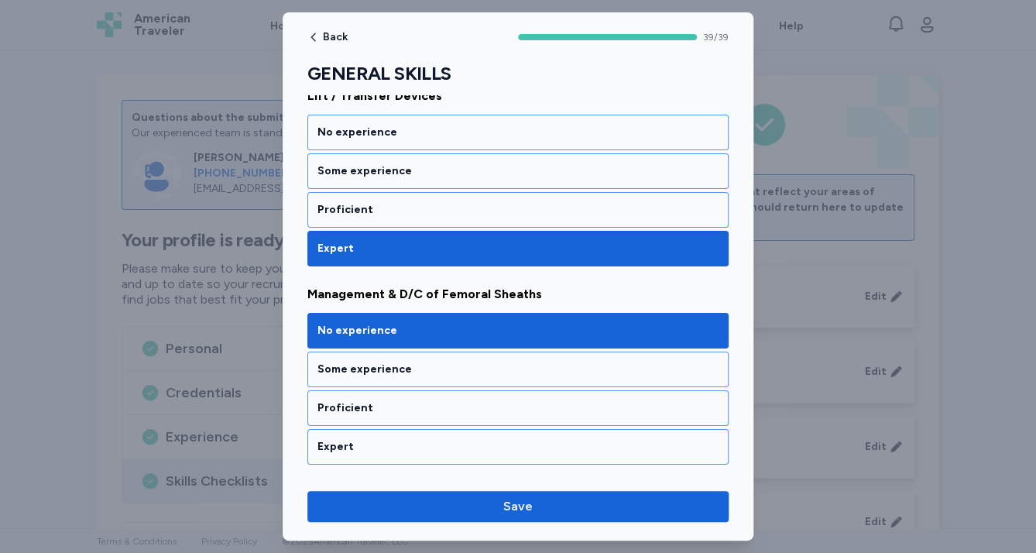
click at [520, 362] on div "Some experience" at bounding box center [517, 369] width 401 height 15
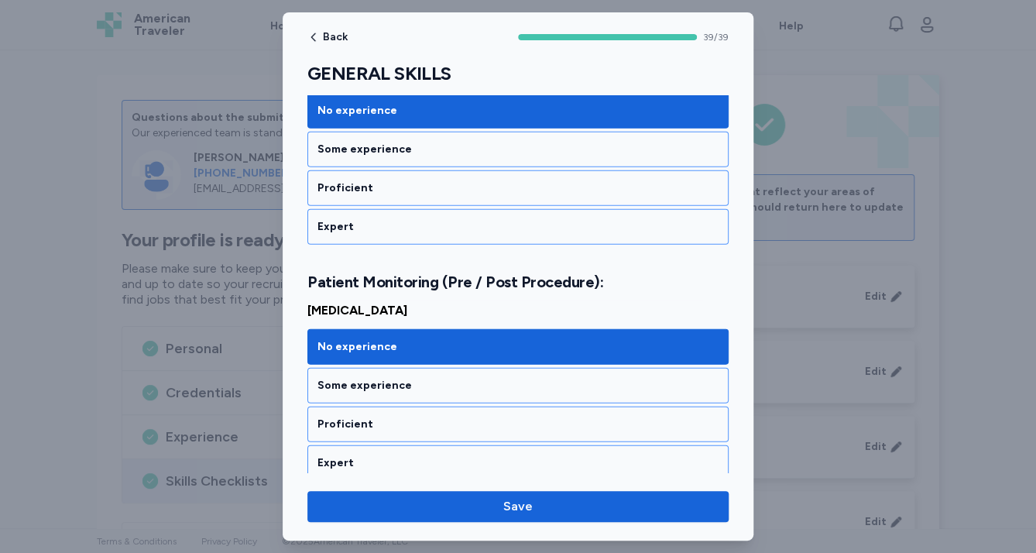
scroll to position [4275, 0]
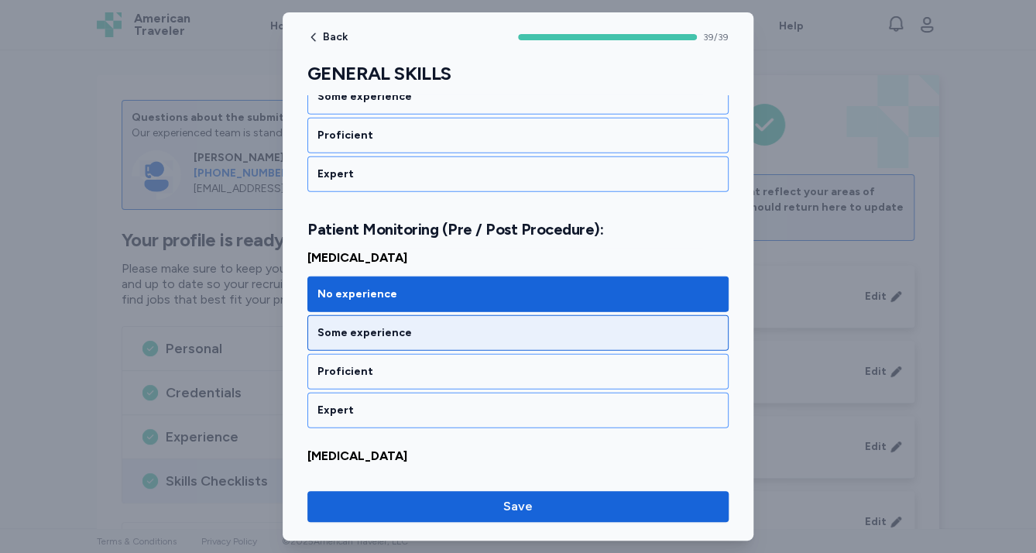
click at [452, 325] on div "Some experience" at bounding box center [517, 332] width 401 height 15
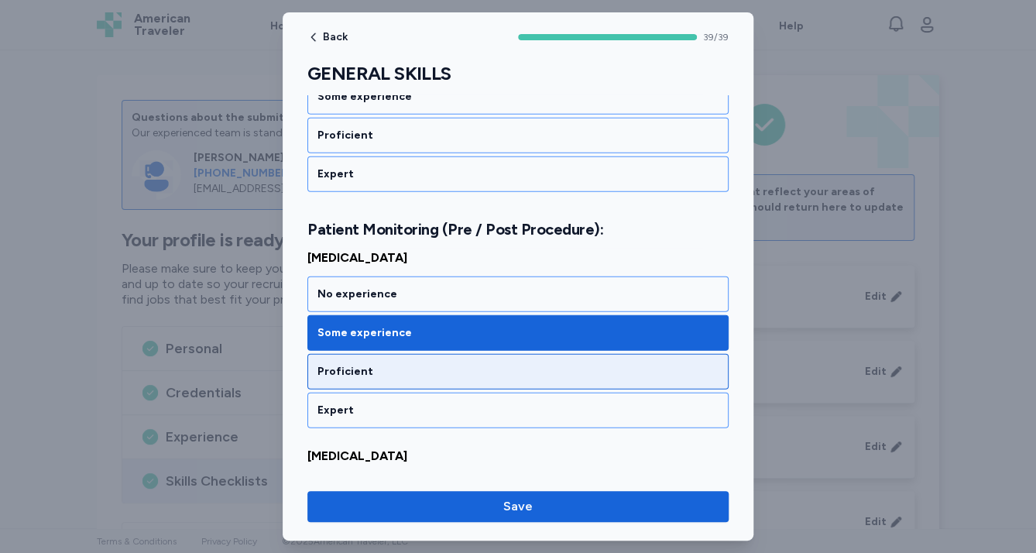
click at [452, 364] on div "Proficient" at bounding box center [517, 371] width 401 height 15
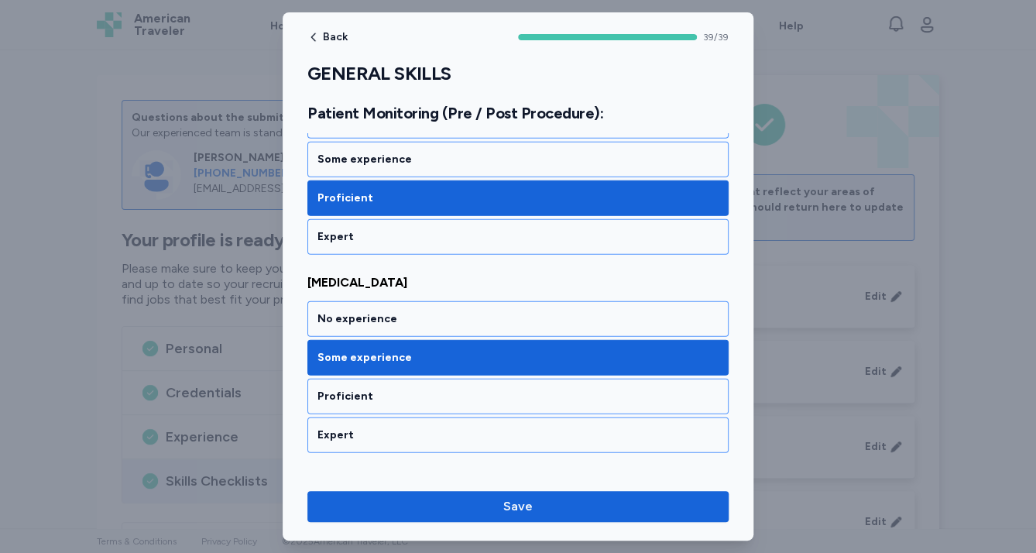
scroll to position [4460, 0]
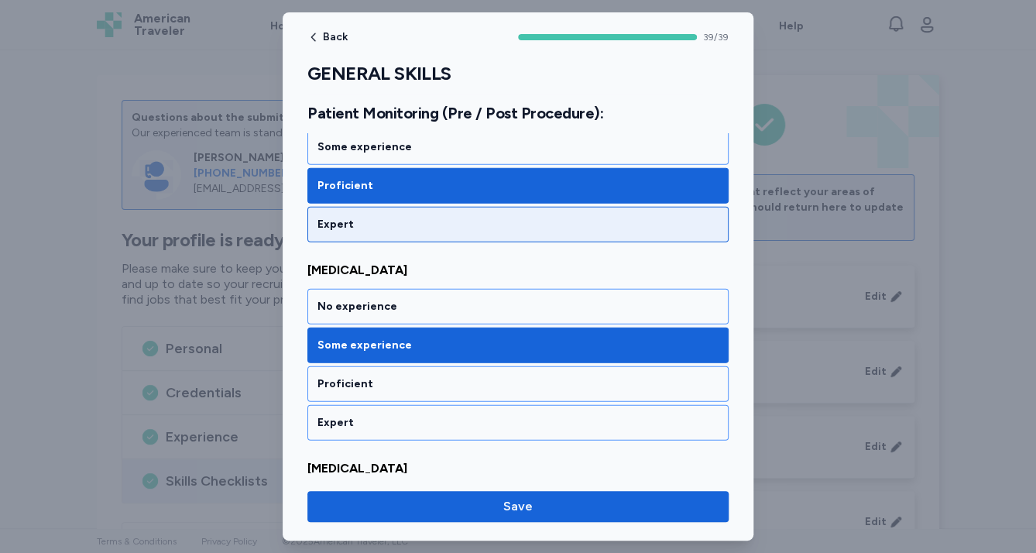
click at [396, 207] on div "Expert" at bounding box center [517, 225] width 421 height 36
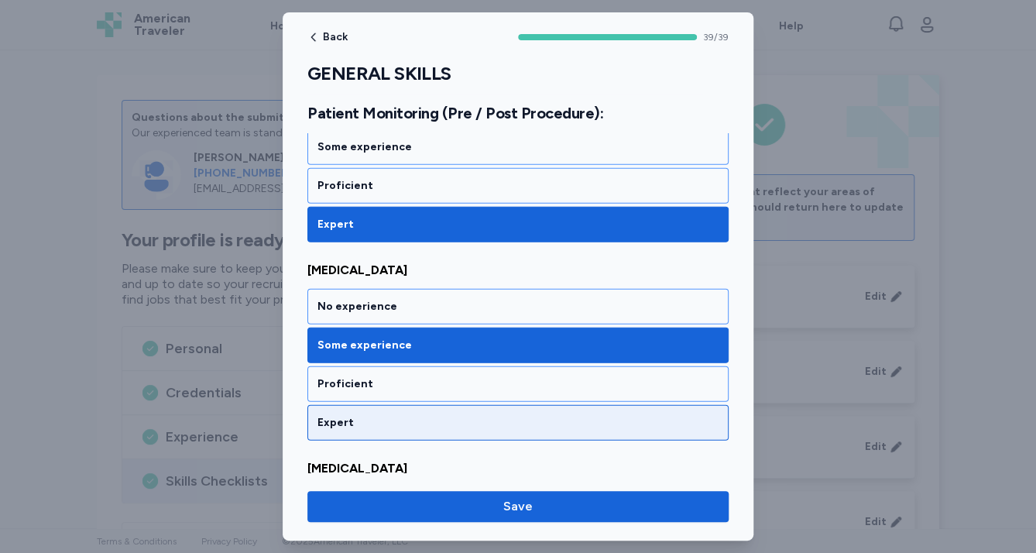
click at [399, 415] on div "Expert" at bounding box center [517, 422] width 401 height 15
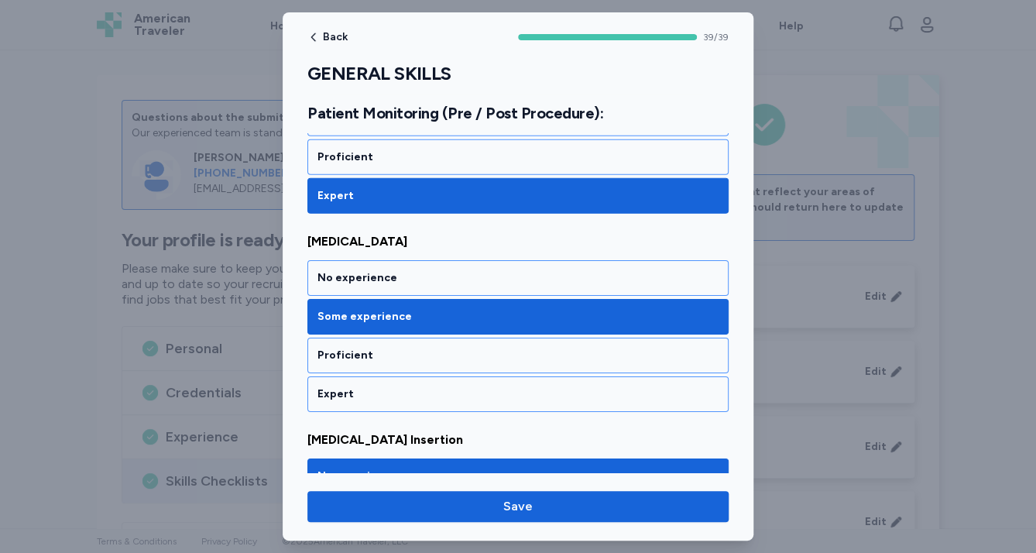
scroll to position [4708, 0]
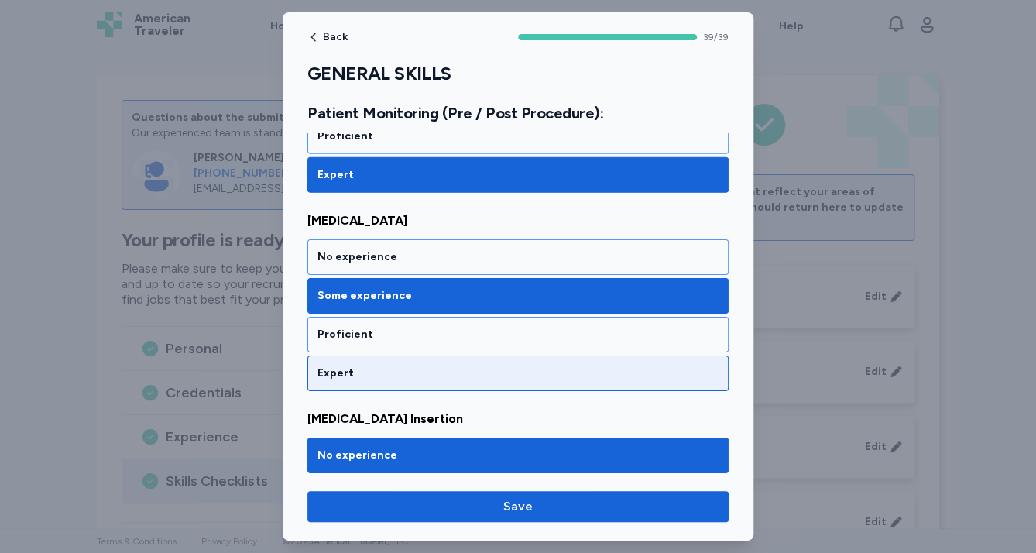
click at [408, 366] on div "Expert" at bounding box center [517, 373] width 401 height 15
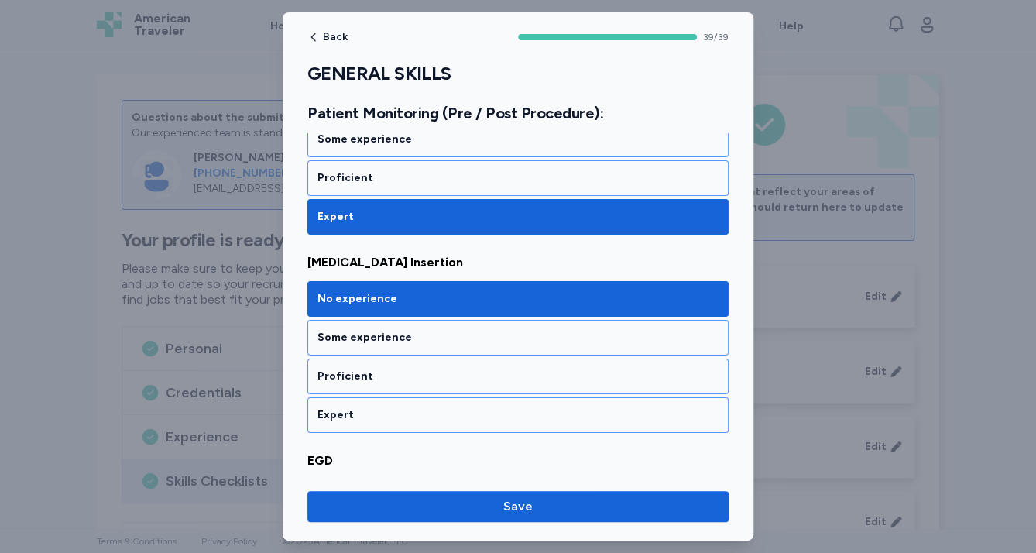
scroll to position [4894, 0]
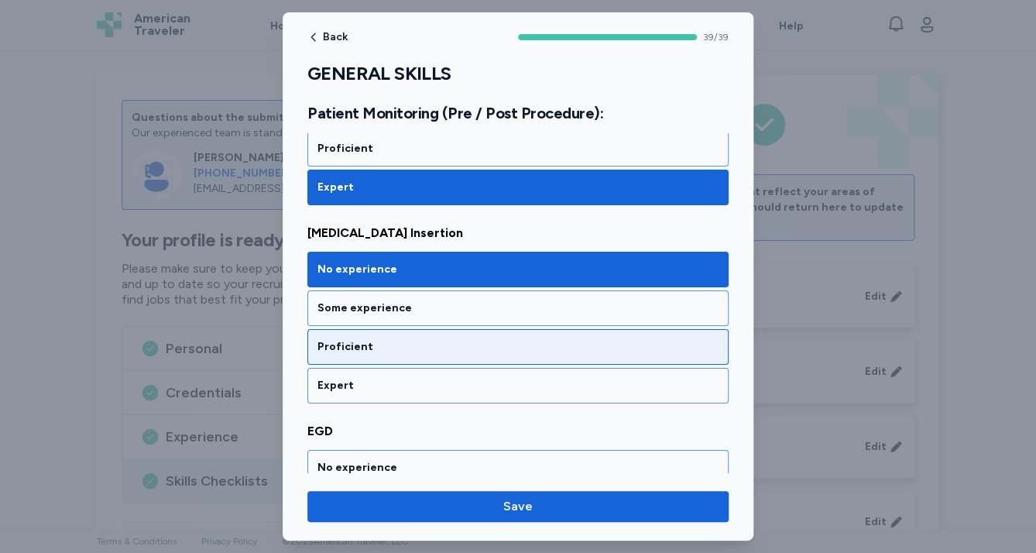
click at [409, 339] on div "Proficient" at bounding box center [517, 346] width 401 height 15
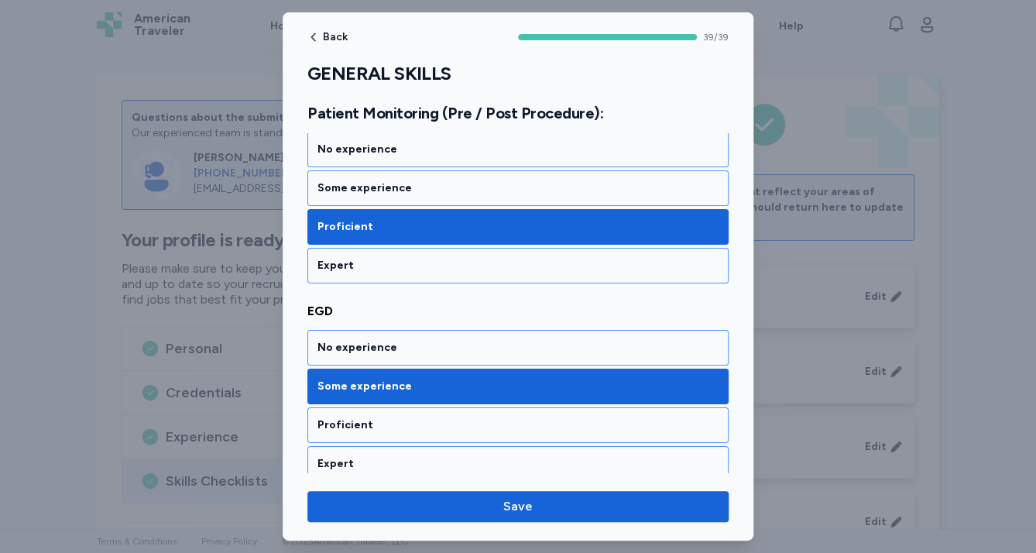
scroll to position [5018, 0]
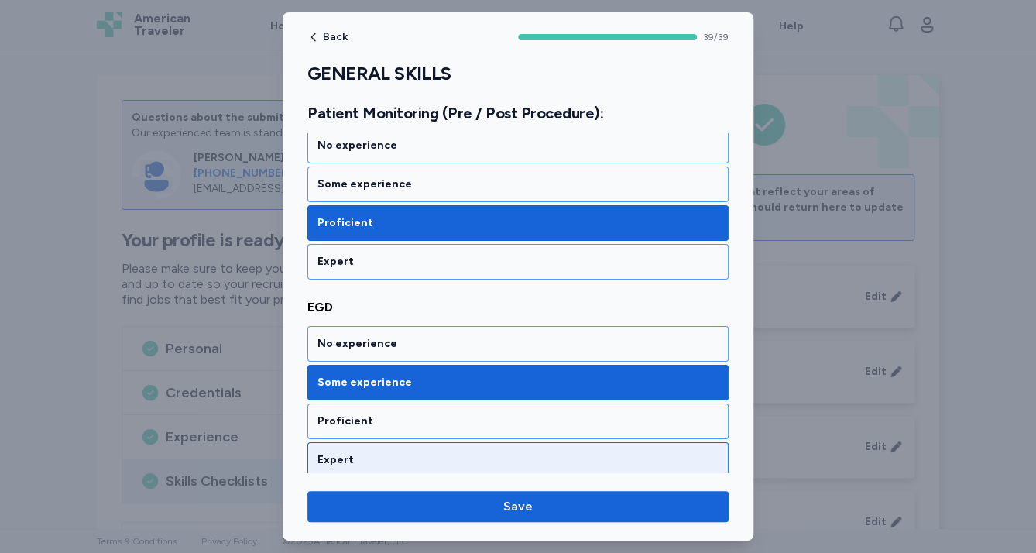
click at [386, 452] on div "Expert" at bounding box center [517, 459] width 401 height 15
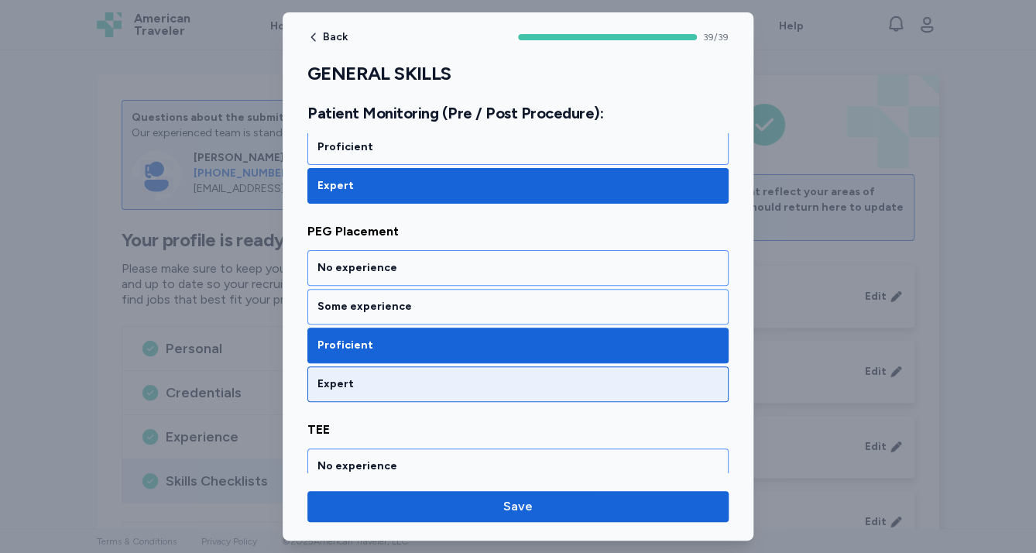
scroll to position [5328, 0]
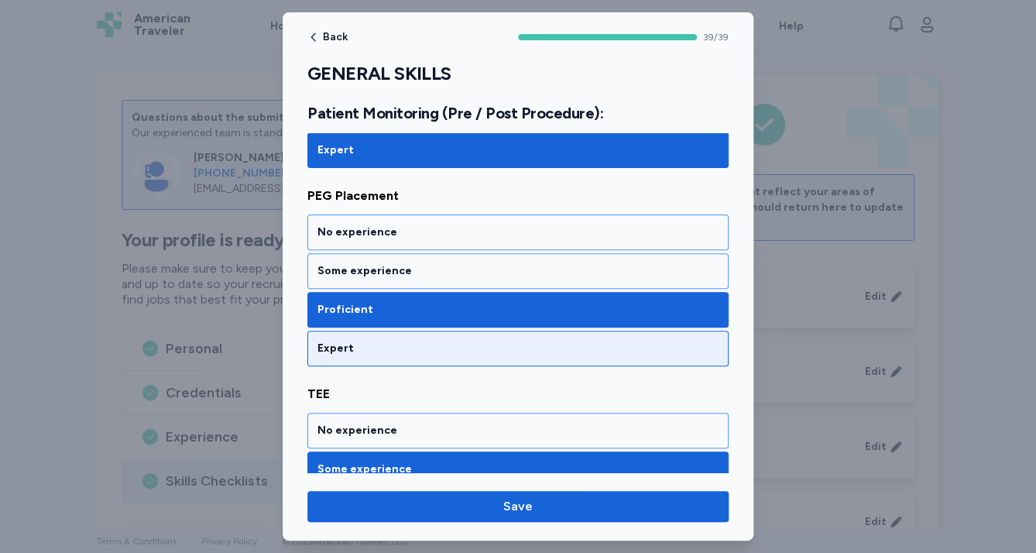
click at [396, 341] on div "Expert" at bounding box center [517, 348] width 401 height 15
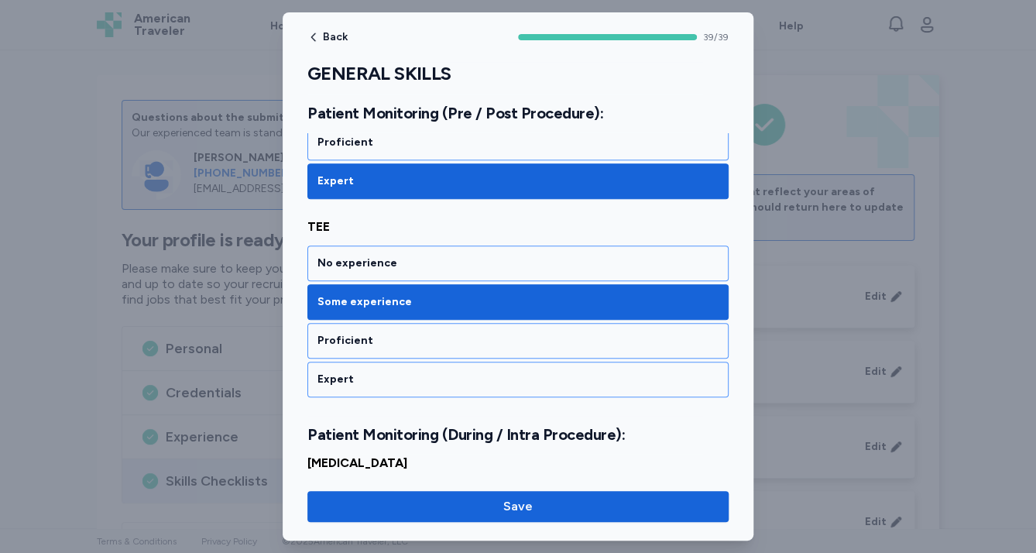
scroll to position [5514, 0]
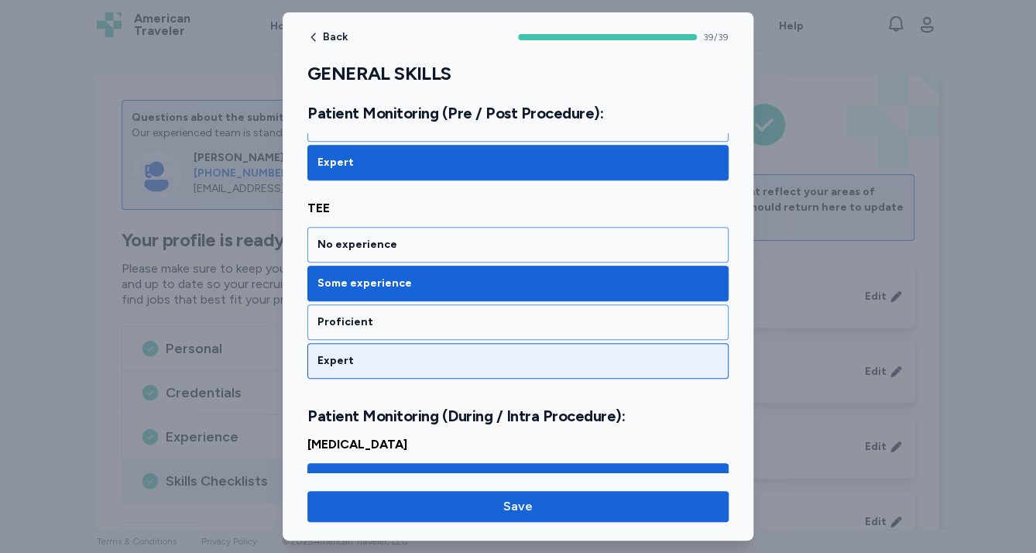
click at [403, 353] on div "Expert" at bounding box center [517, 360] width 401 height 15
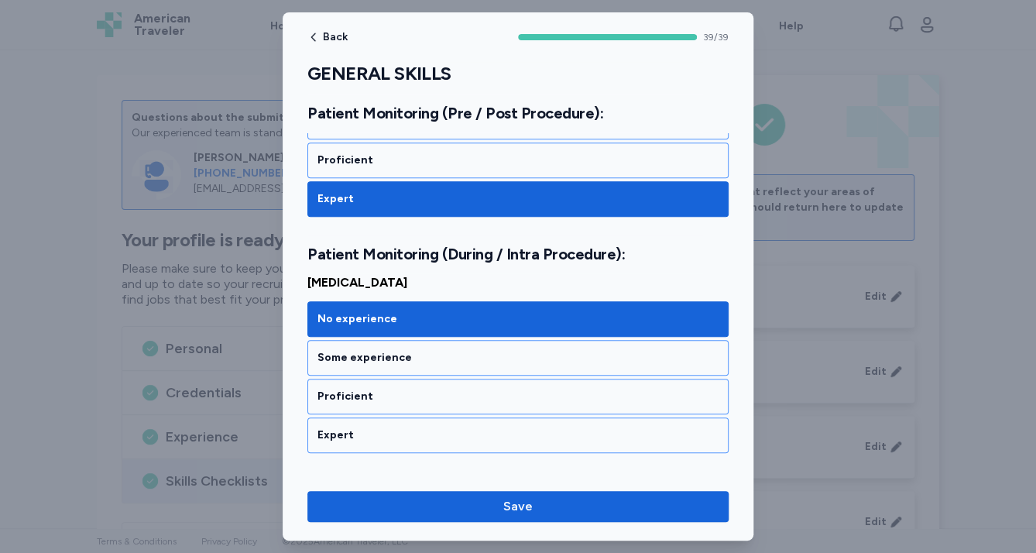
scroll to position [5699, 0]
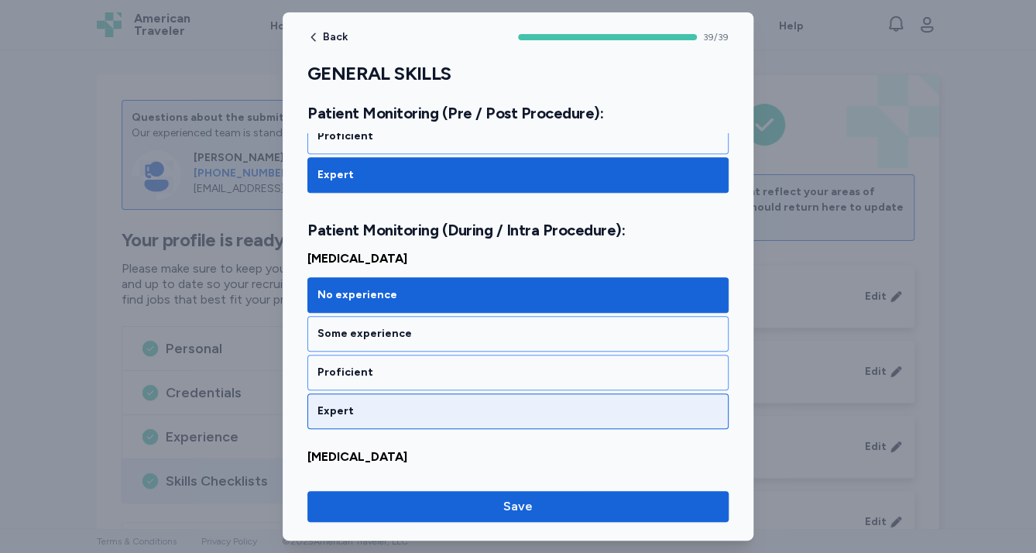
click at [400, 403] on div "Expert" at bounding box center [517, 410] width 401 height 15
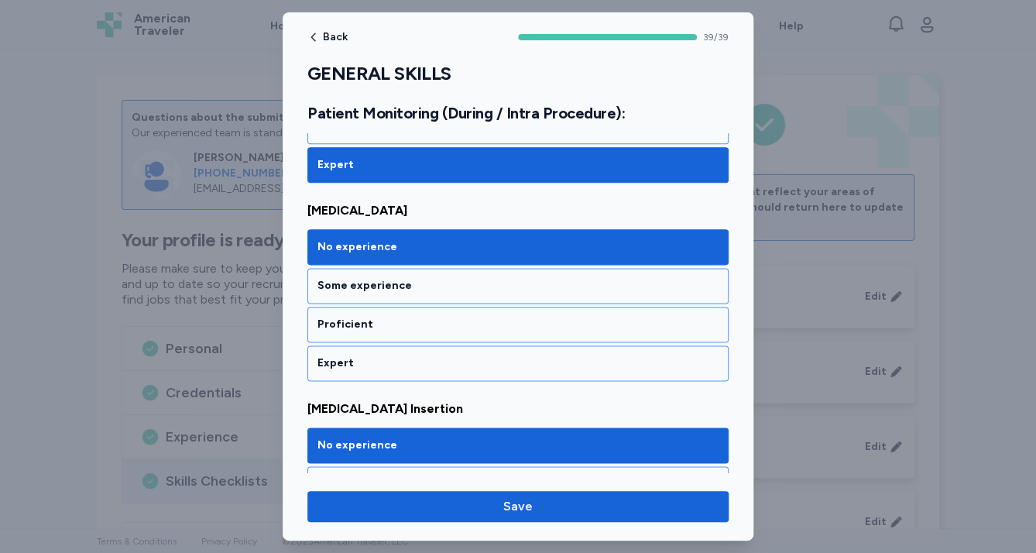
scroll to position [5947, 0]
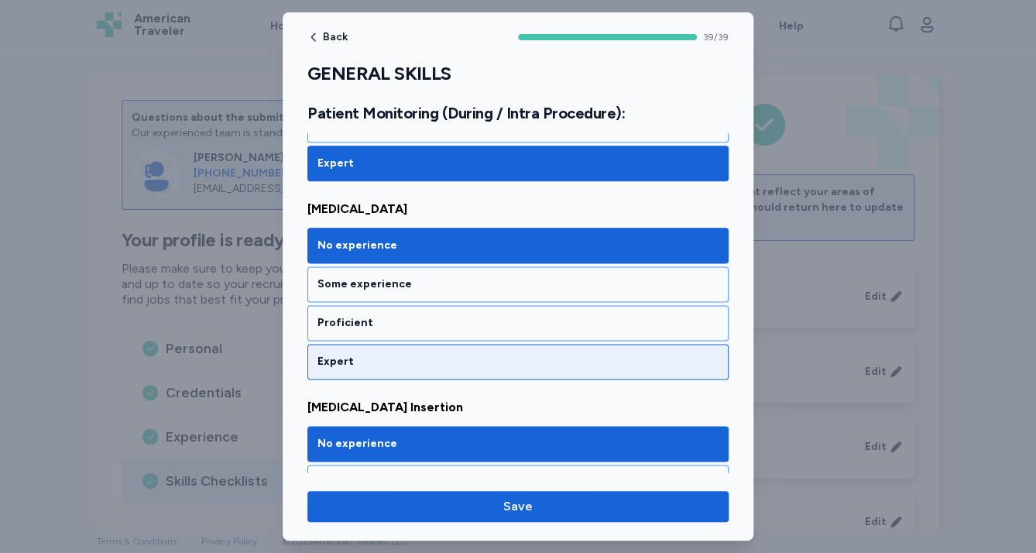
click at [401, 344] on div "Expert" at bounding box center [517, 362] width 421 height 36
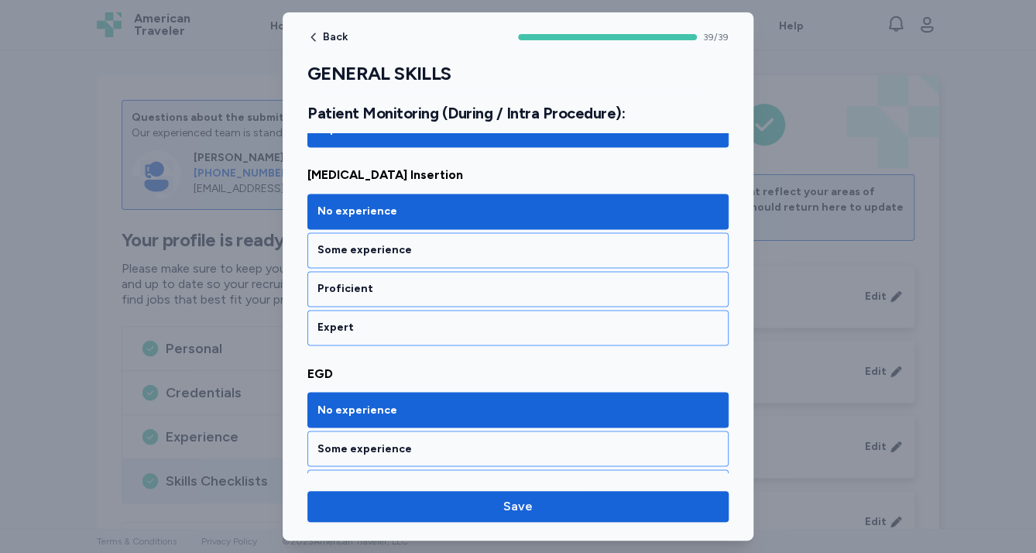
scroll to position [6195, 0]
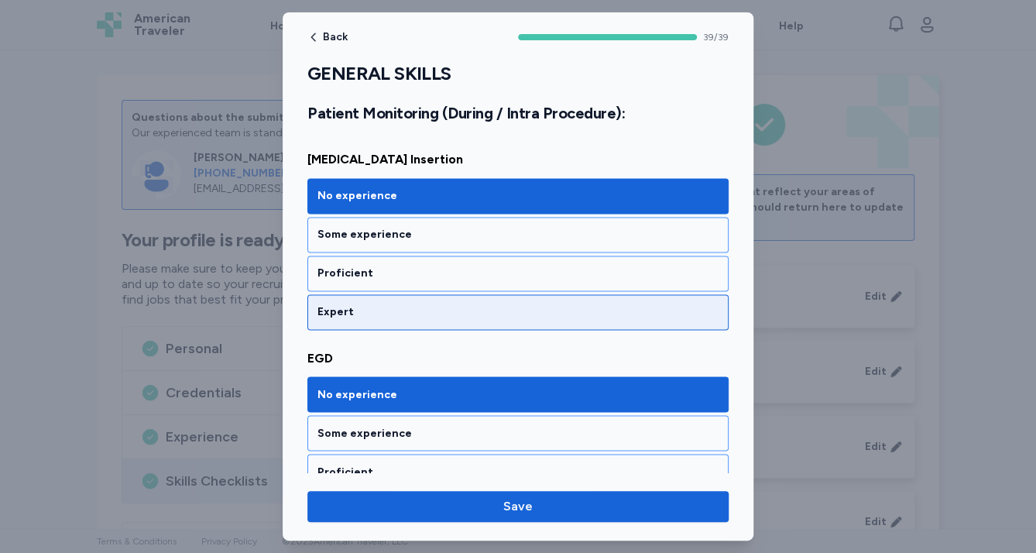
click at [395, 304] on div "Expert" at bounding box center [517, 311] width 401 height 15
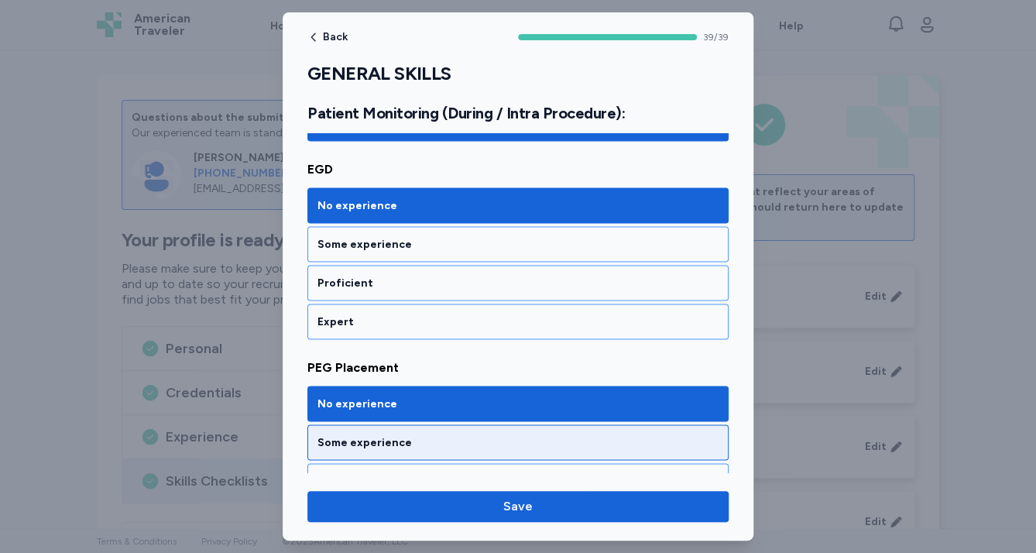
scroll to position [6443, 0]
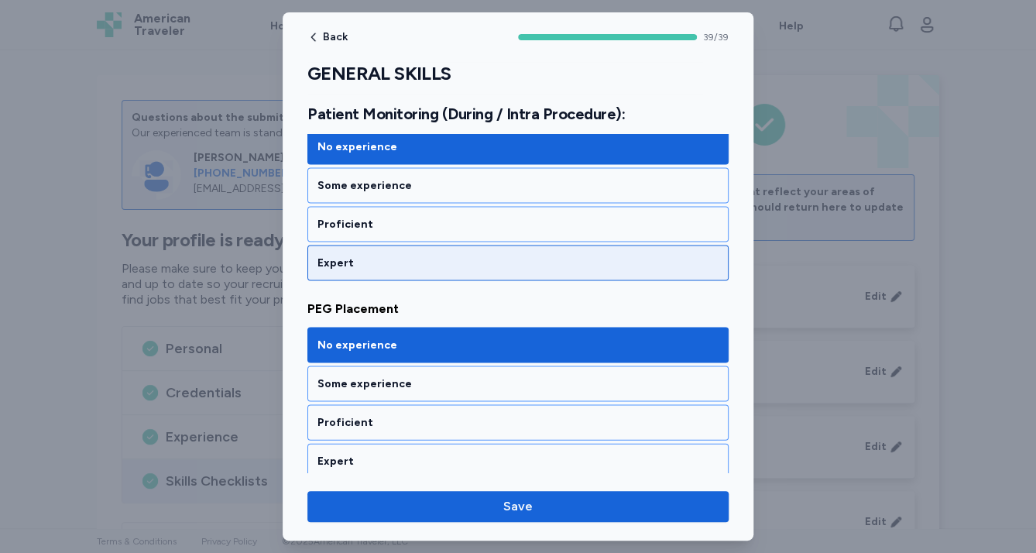
click at [369, 255] on div "Expert" at bounding box center [517, 262] width 401 height 15
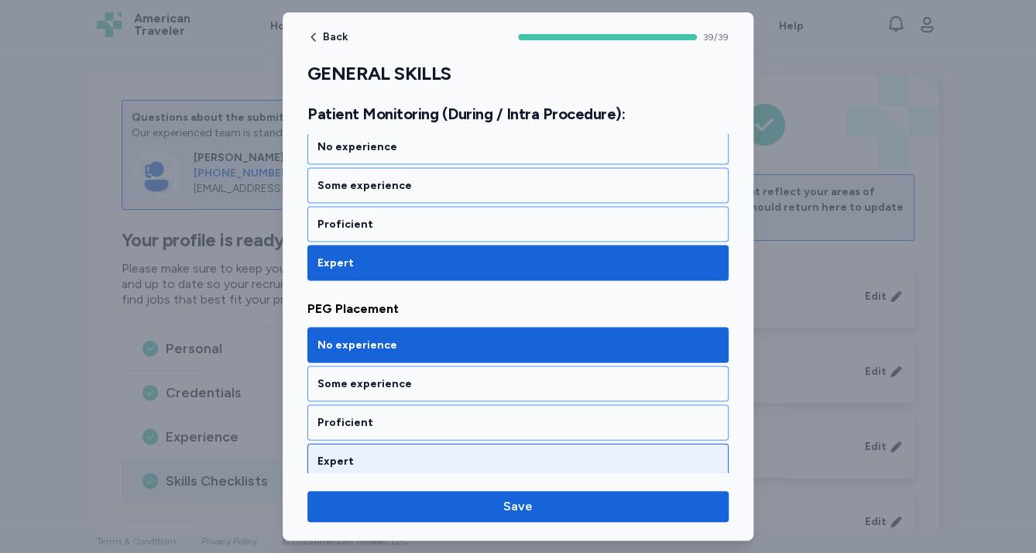
click at [393, 453] on div "Expert" at bounding box center [517, 460] width 401 height 15
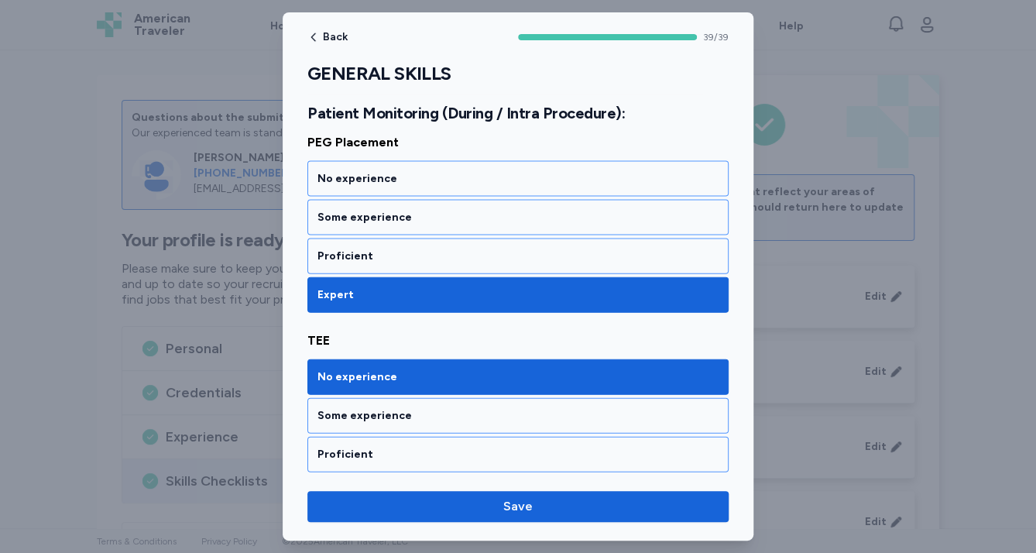
scroll to position [6691, 0]
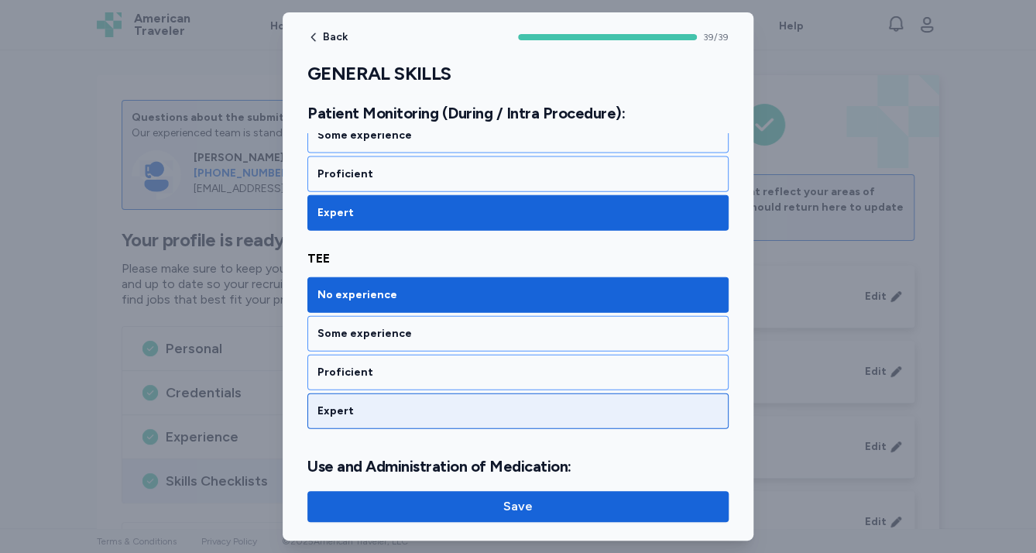
click at [386, 403] on div "Expert" at bounding box center [517, 410] width 401 height 15
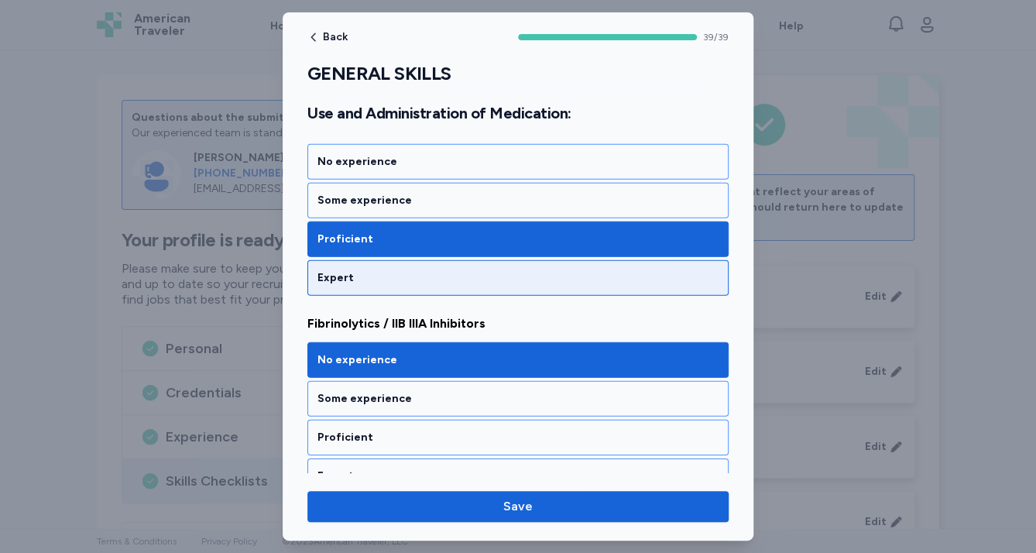
scroll to position [7124, 0]
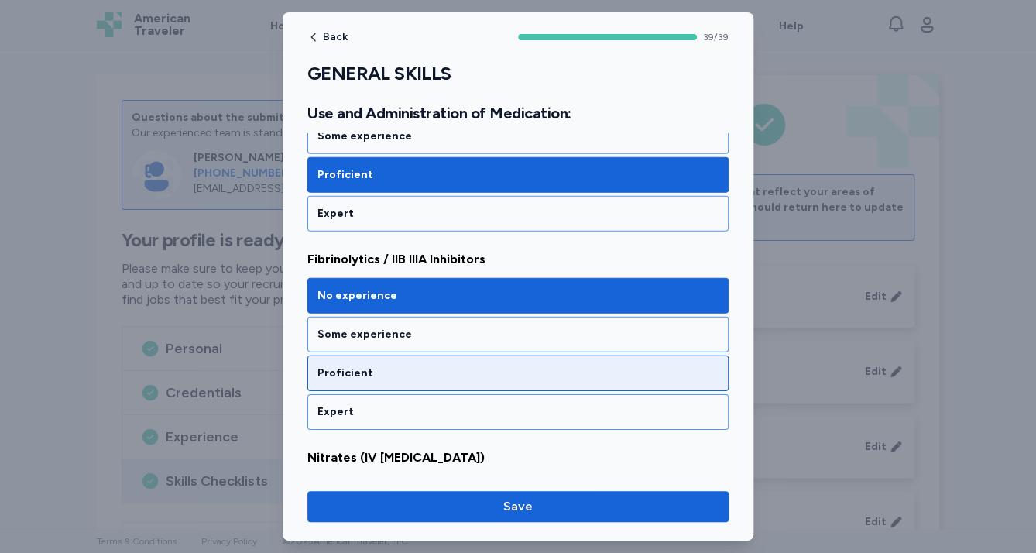
click at [384, 366] on div "Proficient" at bounding box center [517, 373] width 401 height 15
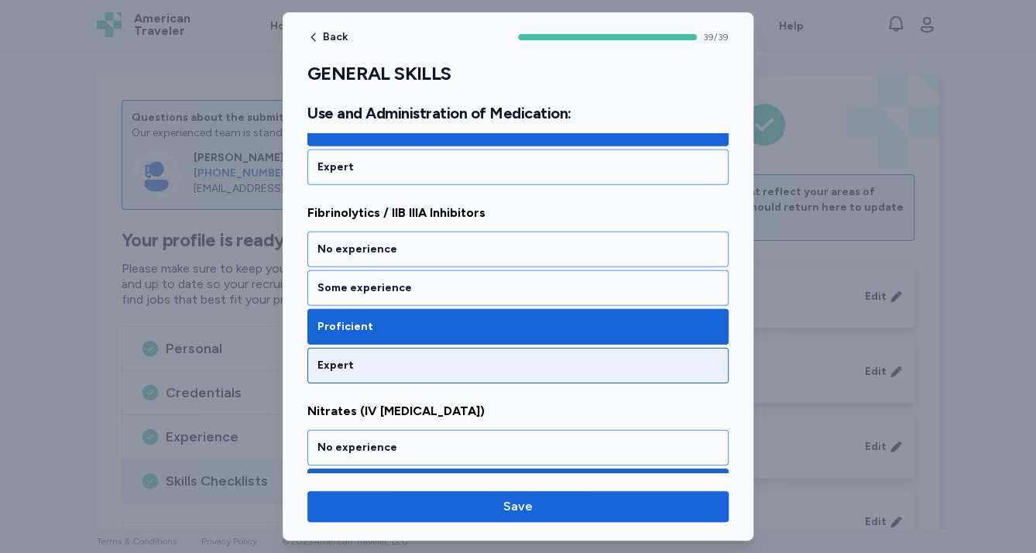
scroll to position [7310, 0]
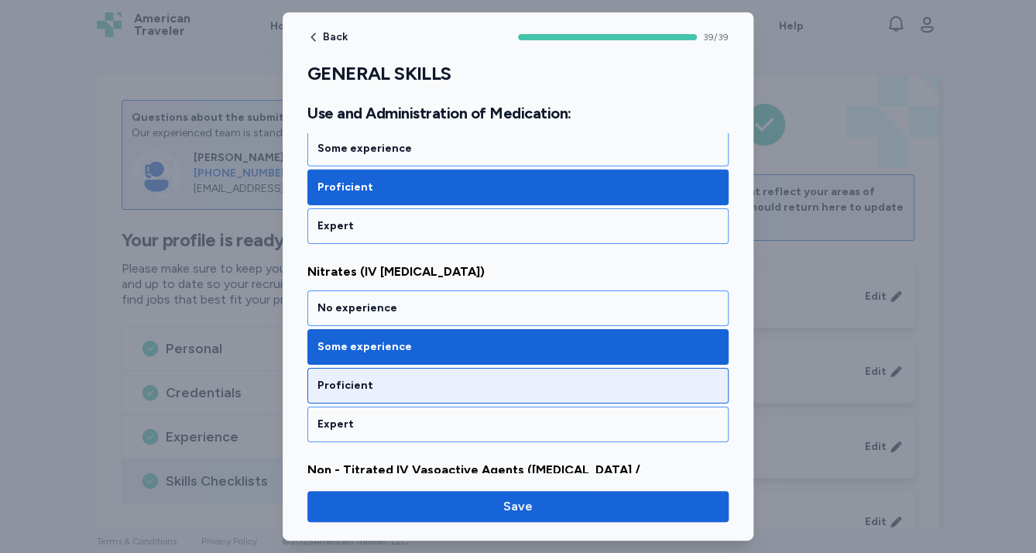
click at [390, 378] on div "Proficient" at bounding box center [517, 385] width 401 height 15
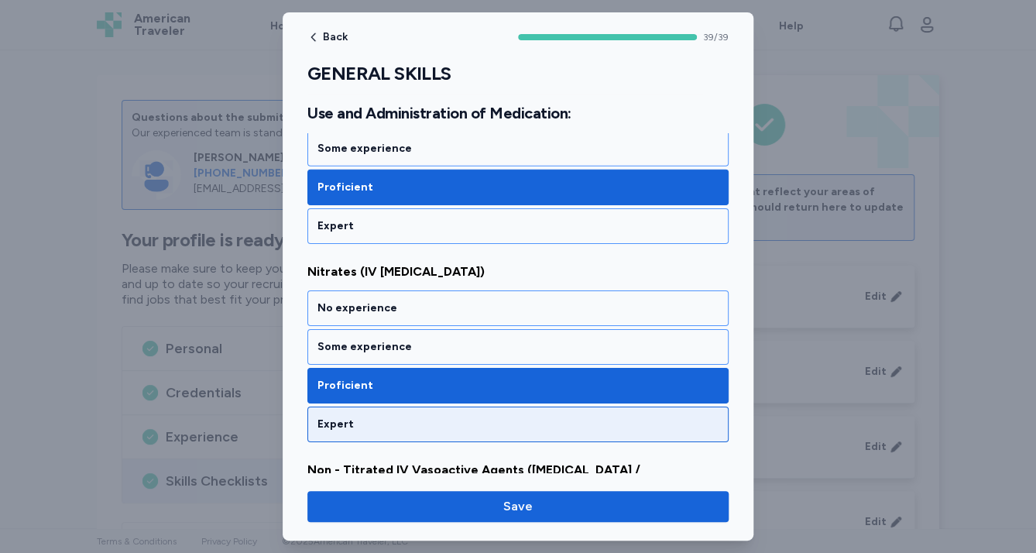
click at [394, 417] on div "Expert" at bounding box center [517, 424] width 401 height 15
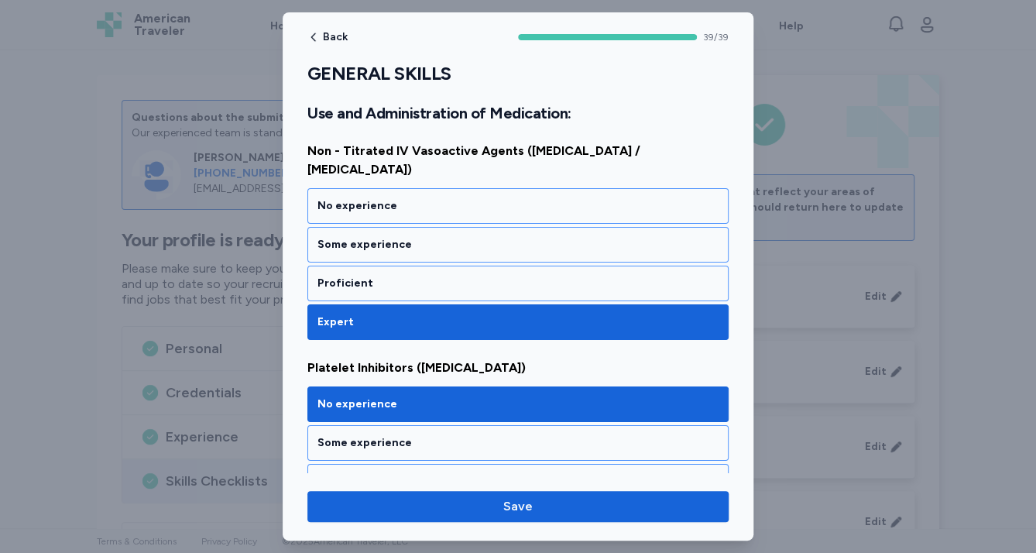
scroll to position [7631, 0]
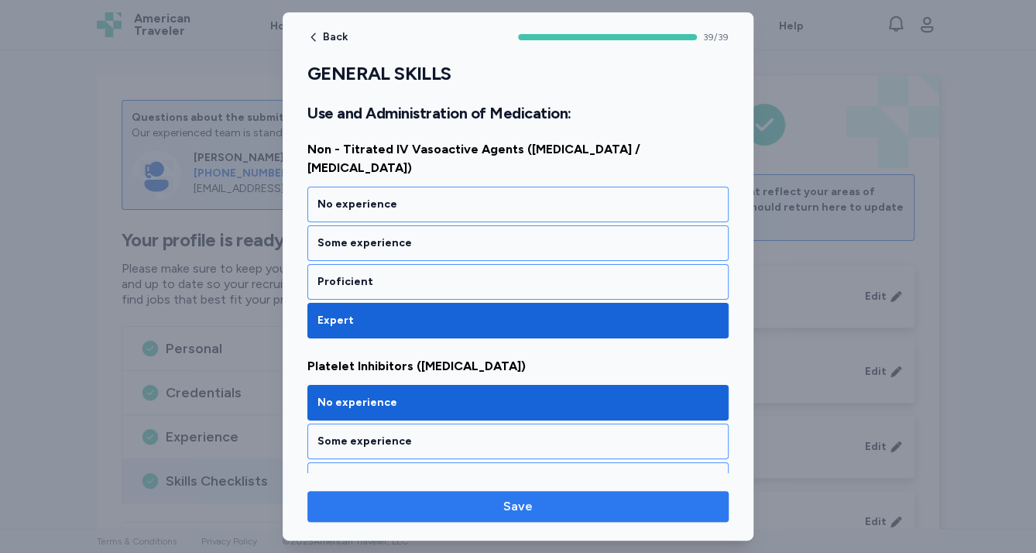
click at [404, 508] on span "Save" at bounding box center [518, 506] width 396 height 19
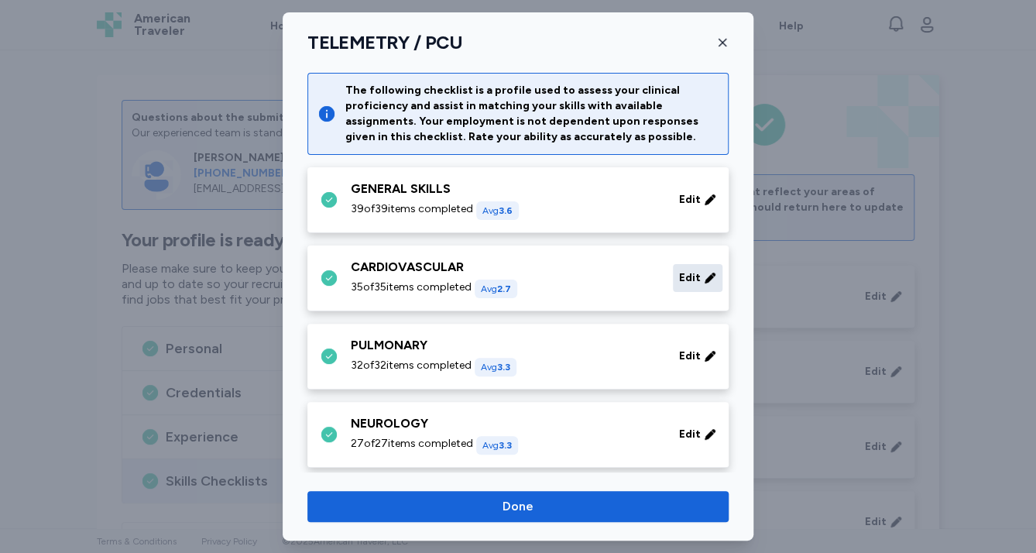
click at [679, 276] on span "Edit" at bounding box center [690, 277] width 22 height 15
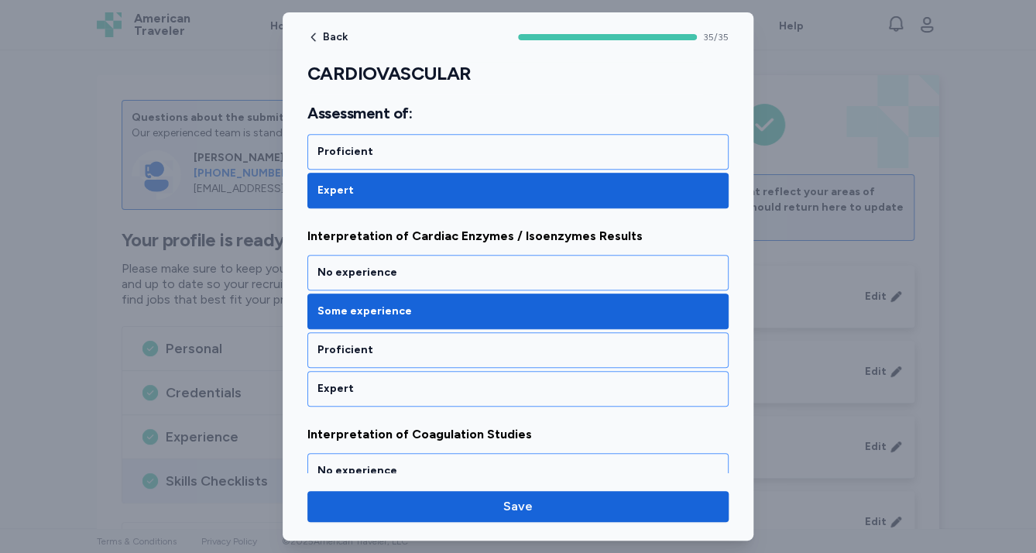
scroll to position [558, 0]
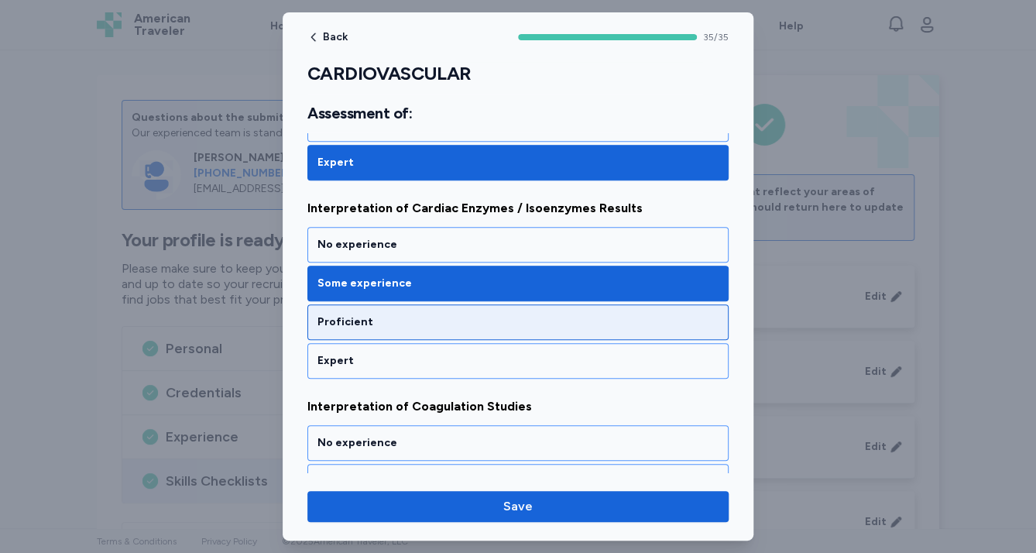
click at [550, 310] on div "Proficient" at bounding box center [517, 322] width 421 height 36
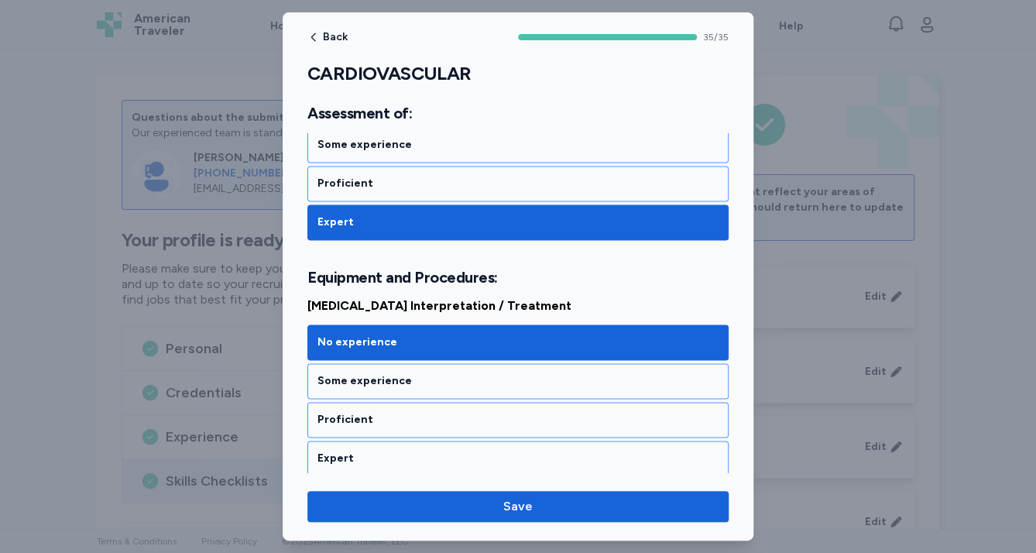
scroll to position [929, 0]
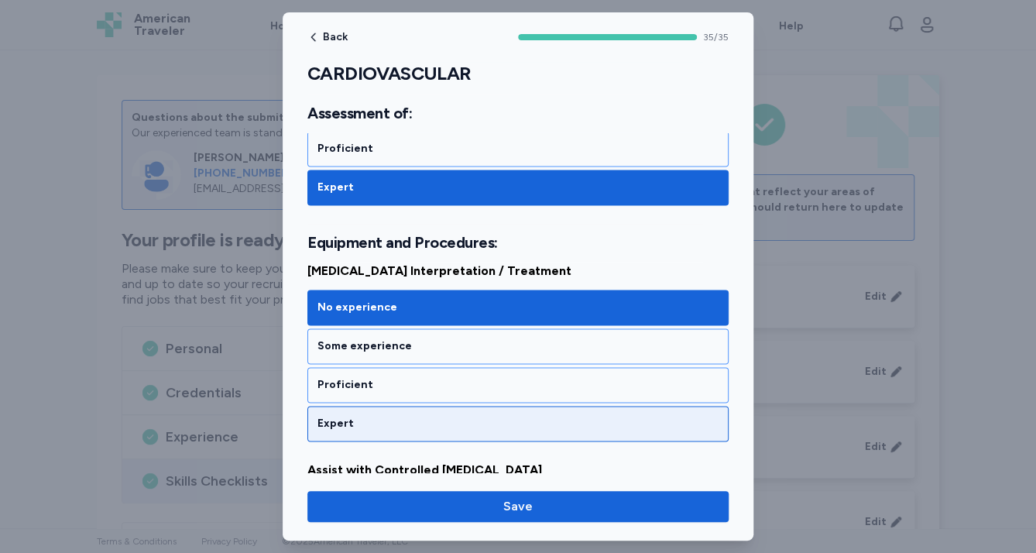
click at [409, 420] on div "Expert" at bounding box center [517, 423] width 401 height 15
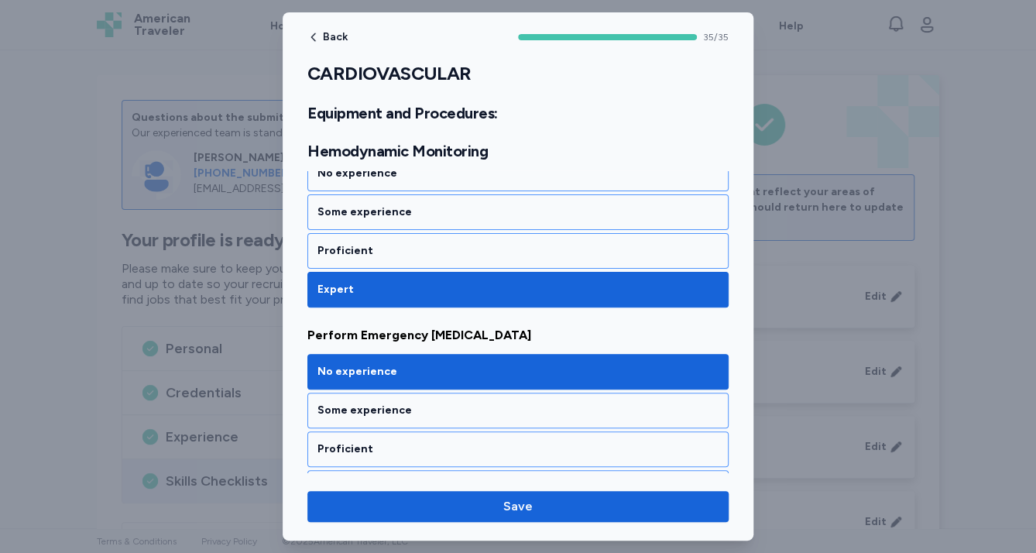
scroll to position [2788, 0]
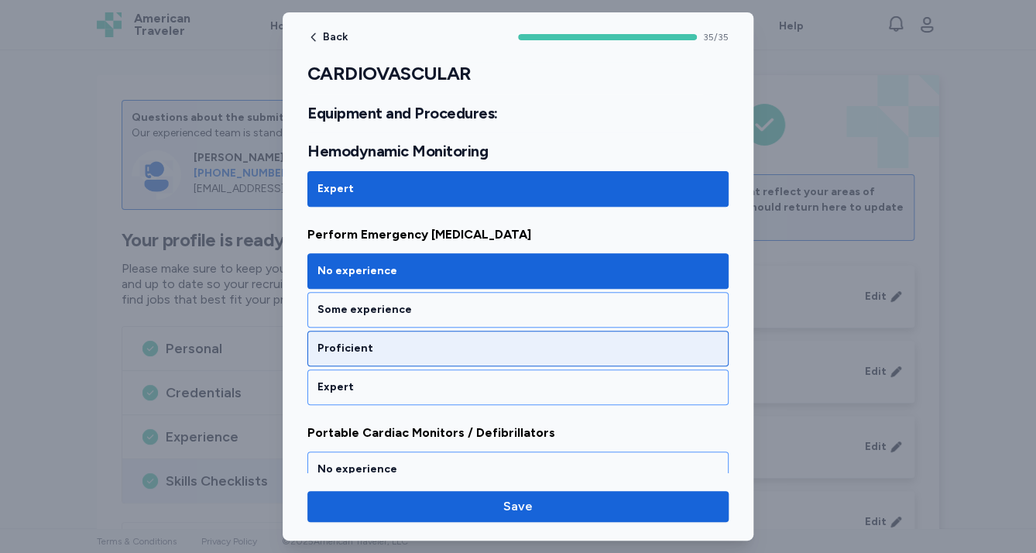
click at [396, 341] on div "Proficient" at bounding box center [517, 348] width 401 height 15
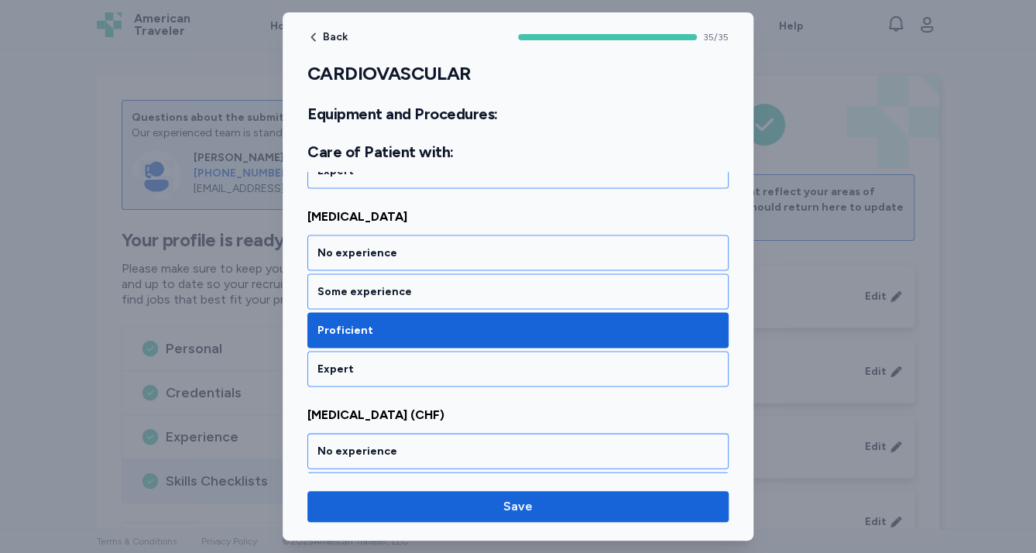
scroll to position [3841, 0]
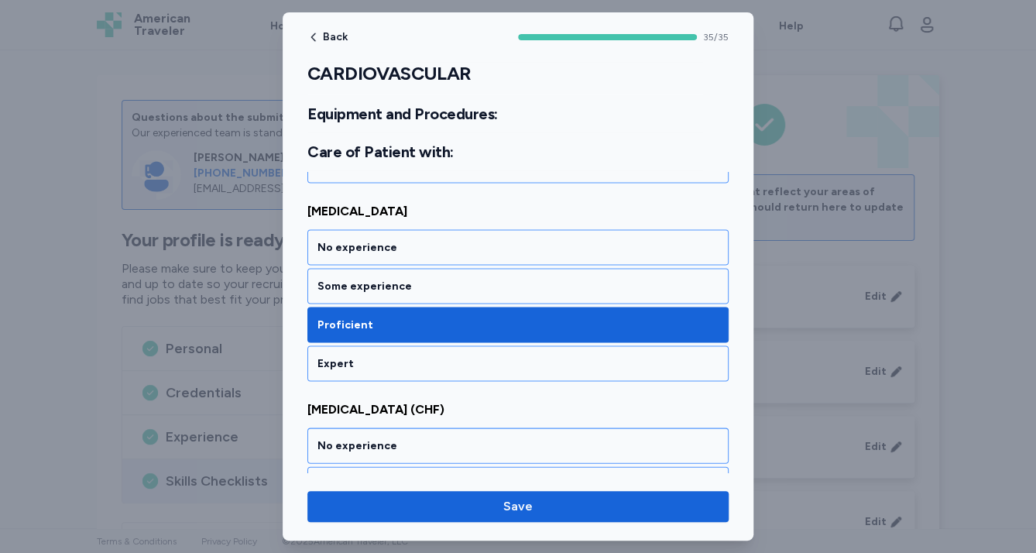
click at [396, 355] on div "Expert" at bounding box center [517, 362] width 401 height 15
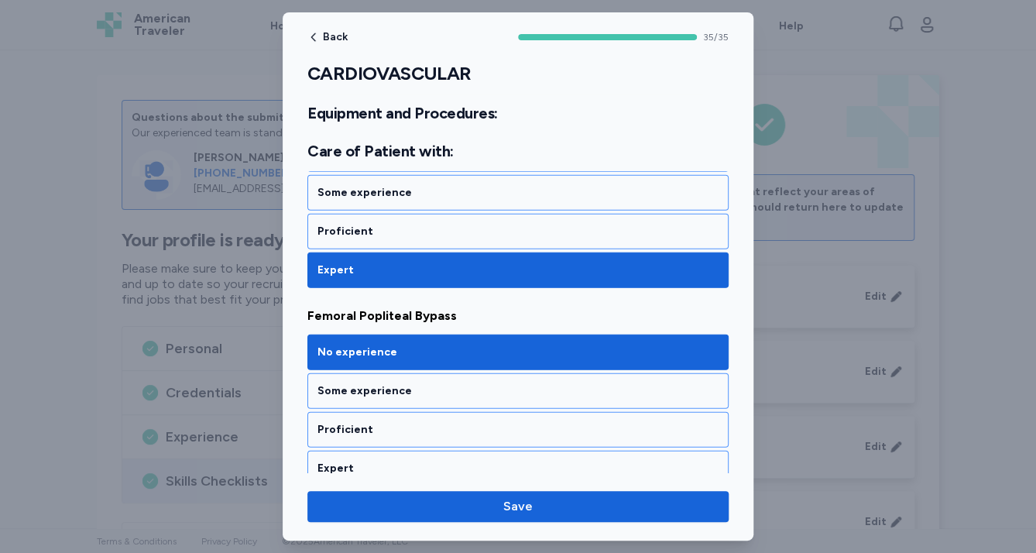
scroll to position [4151, 0]
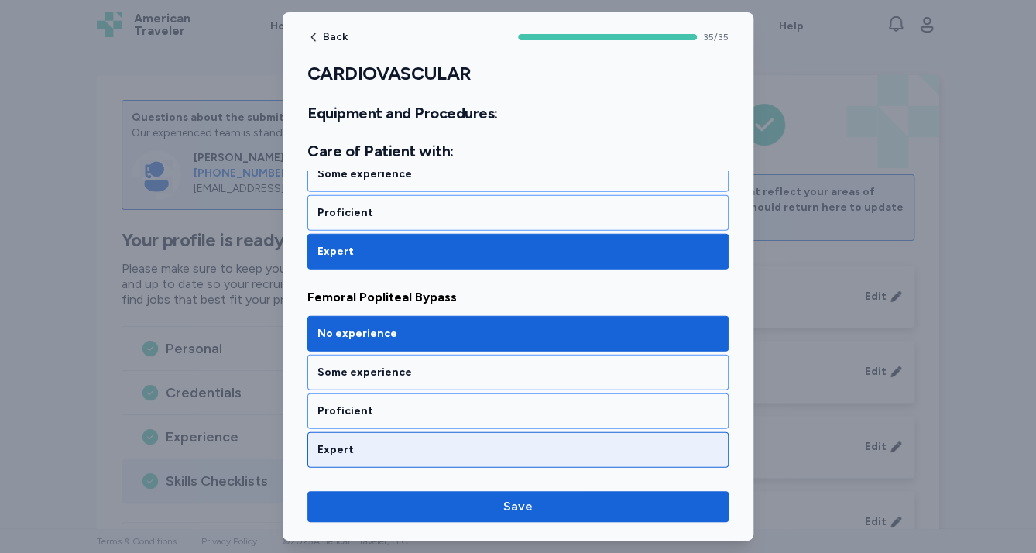
click at [393, 442] on div "Expert" at bounding box center [517, 449] width 401 height 15
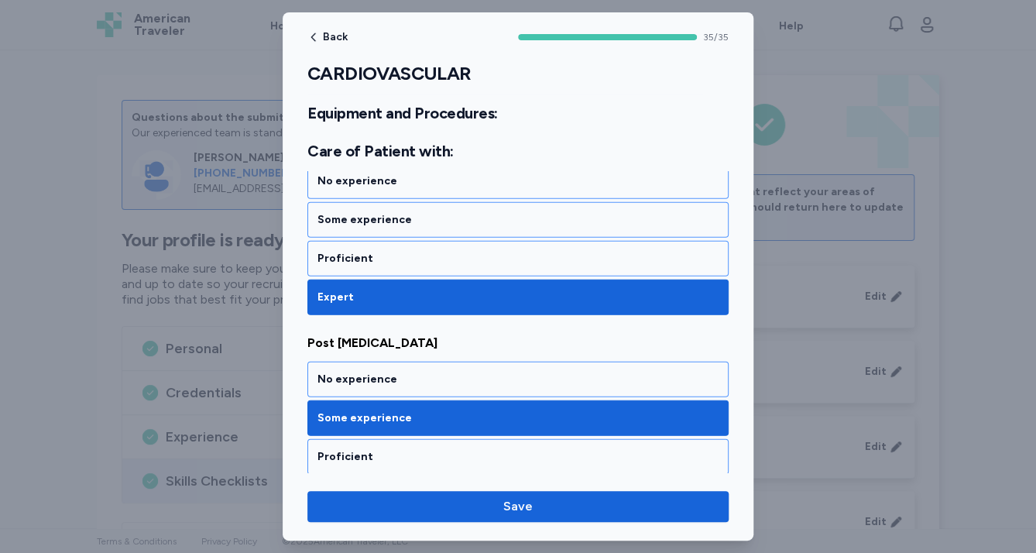
scroll to position [4398, 0]
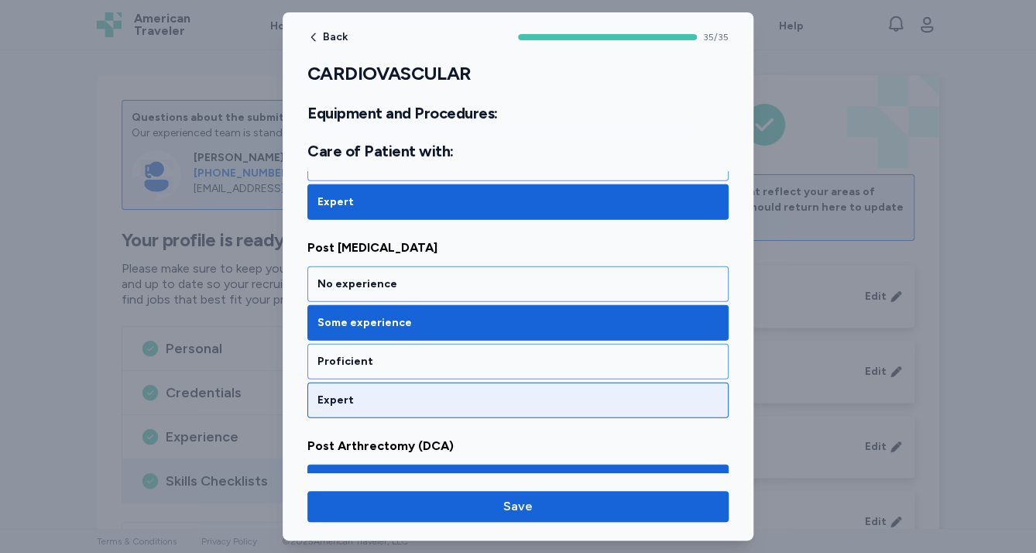
click at [384, 393] on div "Expert" at bounding box center [517, 400] width 401 height 15
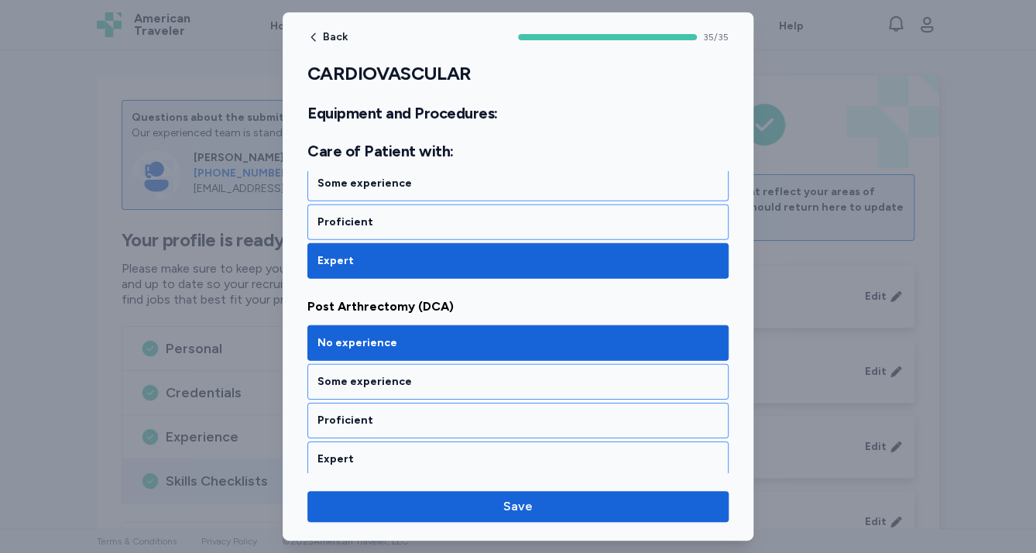
scroll to position [4584, 0]
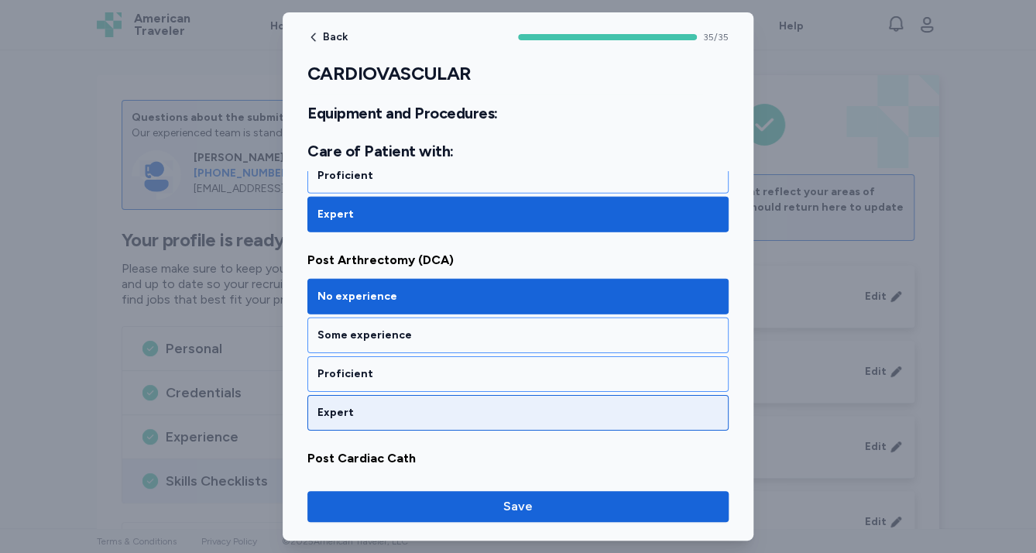
click at [388, 405] on div "Expert" at bounding box center [517, 412] width 401 height 15
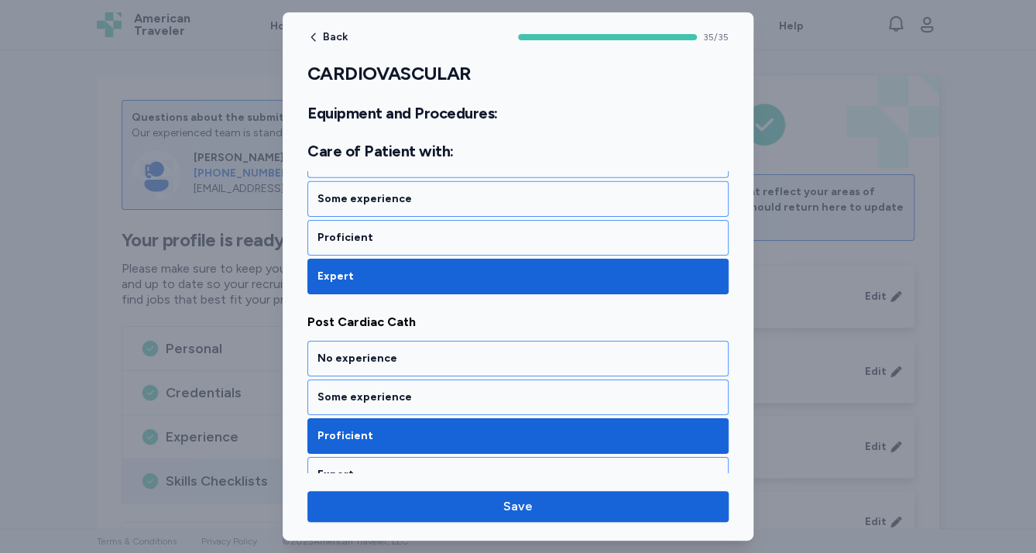
scroll to position [4770, 0]
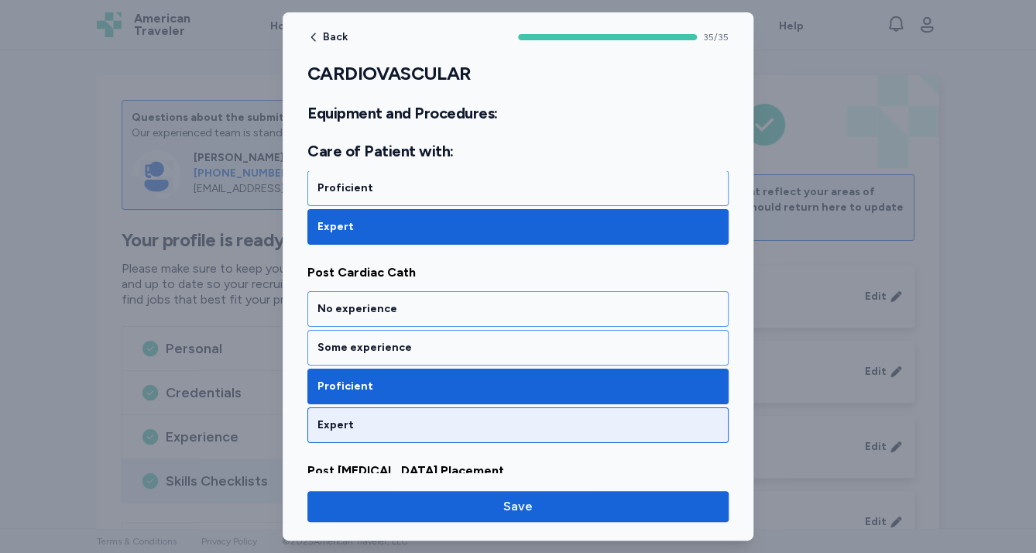
click at [390, 407] on div "Expert" at bounding box center [517, 425] width 421 height 36
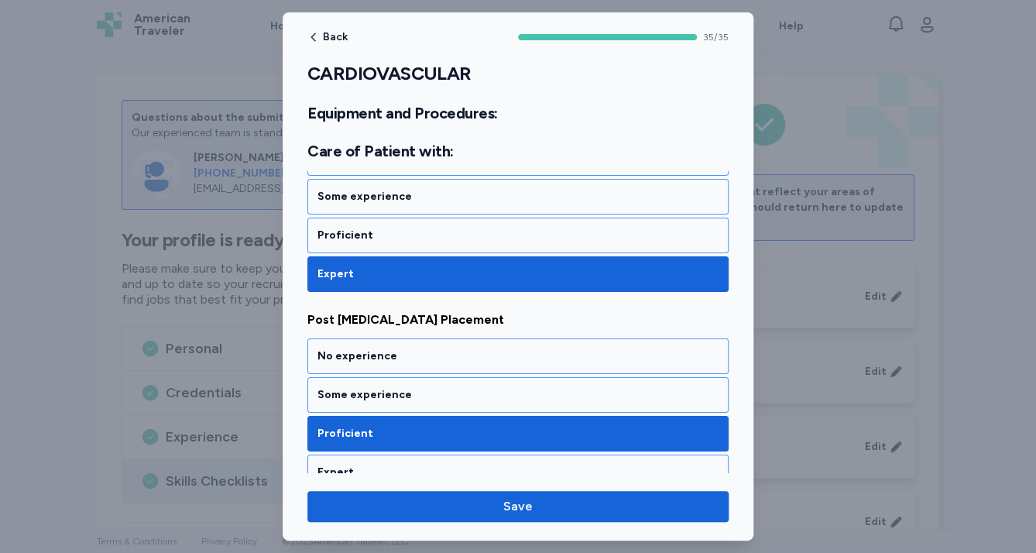
scroll to position [4956, 0]
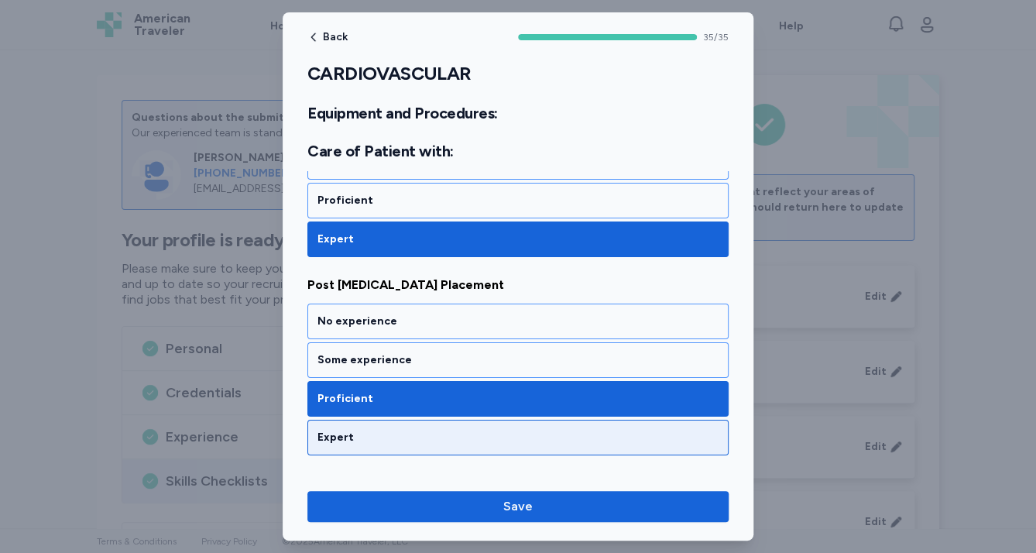
click at [399, 430] on div "Expert" at bounding box center [517, 437] width 401 height 15
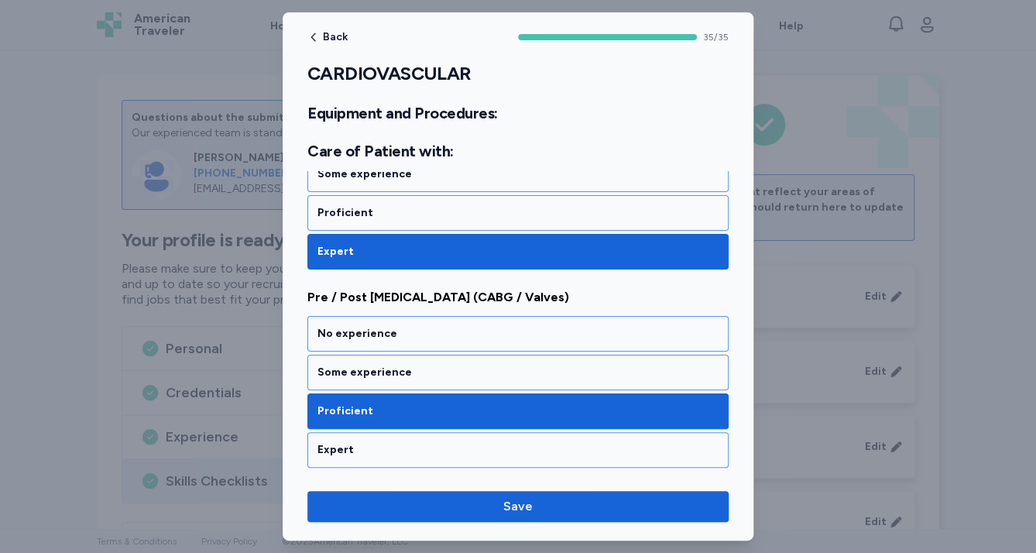
scroll to position [5204, 0]
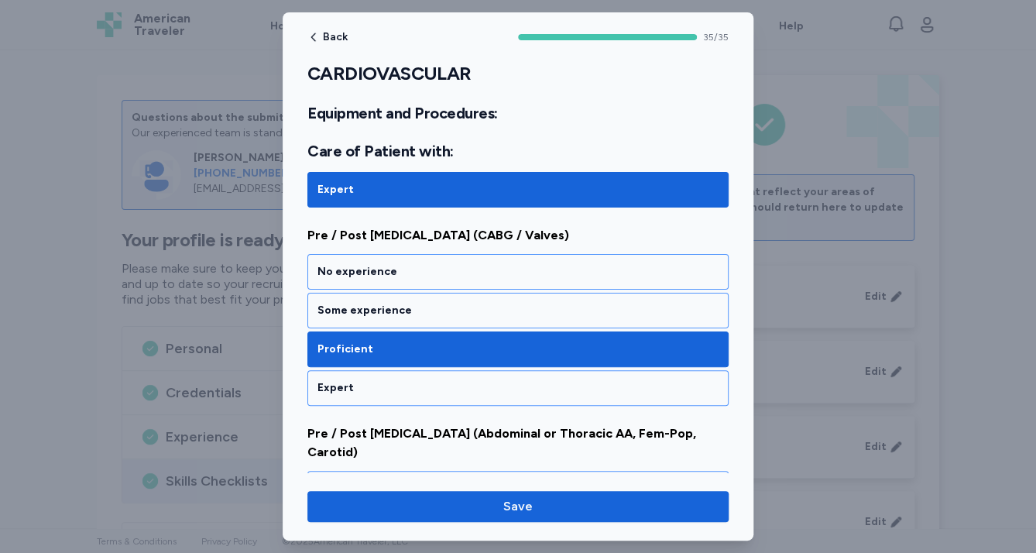
click at [386, 331] on div "Proficient" at bounding box center [517, 349] width 421 height 36
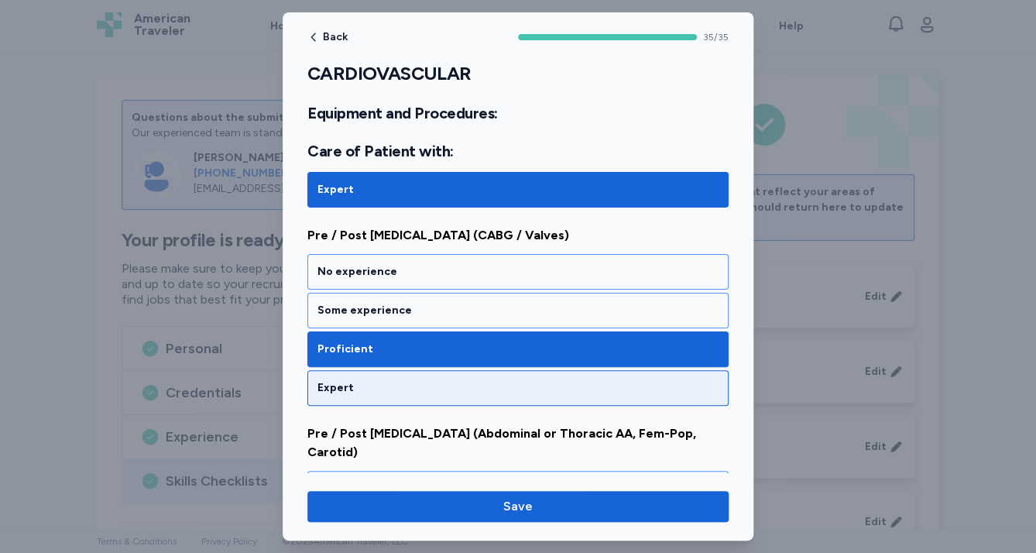
click at [392, 380] on div "Expert" at bounding box center [517, 387] width 401 height 15
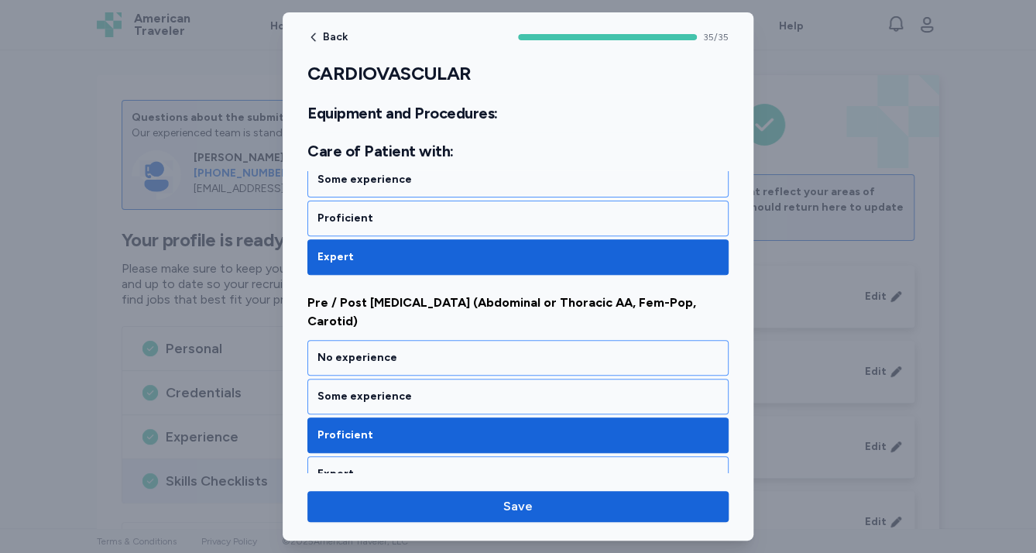
scroll to position [5390, 0]
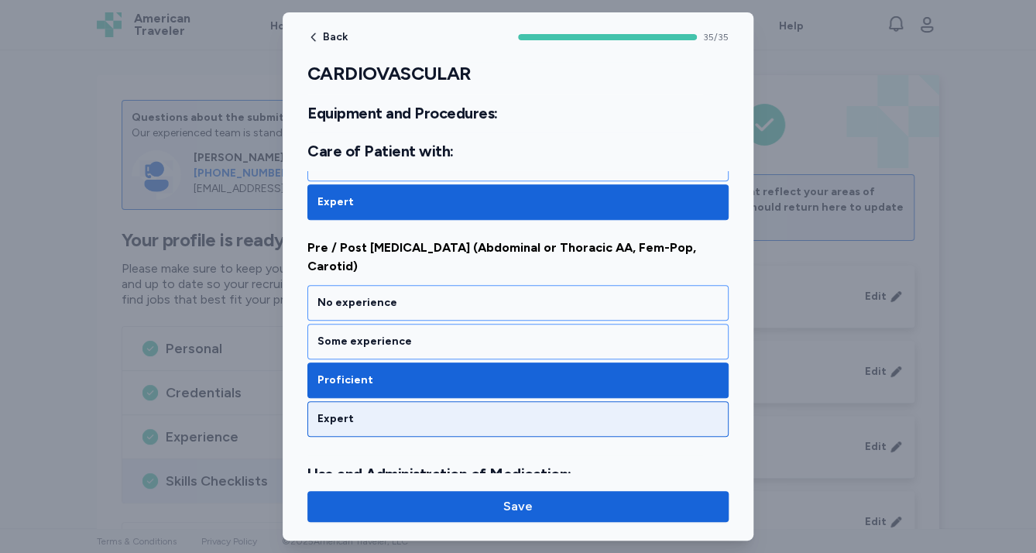
click at [393, 411] on div "Expert" at bounding box center [517, 418] width 401 height 15
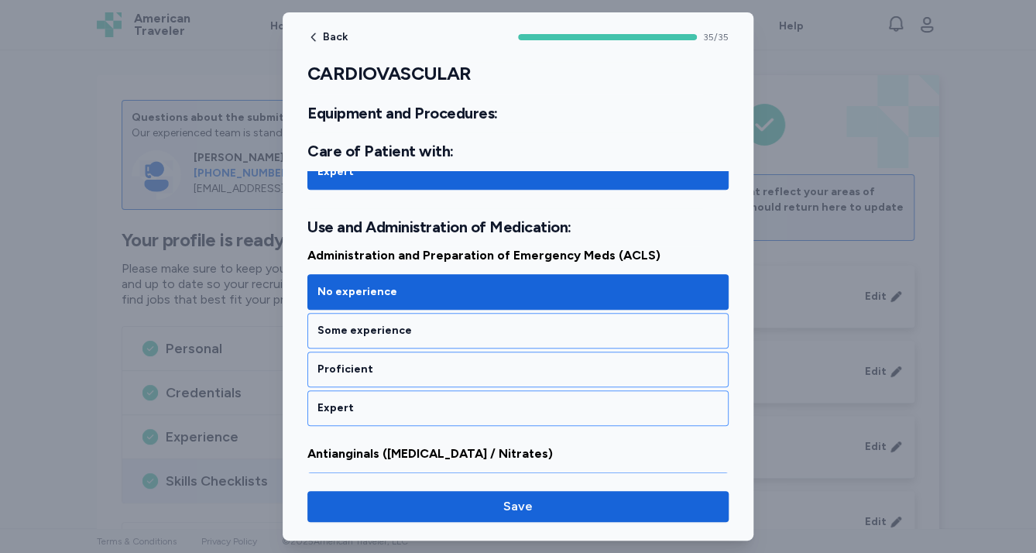
scroll to position [5637, 0]
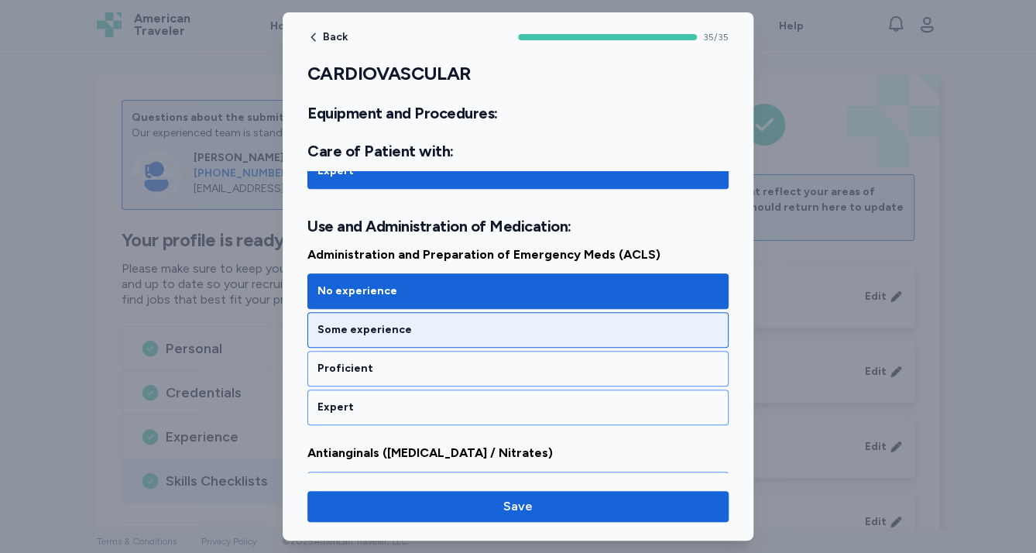
click at [393, 312] on div "Some experience" at bounding box center [517, 330] width 421 height 36
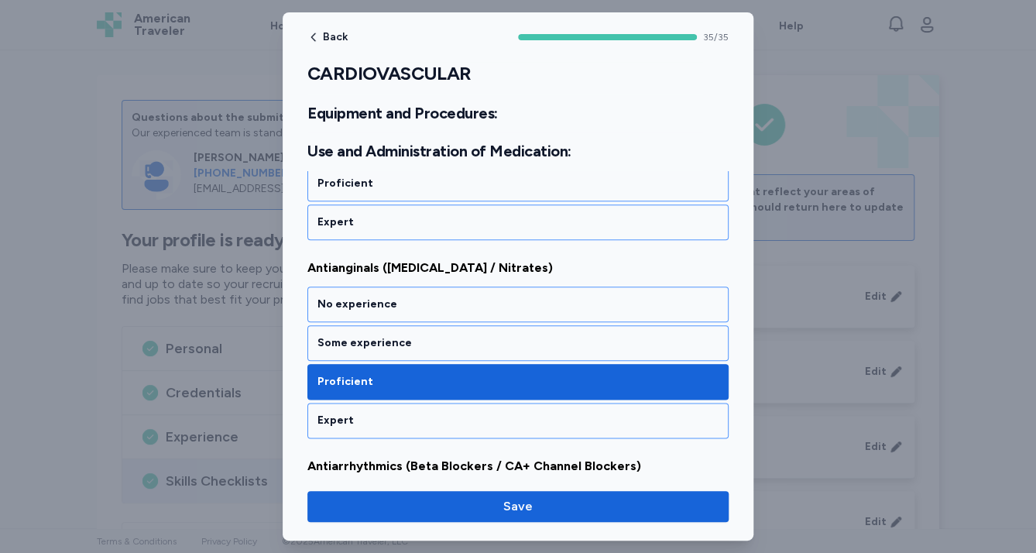
scroll to position [5823, 0]
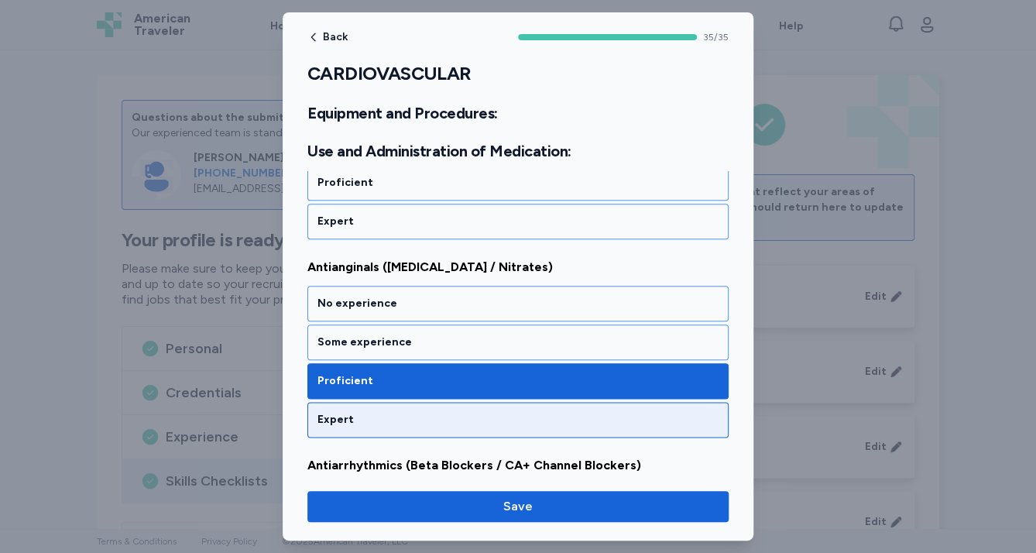
click at [409, 412] on div "Expert" at bounding box center [517, 419] width 401 height 15
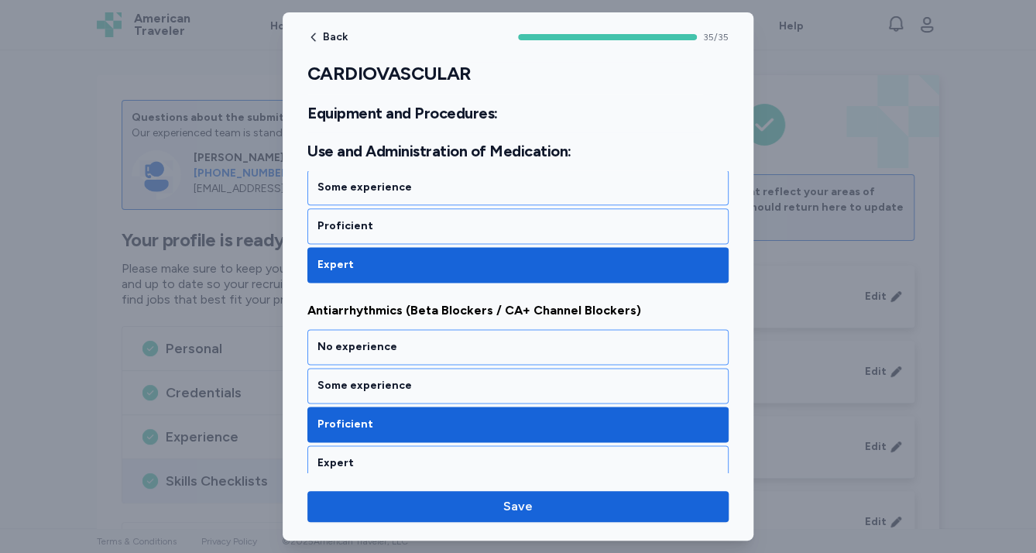
scroll to position [6009, 0]
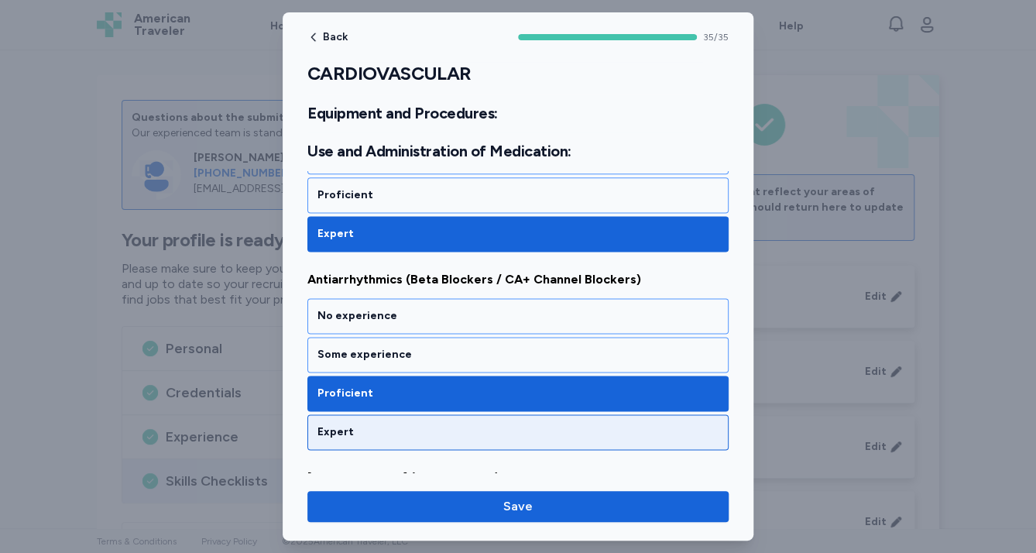
click at [414, 424] on div "Expert" at bounding box center [517, 431] width 401 height 15
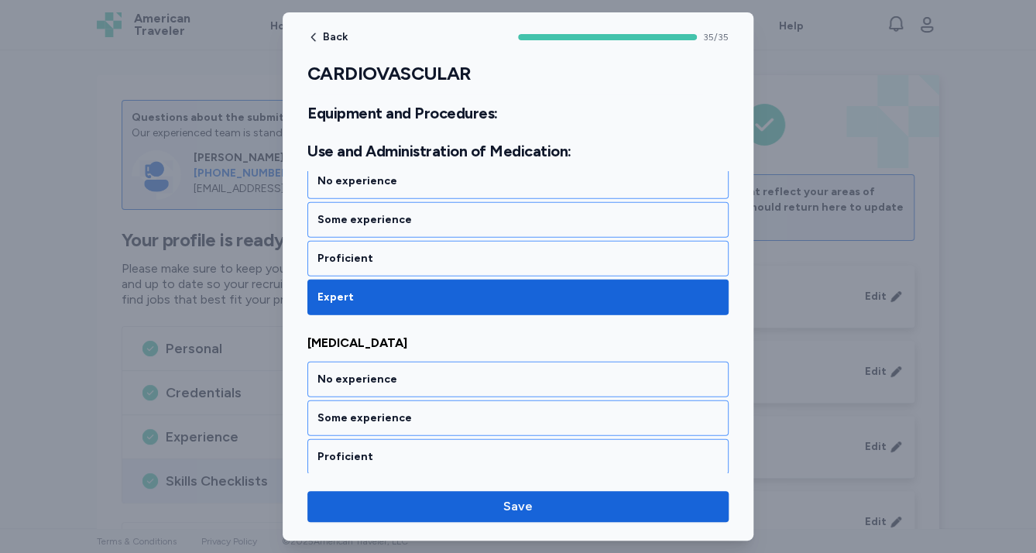
scroll to position [6938, 0]
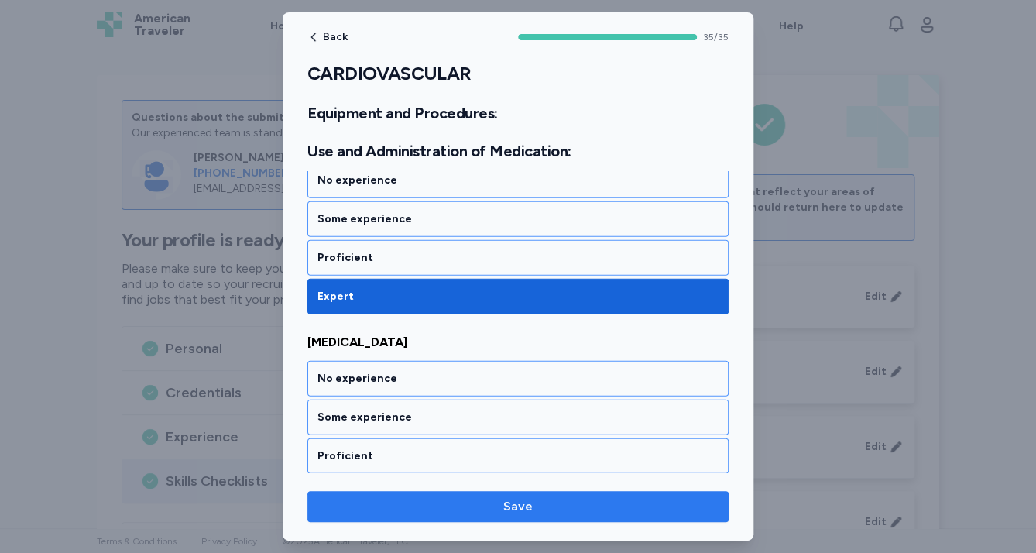
click at [440, 505] on span "Save" at bounding box center [518, 506] width 396 height 19
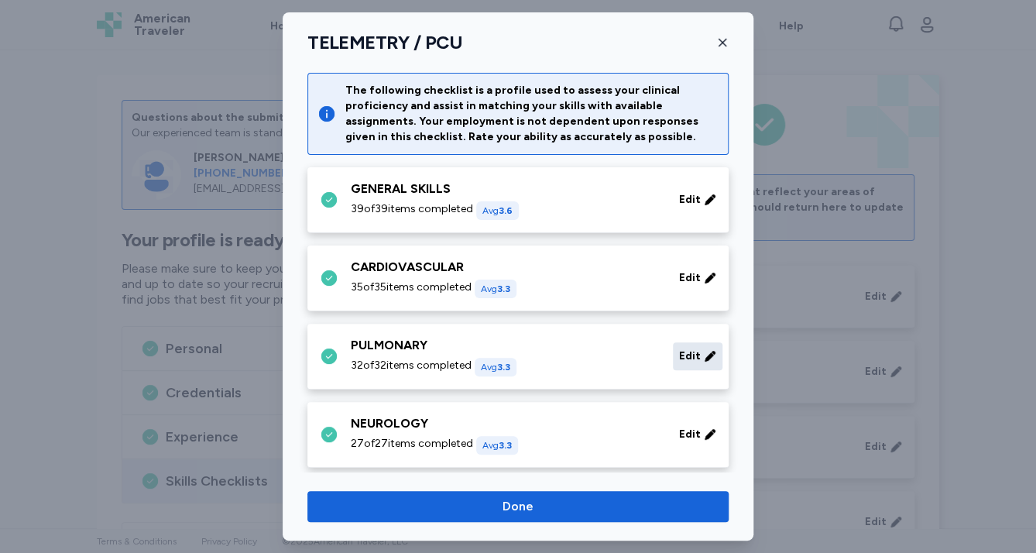
click at [681, 356] on span "Edit" at bounding box center [690, 355] width 22 height 15
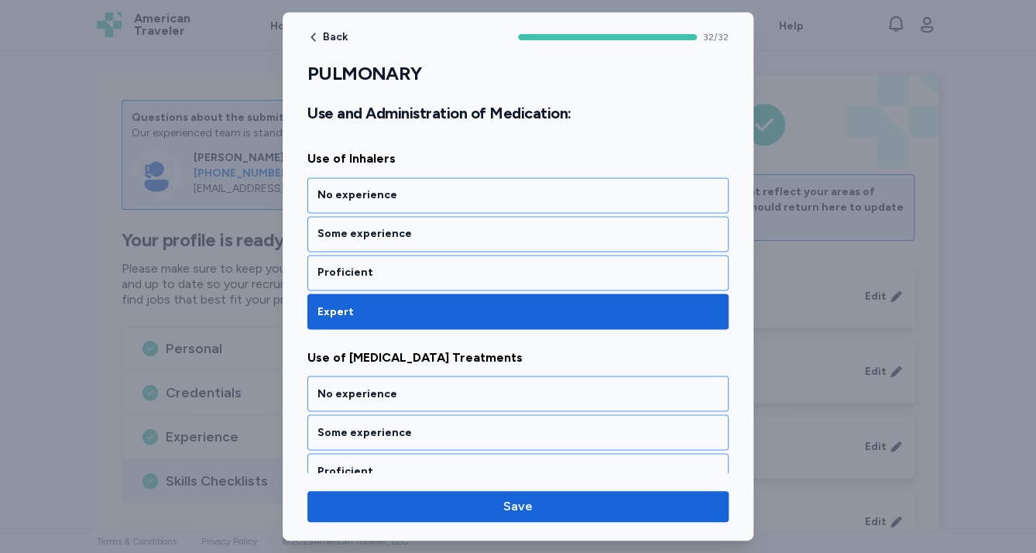
scroll to position [6251, 0]
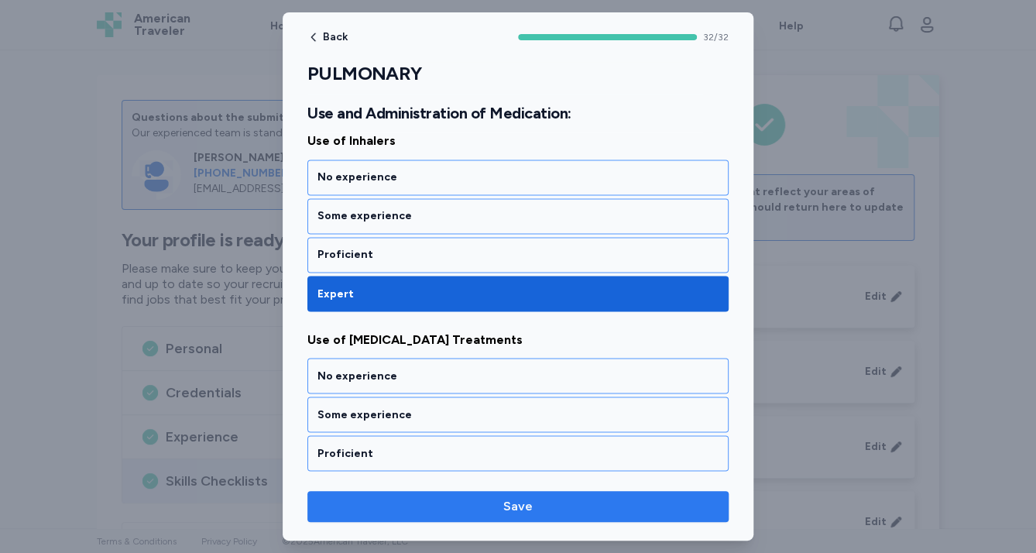
click at [576, 499] on span "Save" at bounding box center [518, 506] width 396 height 19
